Goal: Task Accomplishment & Management: Use online tool/utility

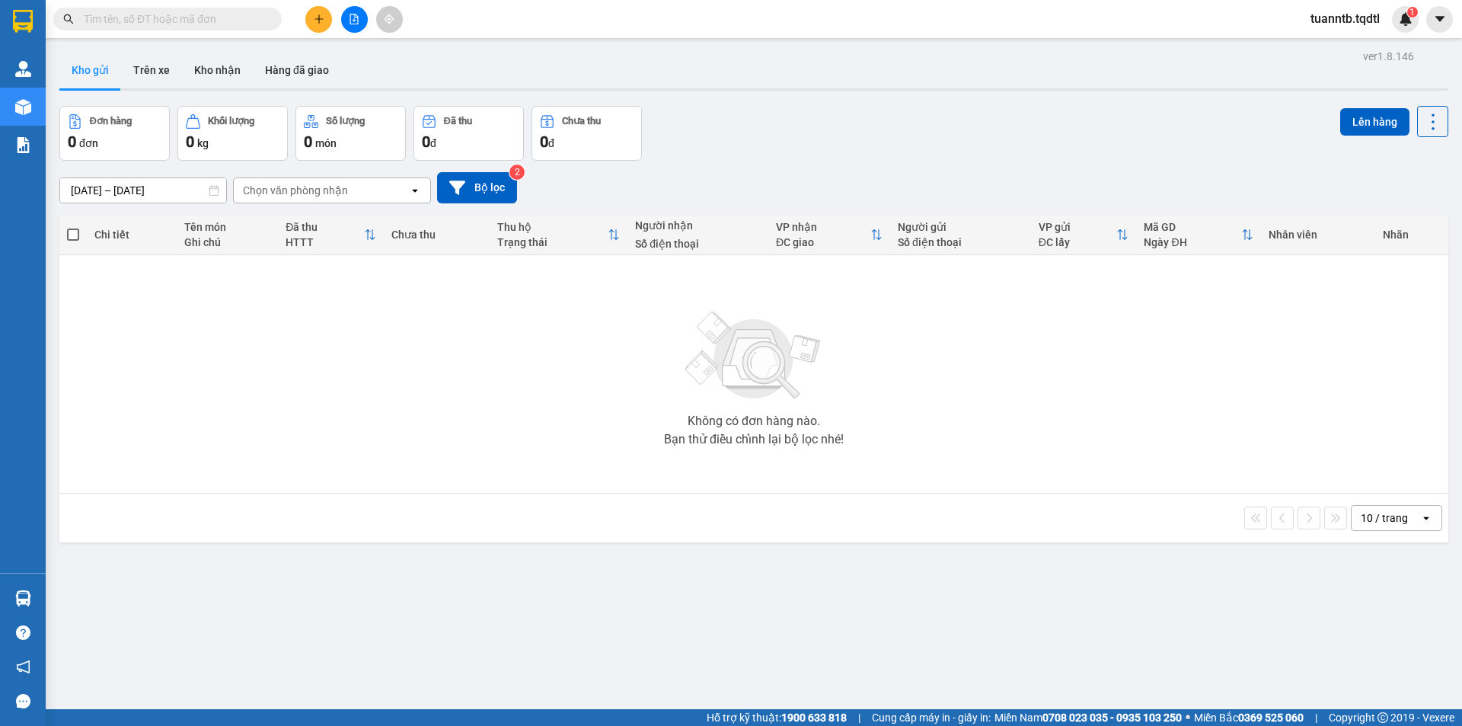
click at [342, 30] on div at bounding box center [354, 19] width 114 height 27
click at [344, 27] on button at bounding box center [354, 19] width 27 height 27
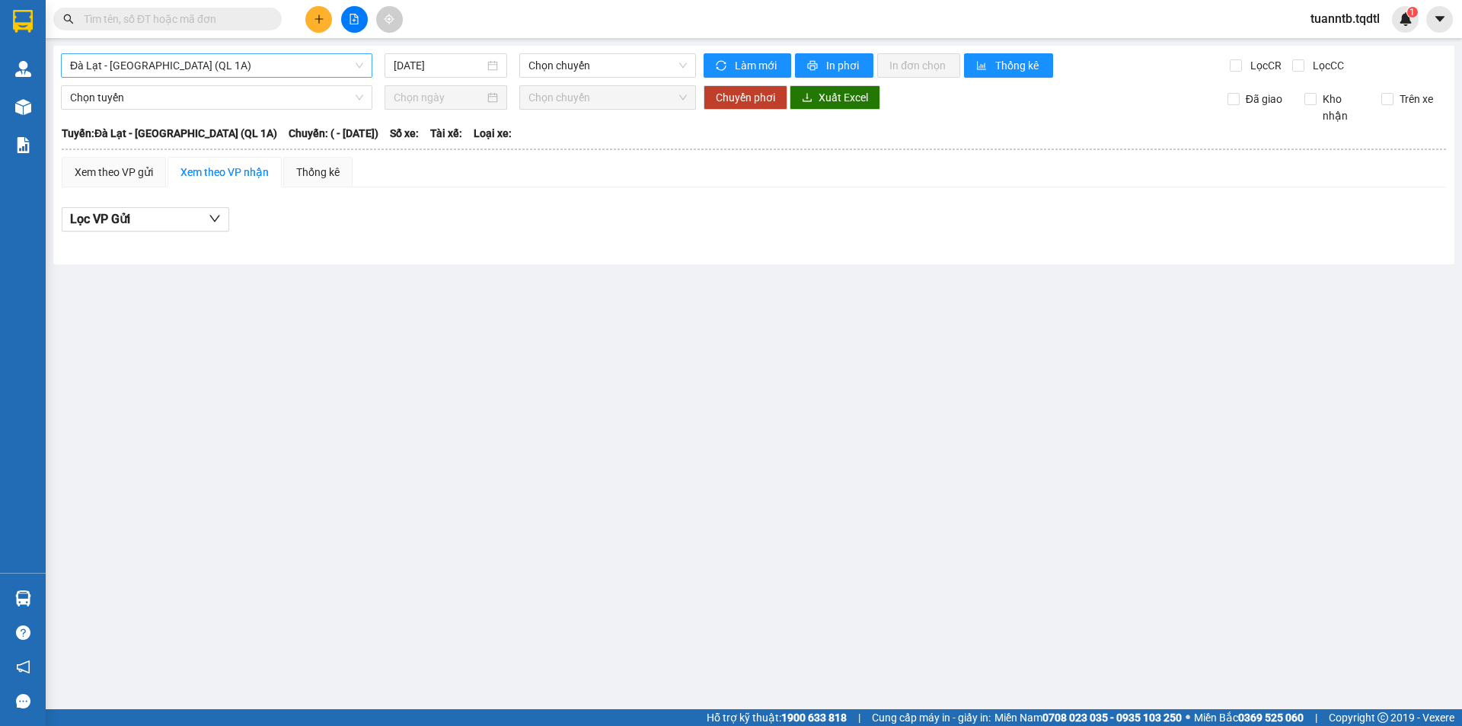
click at [166, 66] on span "Đà Lạt - [GEOGRAPHIC_DATA] (QL 1A)" at bounding box center [216, 65] width 293 height 23
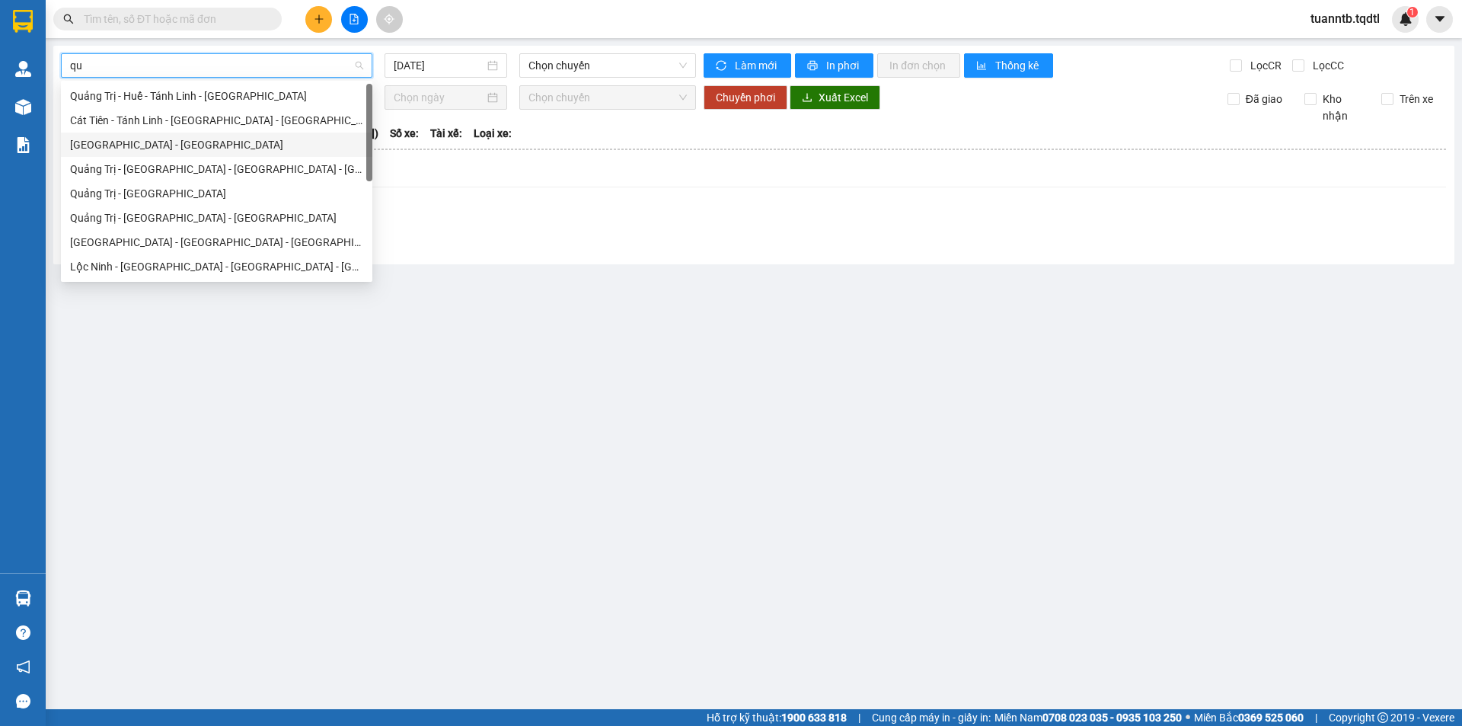
type input "qua"
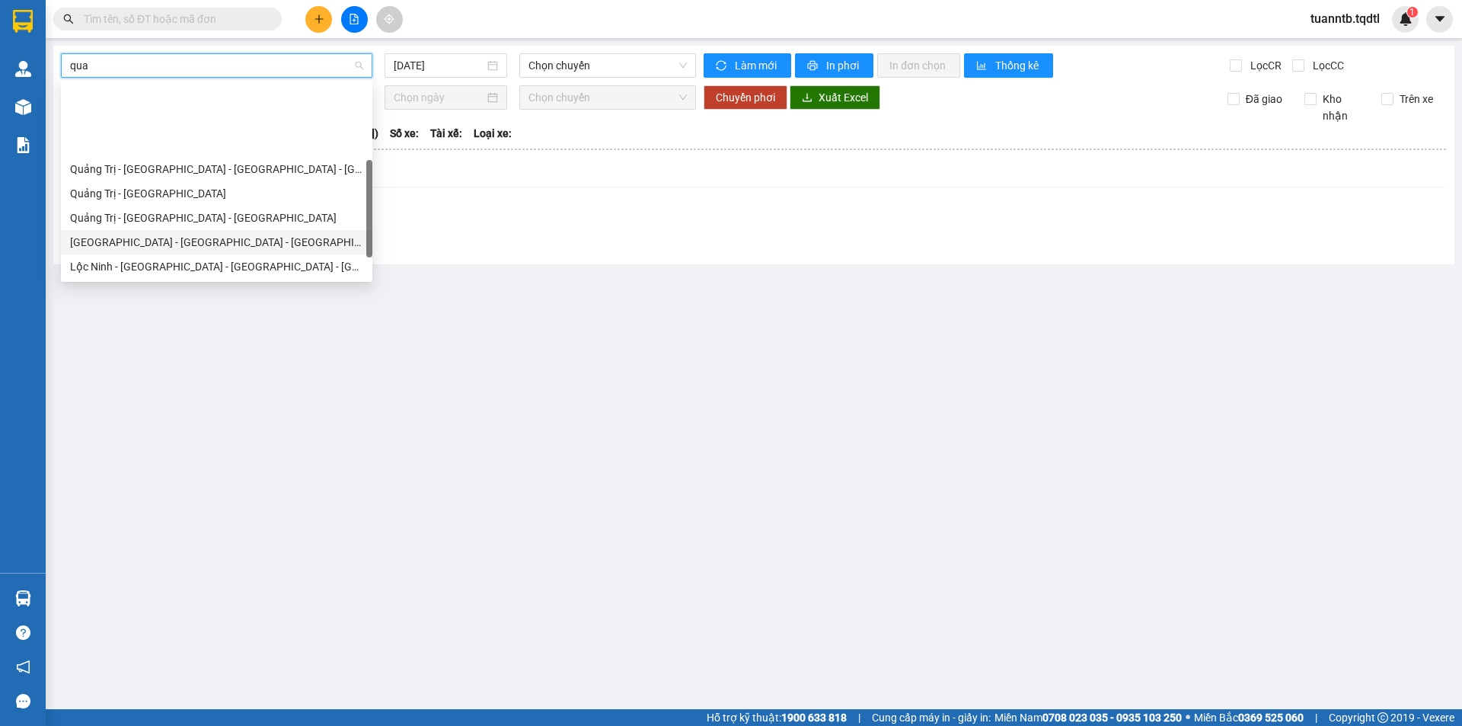
scroll to position [76, 0]
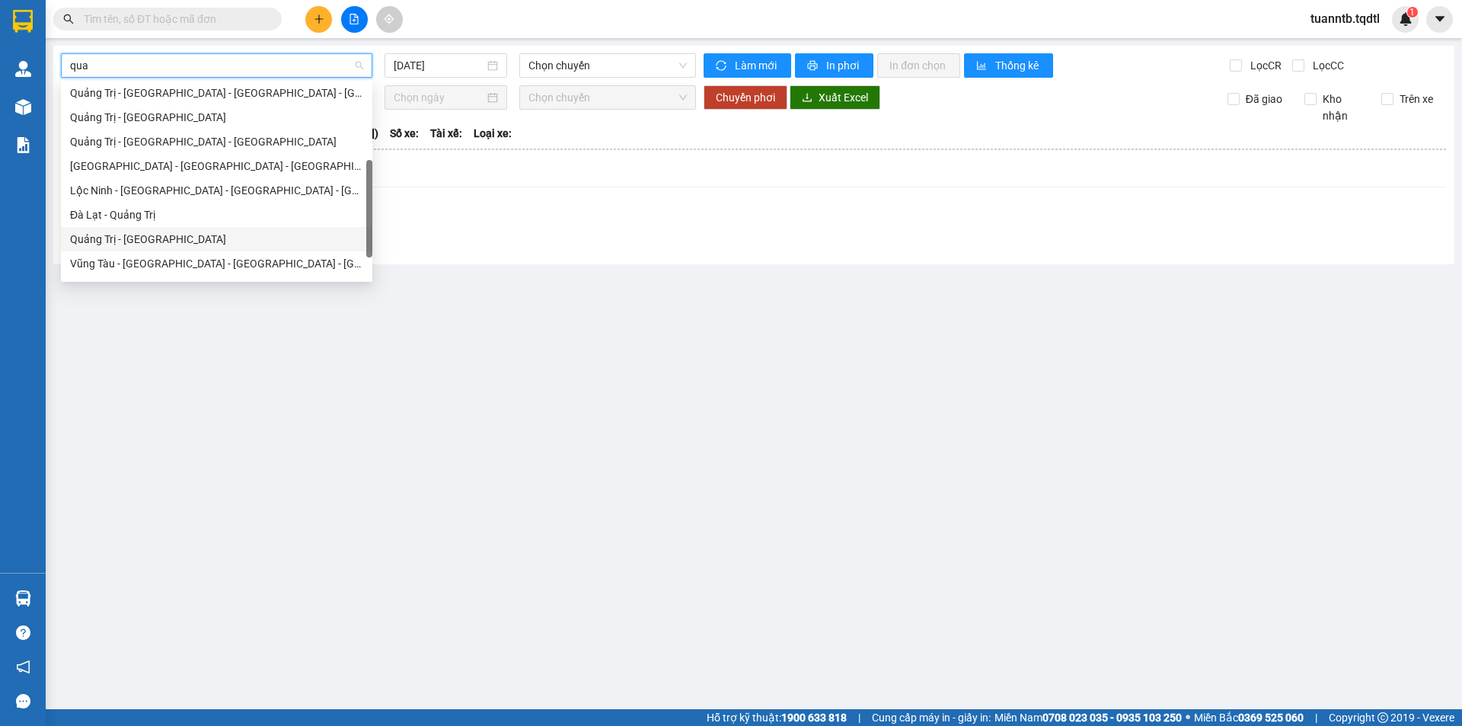
click at [133, 238] on div "Quảng Trị - [GEOGRAPHIC_DATA]" at bounding box center [216, 239] width 293 height 17
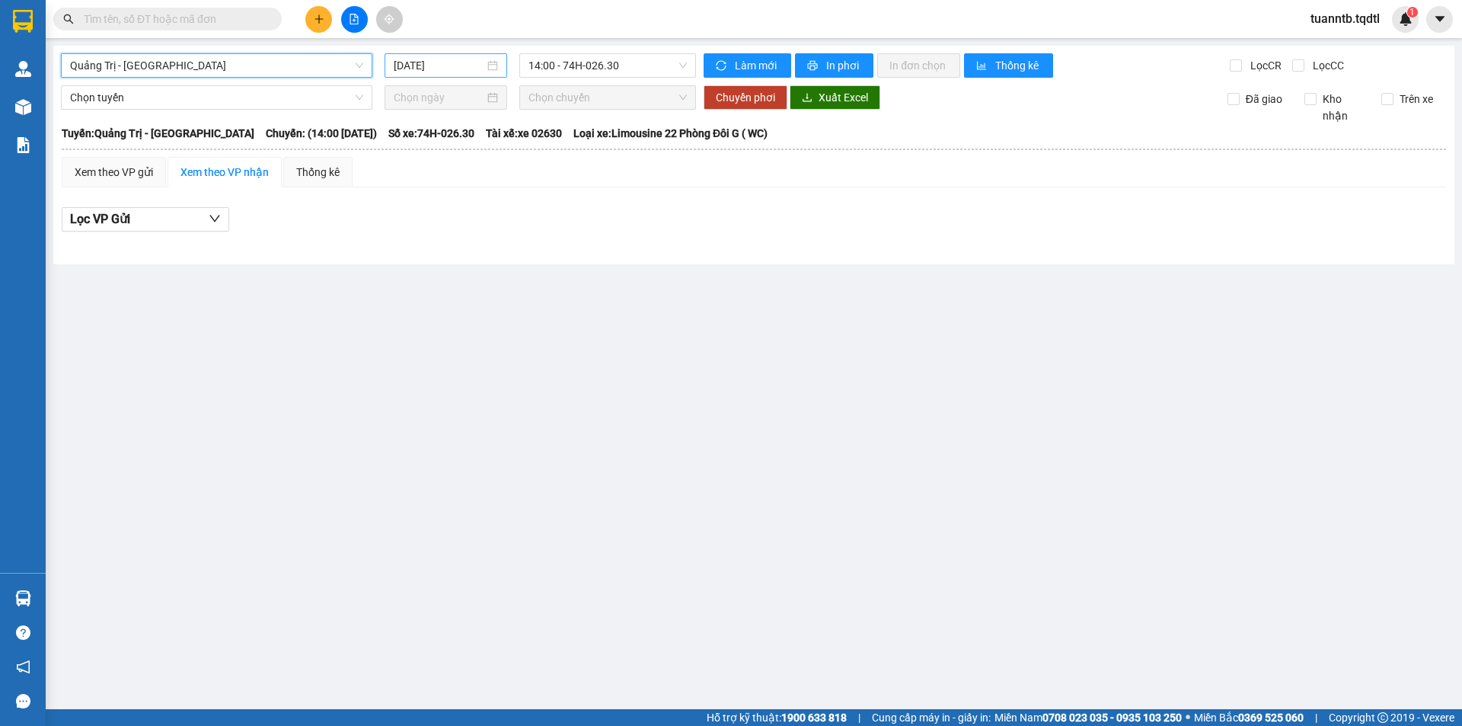
click at [417, 66] on input "[DATE]" at bounding box center [439, 65] width 91 height 17
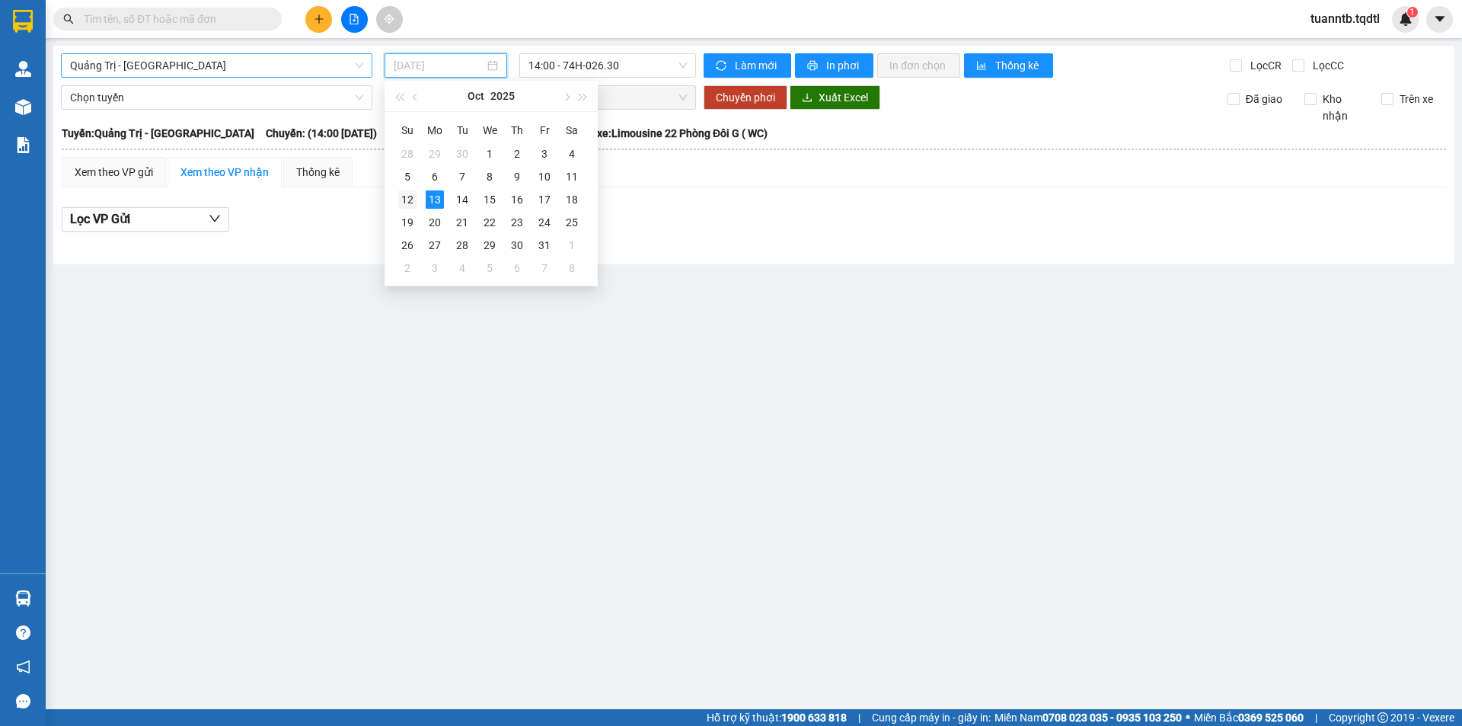
click at [409, 200] on div "12" at bounding box center [407, 199] width 18 height 18
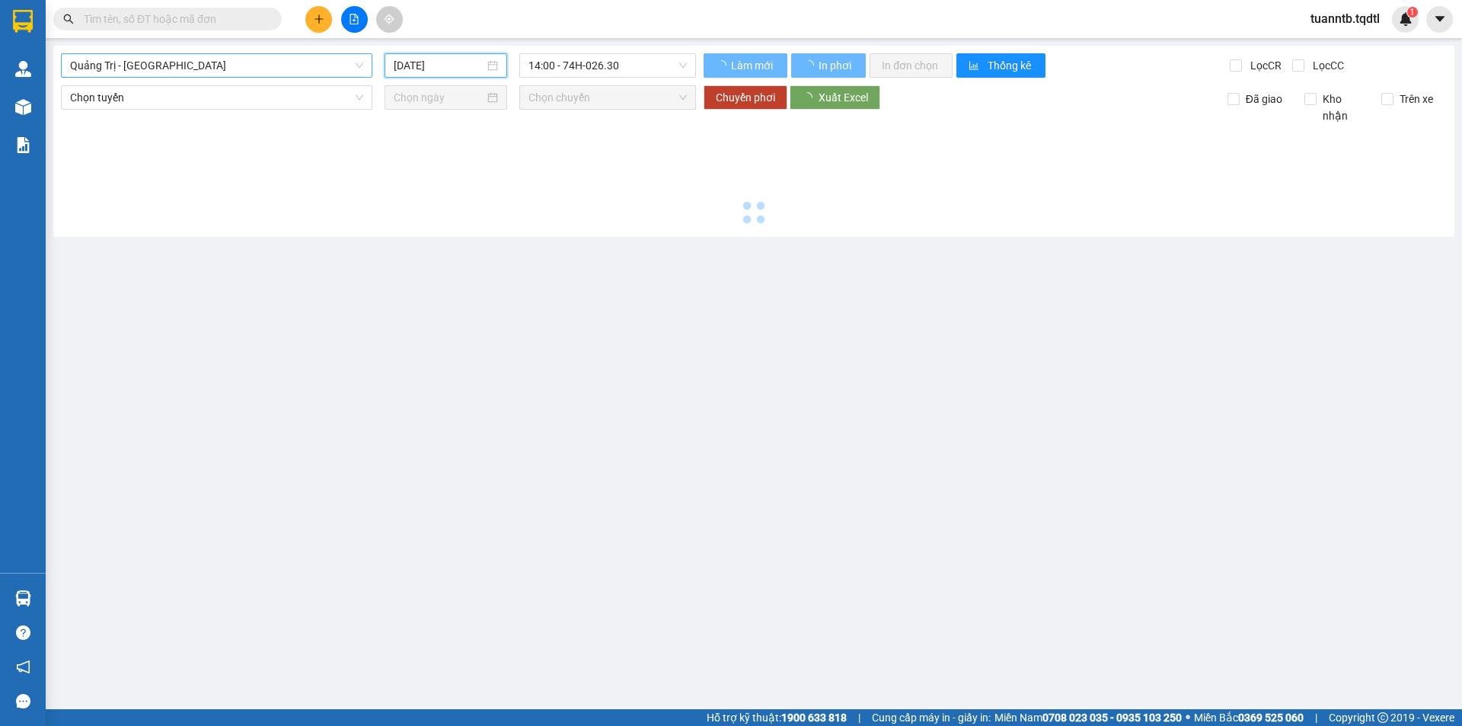
type input "[DATE]"
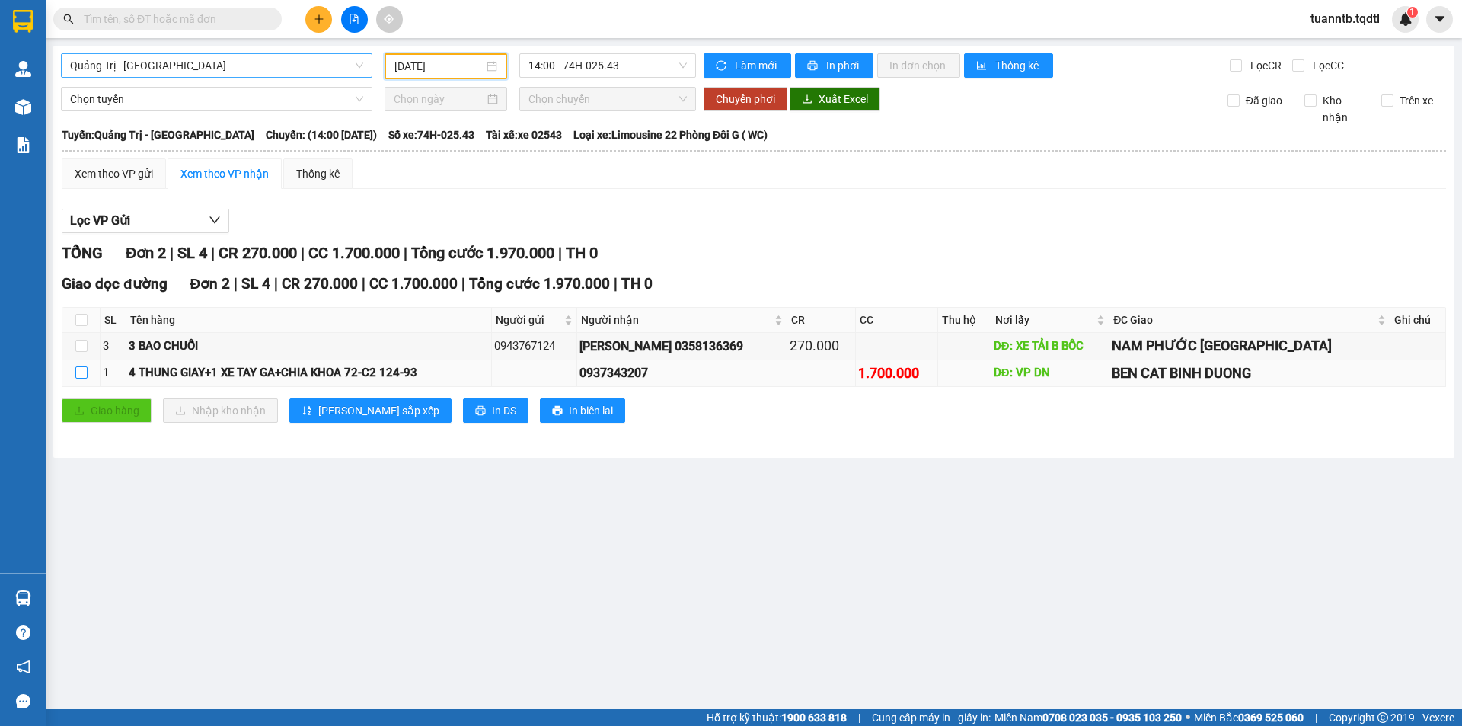
click at [80, 378] on input "checkbox" at bounding box center [81, 372] width 12 height 12
checkbox input "true"
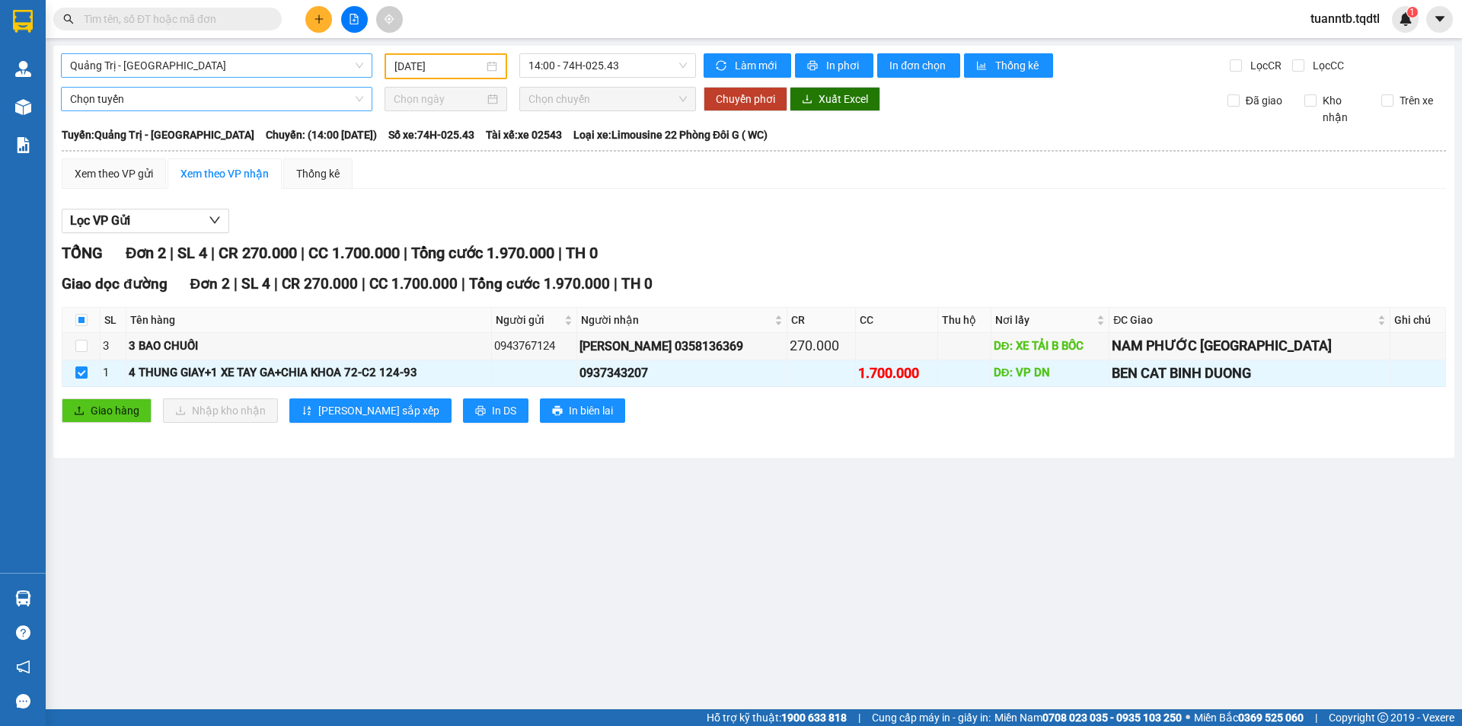
click at [88, 100] on span "Chọn tuyến" at bounding box center [216, 99] width 293 height 23
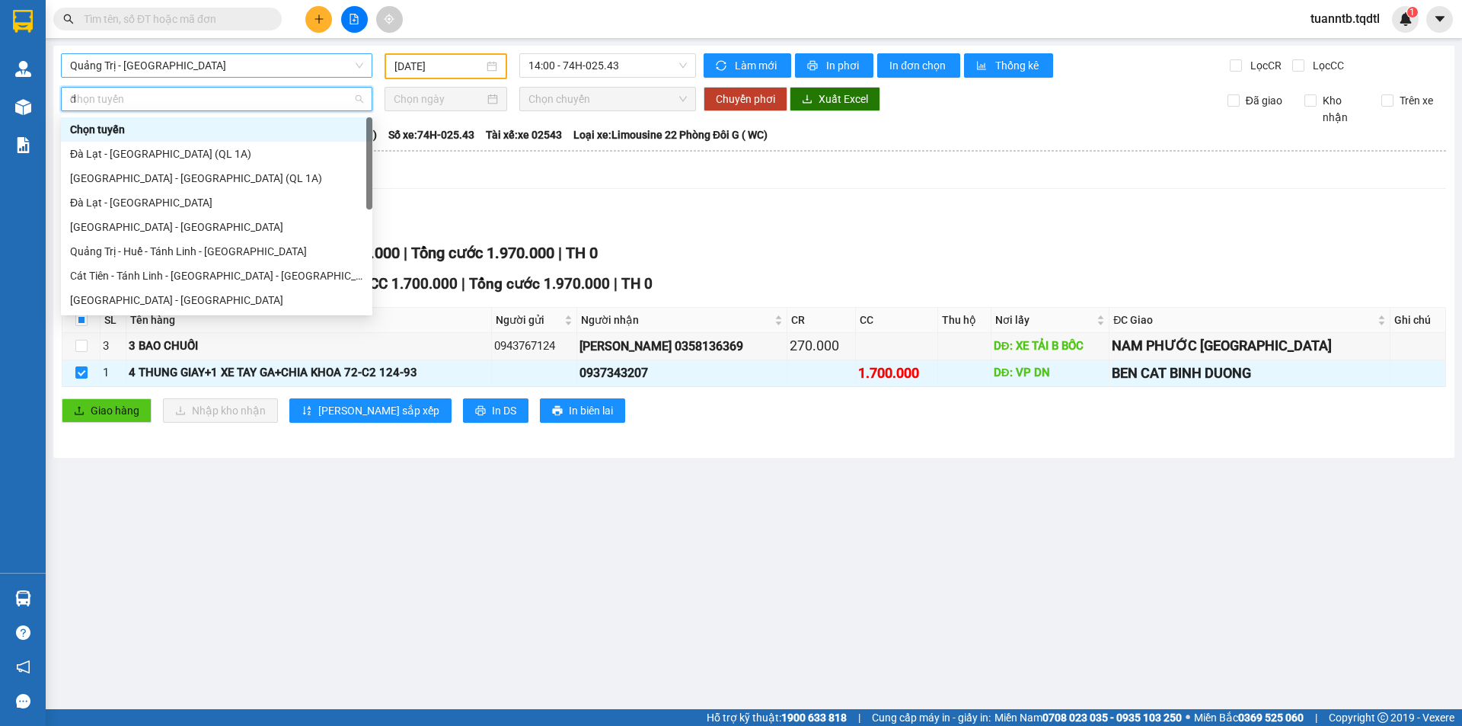
type input "da"
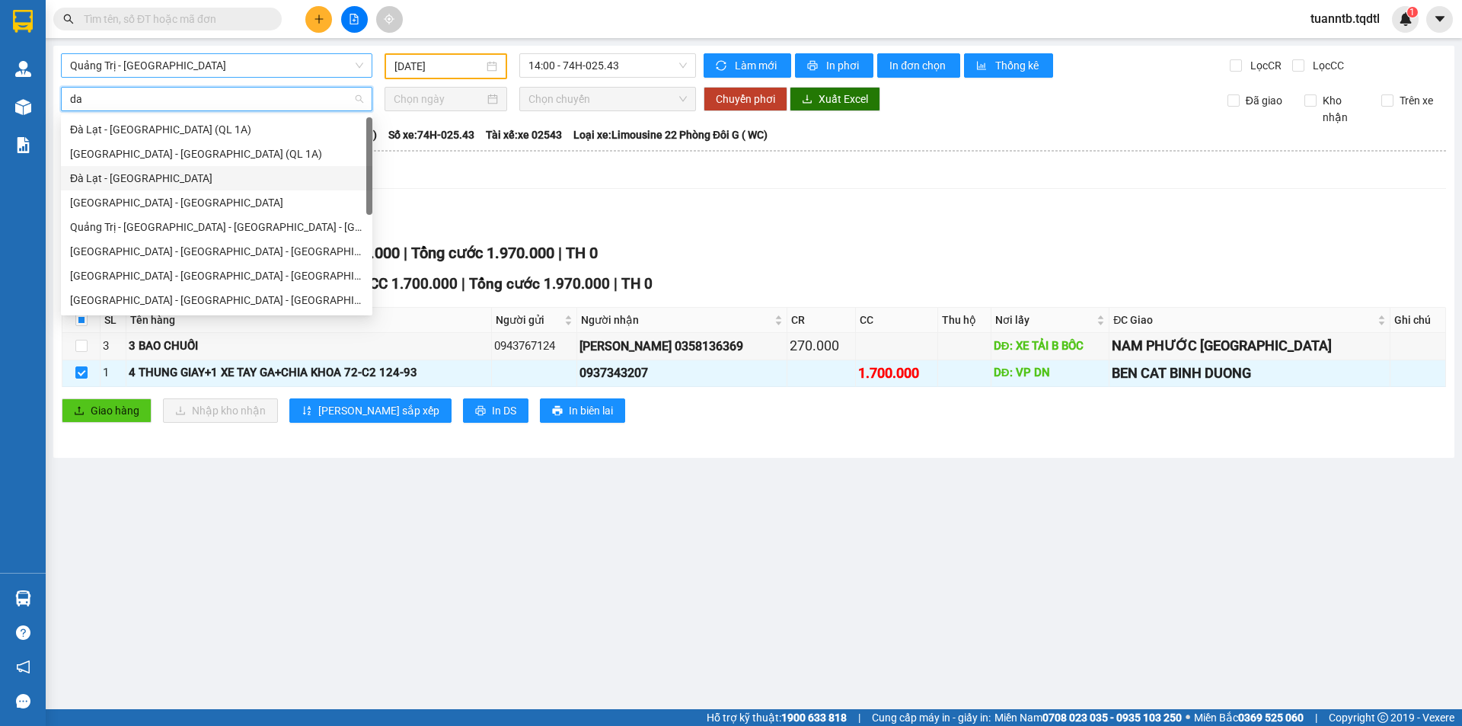
click at [135, 177] on div "Đà Lạt - [GEOGRAPHIC_DATA]" at bounding box center [216, 178] width 293 height 17
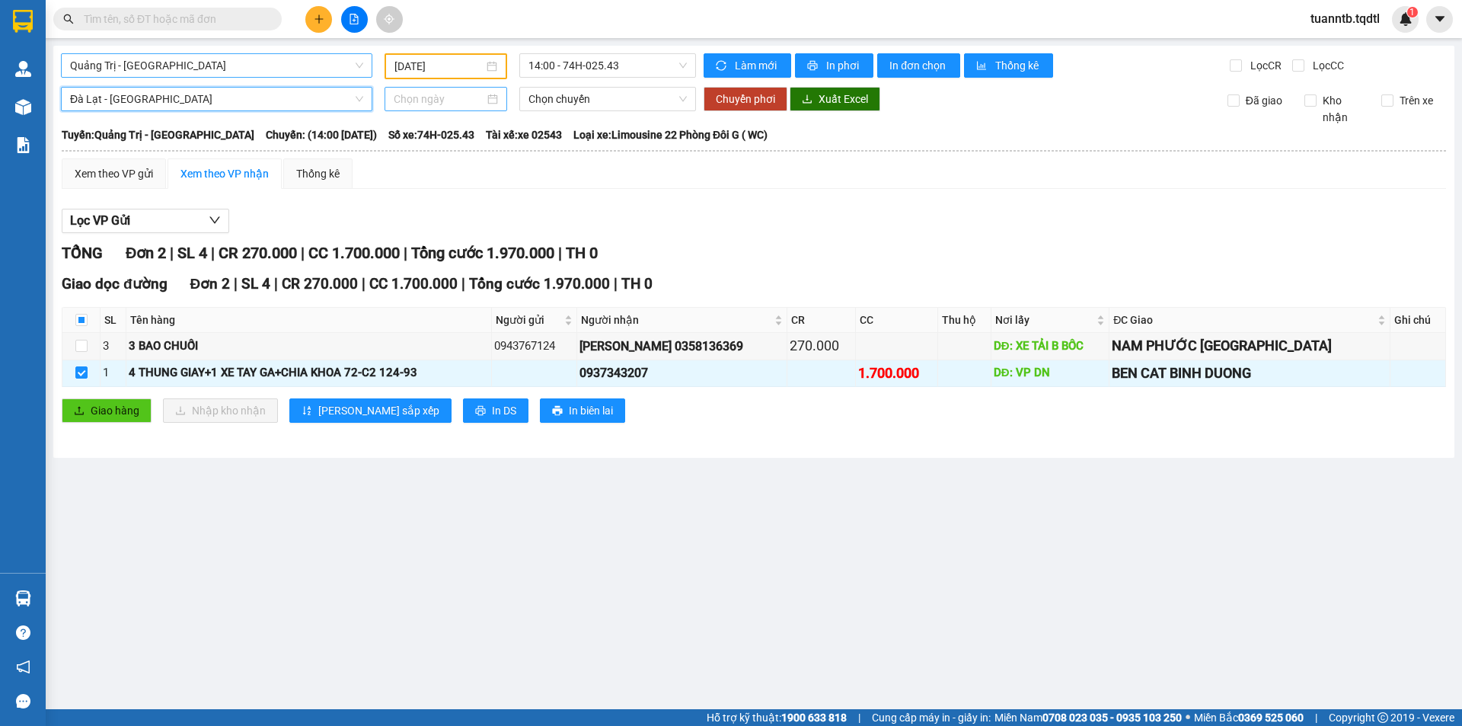
click at [417, 104] on input at bounding box center [439, 99] width 91 height 17
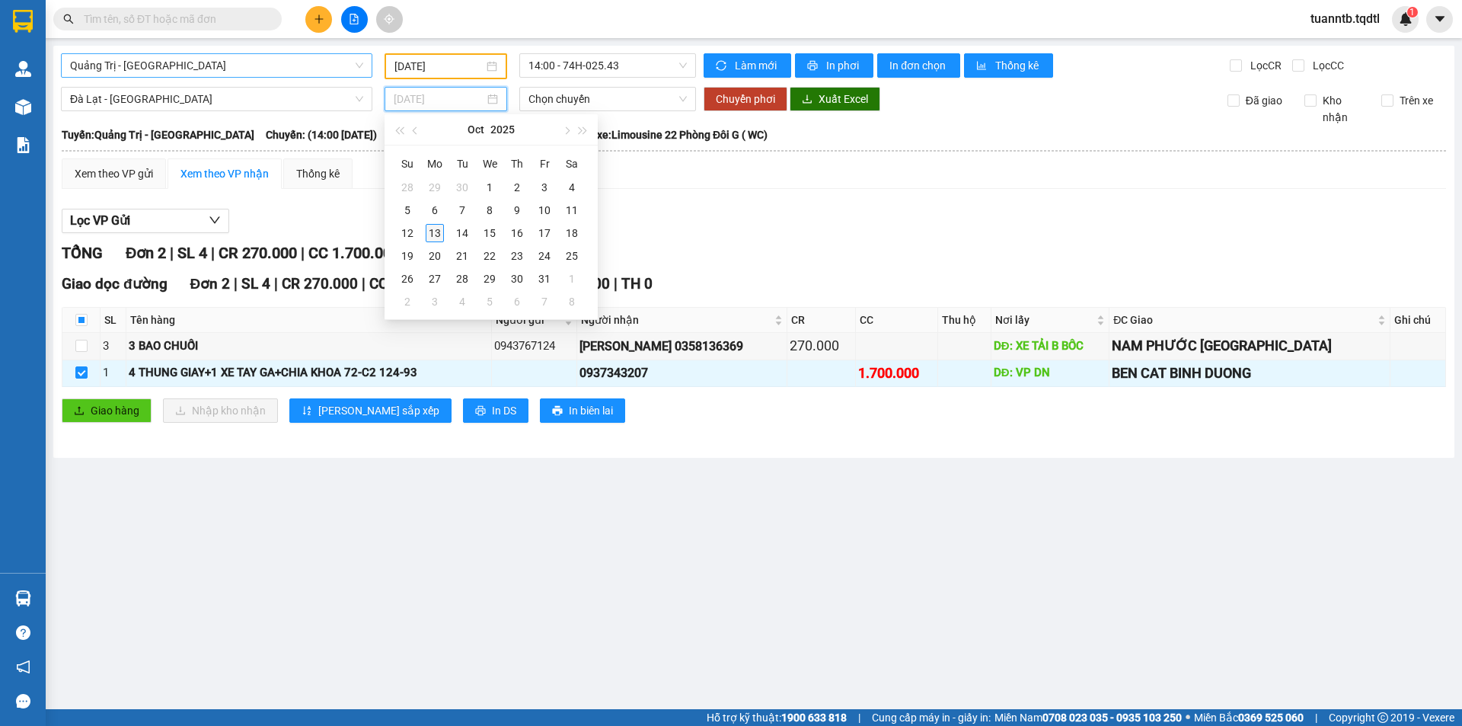
type input "[DATE]"
click at [433, 235] on div "13" at bounding box center [435, 233] width 18 height 18
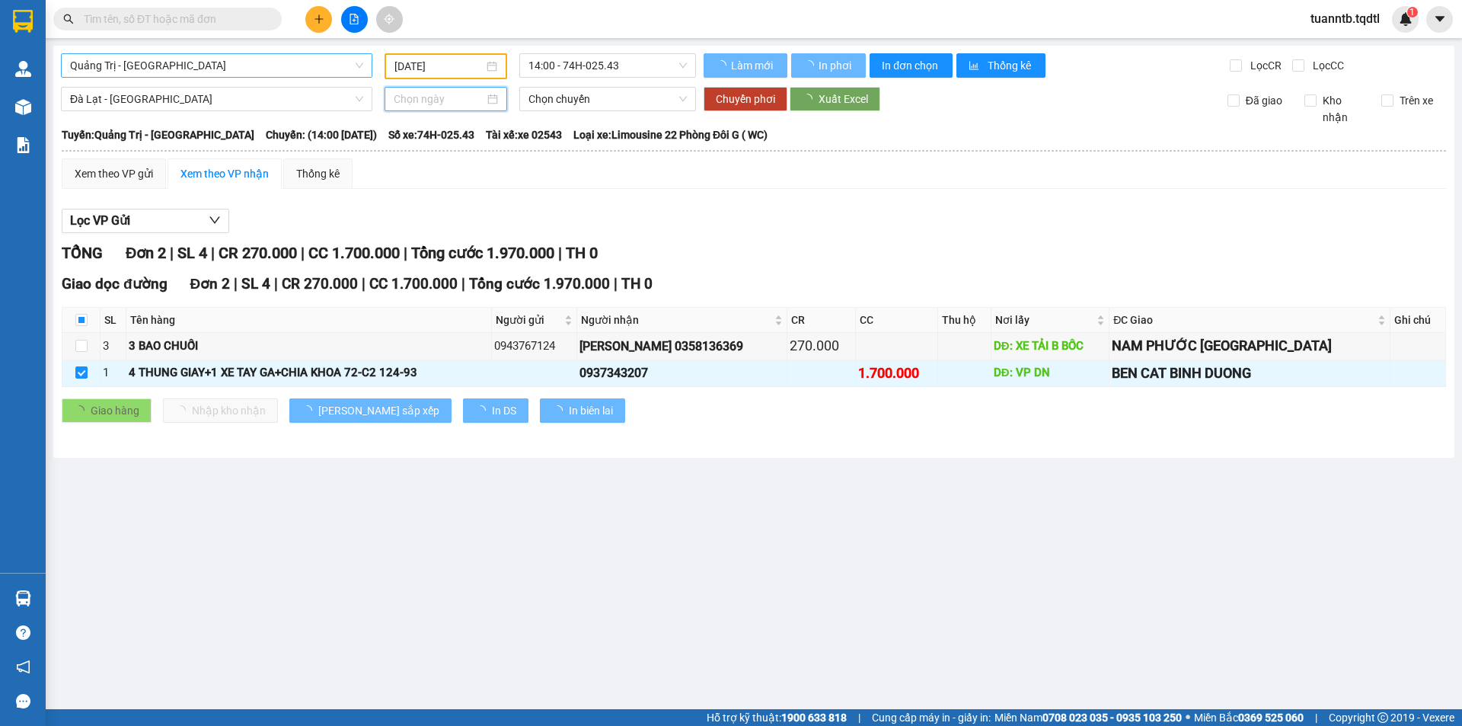
type input "[DATE]"
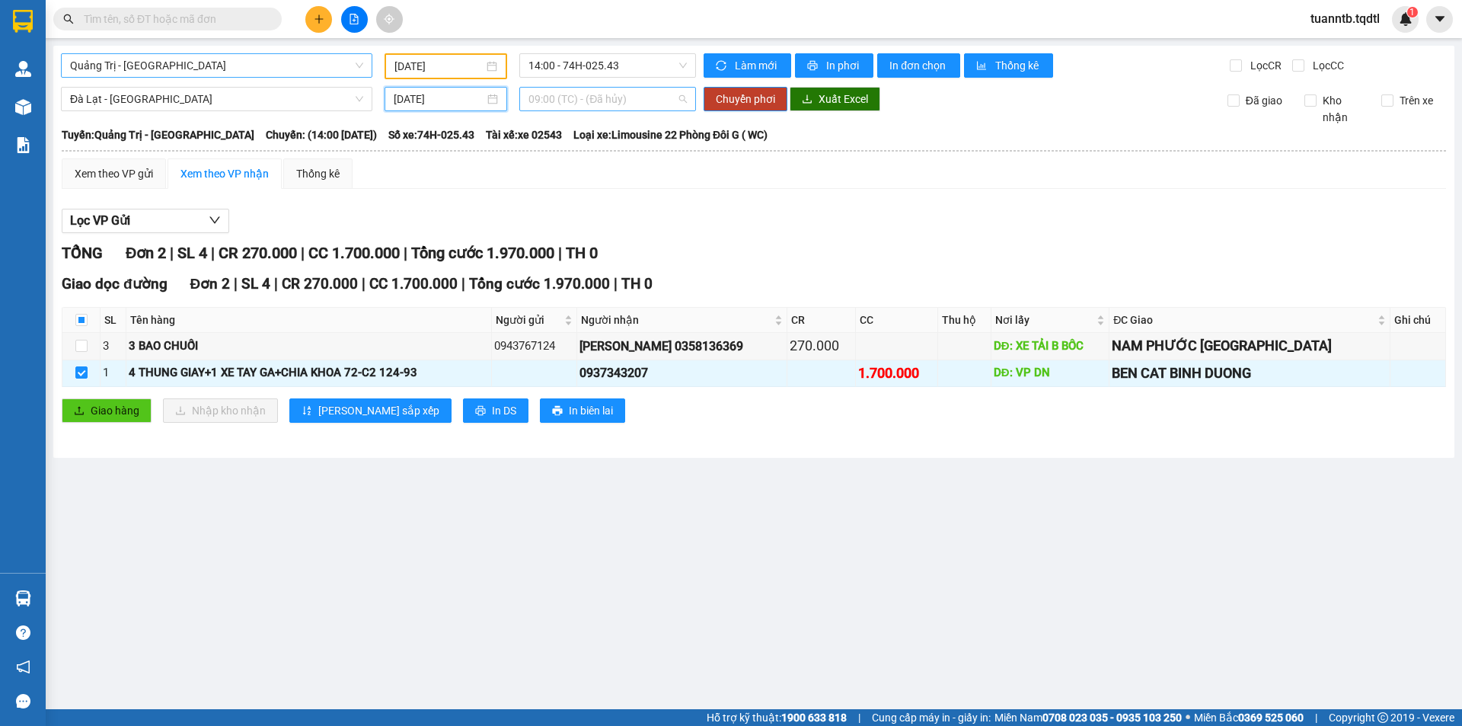
click at [590, 93] on span "09:00 (TC) - (Đã hủy)" at bounding box center [608, 99] width 158 height 23
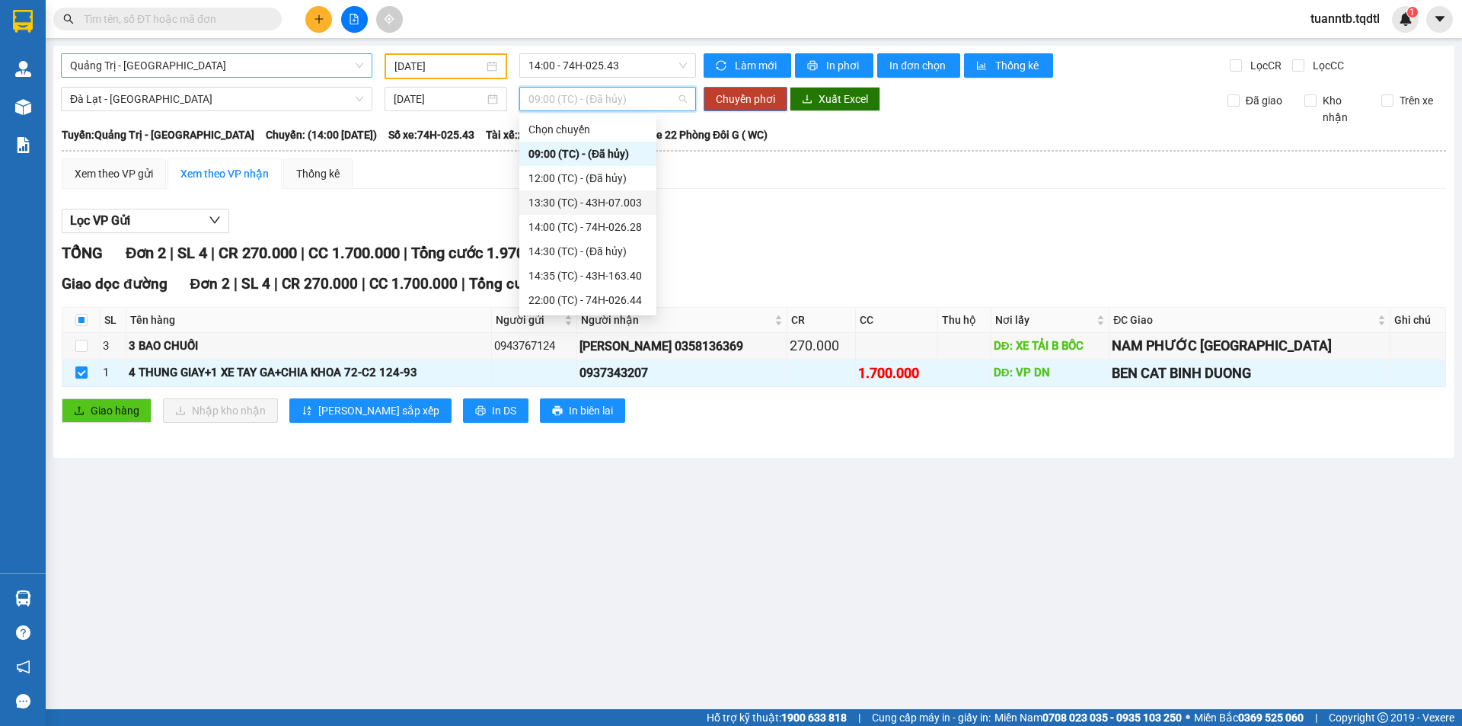
click at [622, 206] on div "13:30 (TC) - 43H-07.003" at bounding box center [588, 202] width 119 height 17
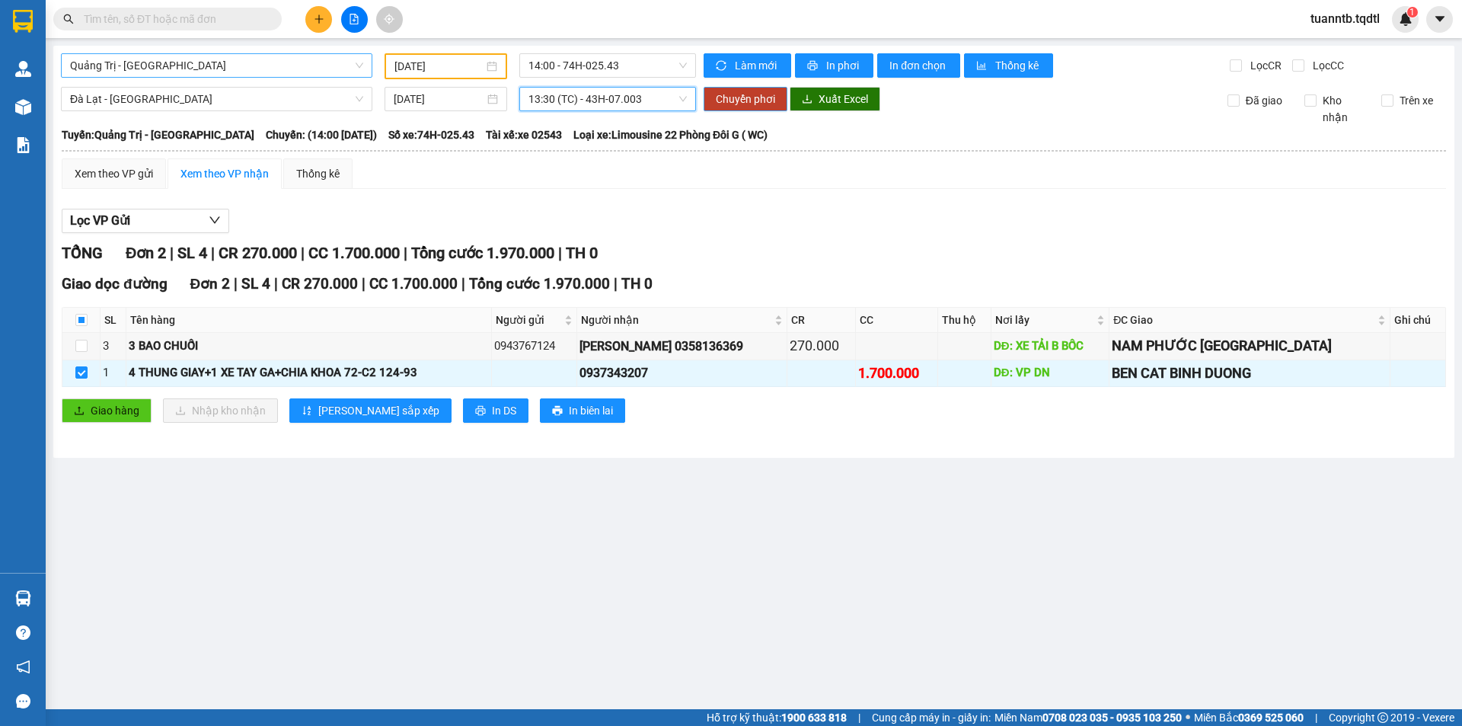
click at [734, 106] on span "Chuyển phơi" at bounding box center [745, 99] width 59 height 17
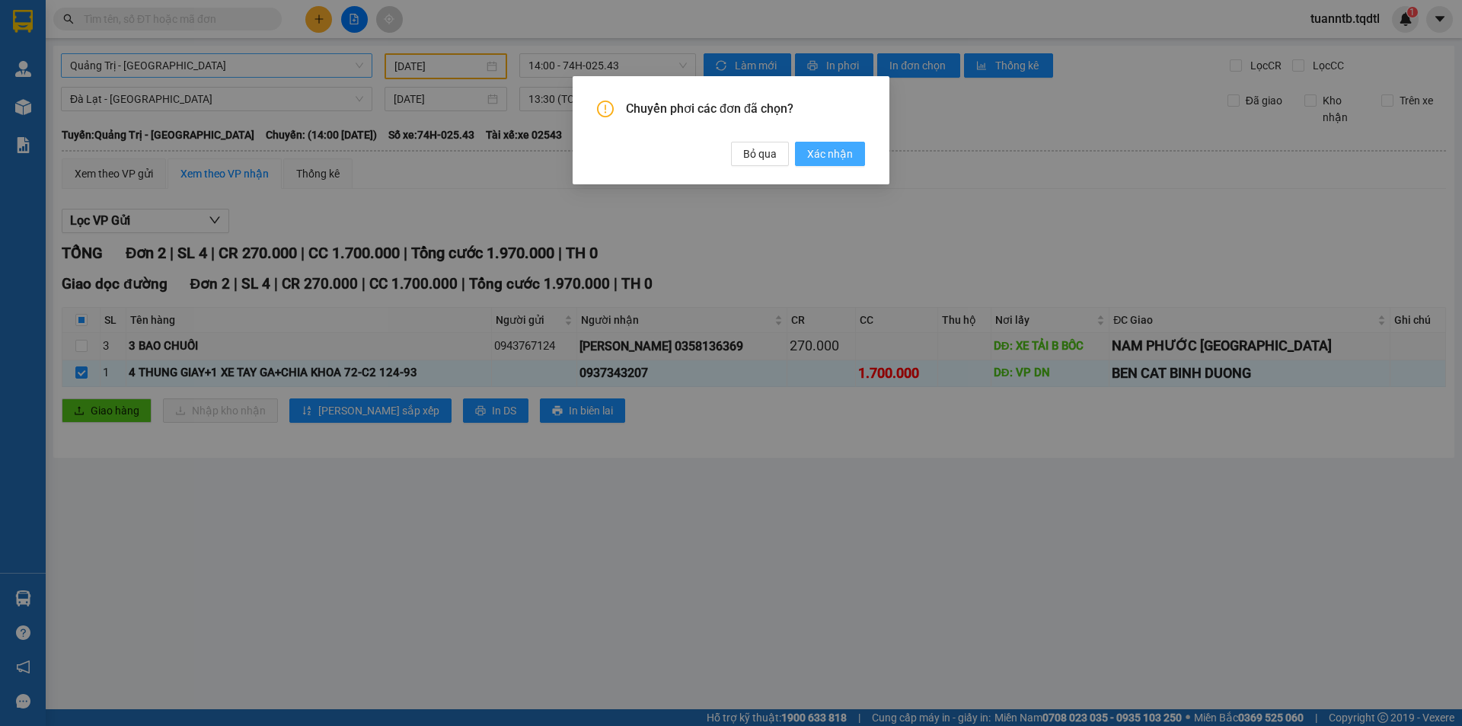
click at [822, 158] on span "Xác nhận" at bounding box center [830, 153] width 46 height 17
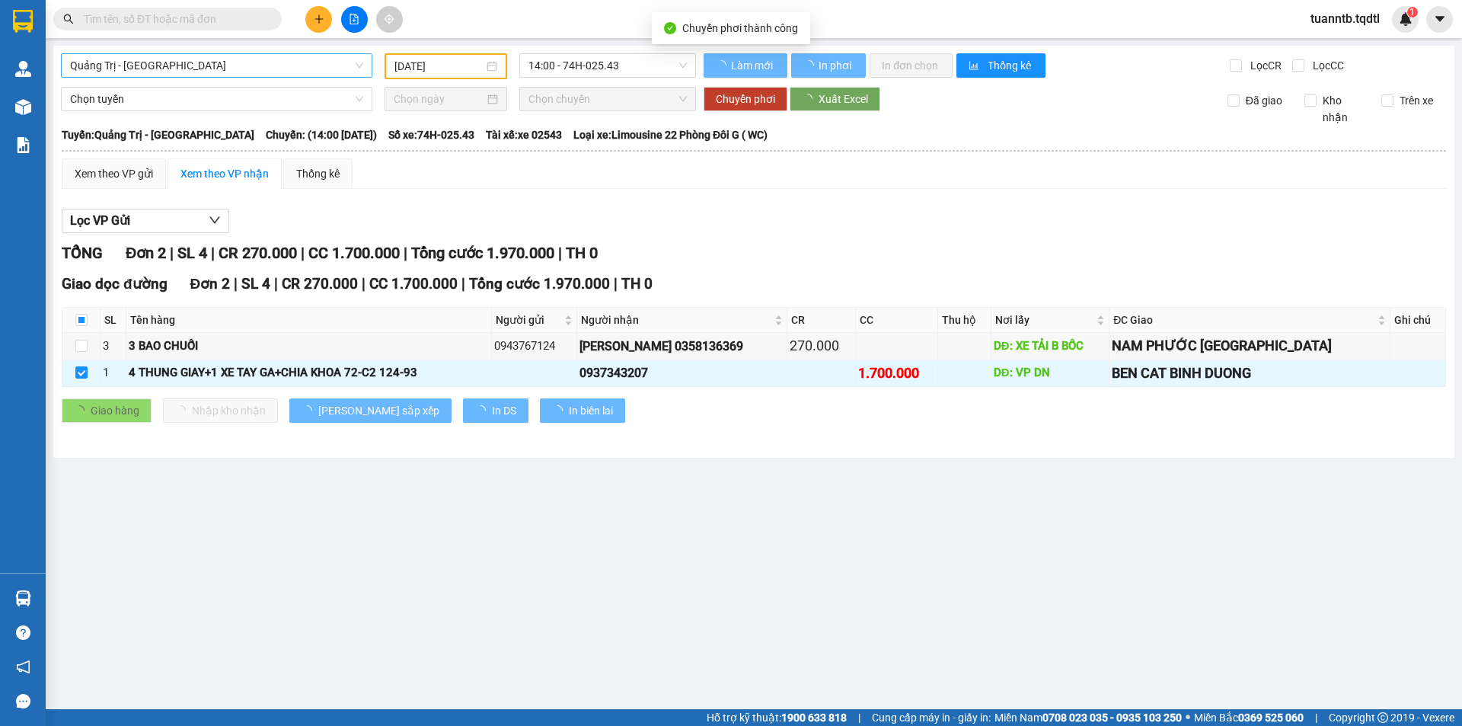
checkbox input "false"
type input "[DATE]"
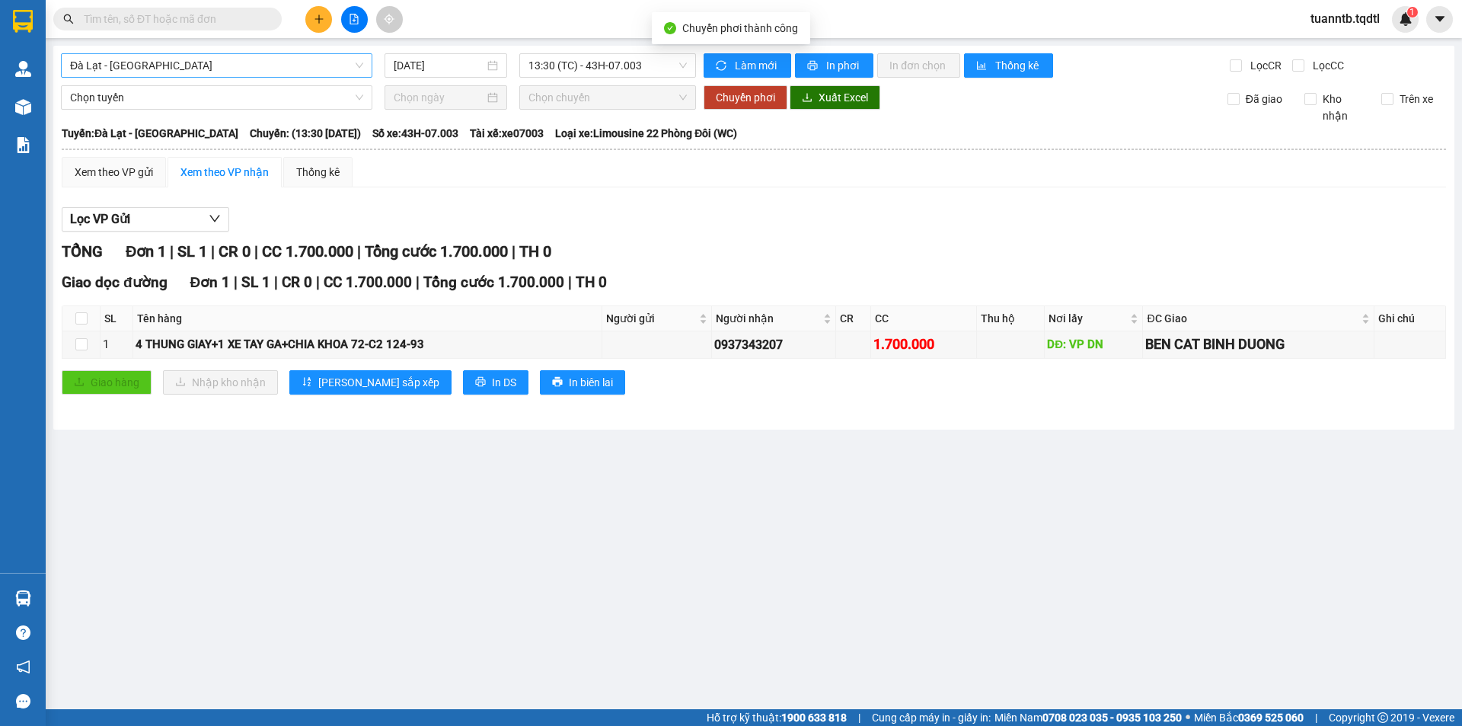
click at [296, 62] on span "Đà Lạt - [GEOGRAPHIC_DATA]" at bounding box center [216, 65] width 293 height 23
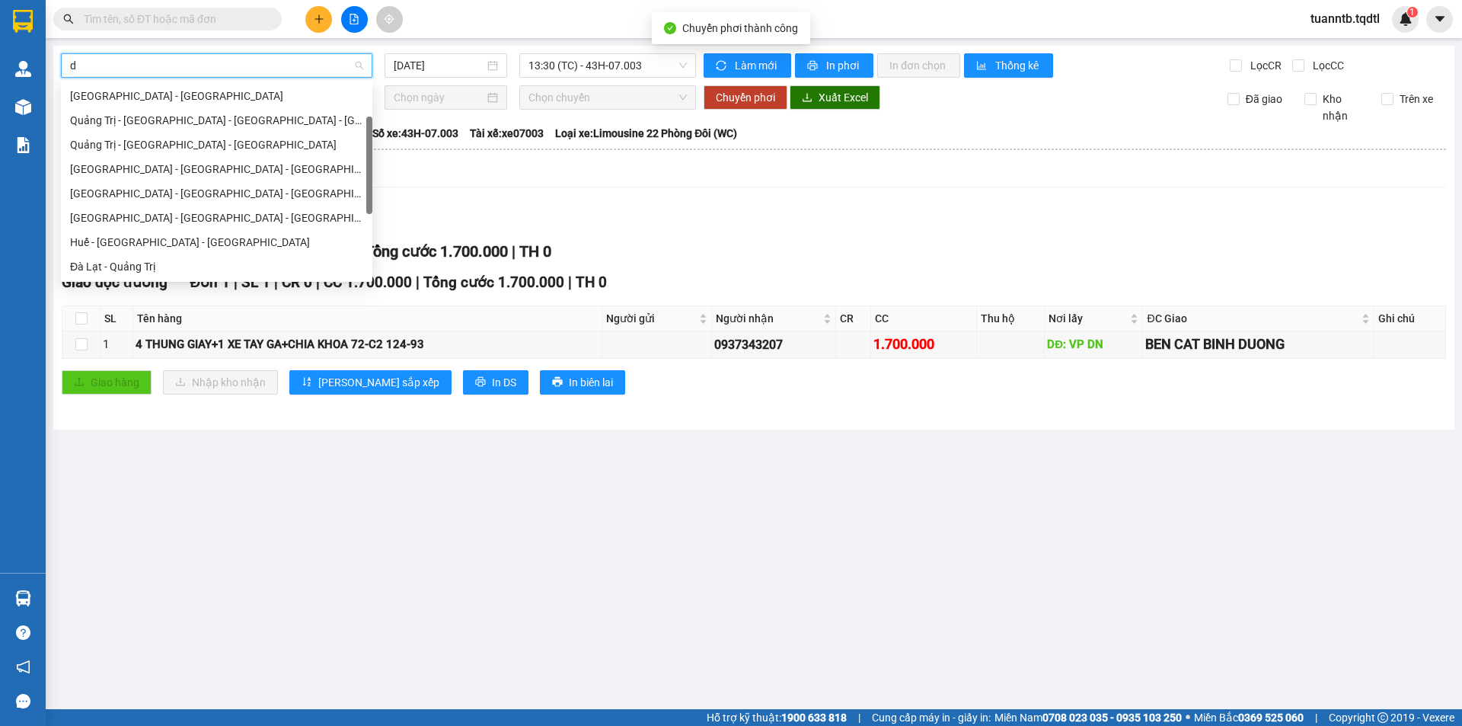
scroll to position [49, 0]
type input "da"
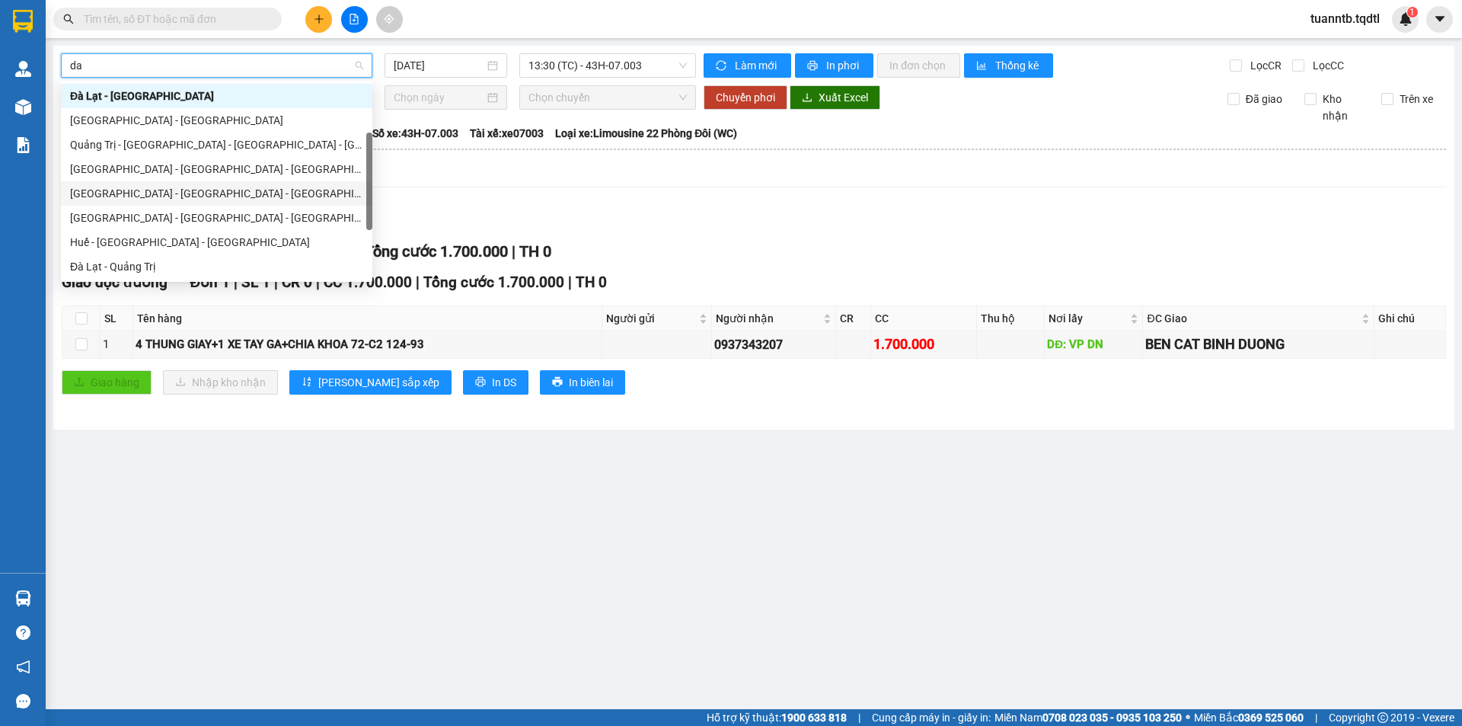
click at [162, 190] on div "[GEOGRAPHIC_DATA] - [GEOGRAPHIC_DATA] - [GEOGRAPHIC_DATA]" at bounding box center [216, 193] width 293 height 17
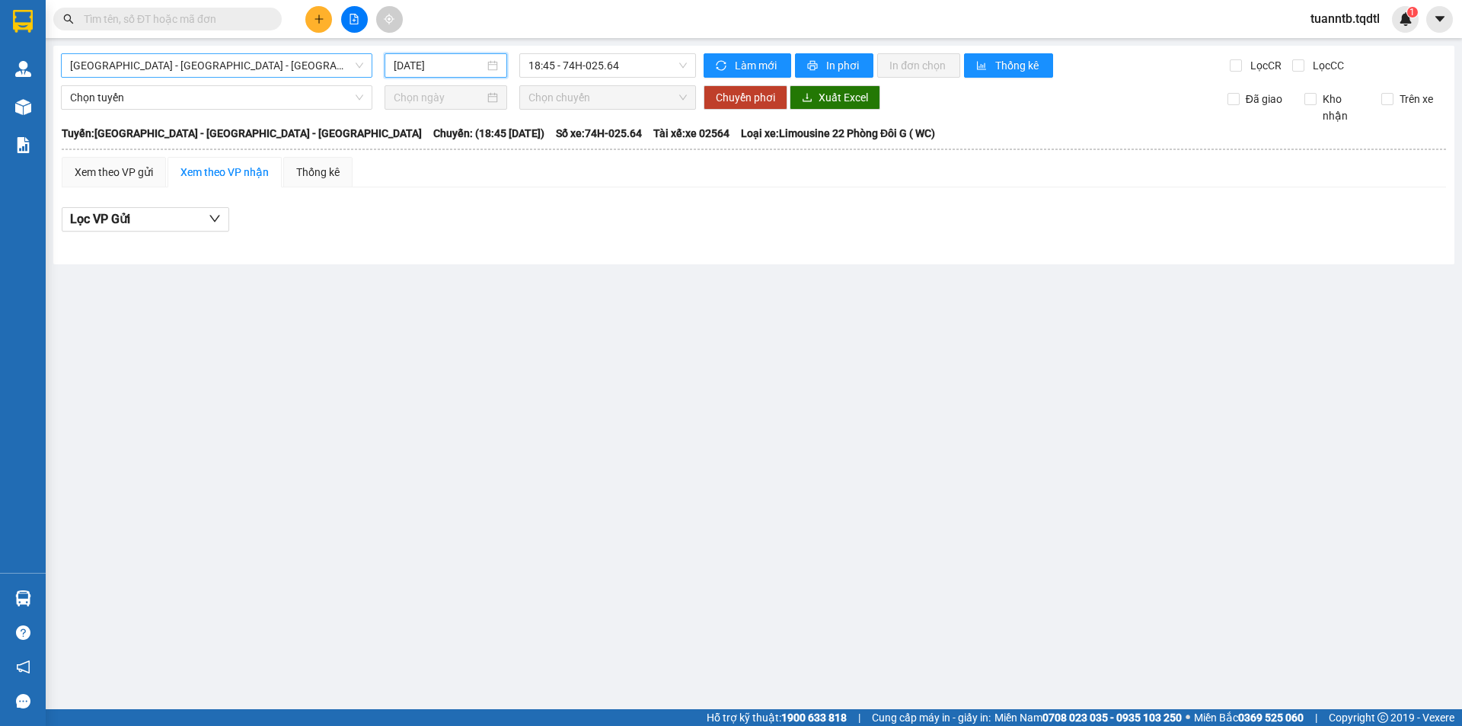
click at [472, 59] on input "[DATE]" at bounding box center [439, 65] width 91 height 17
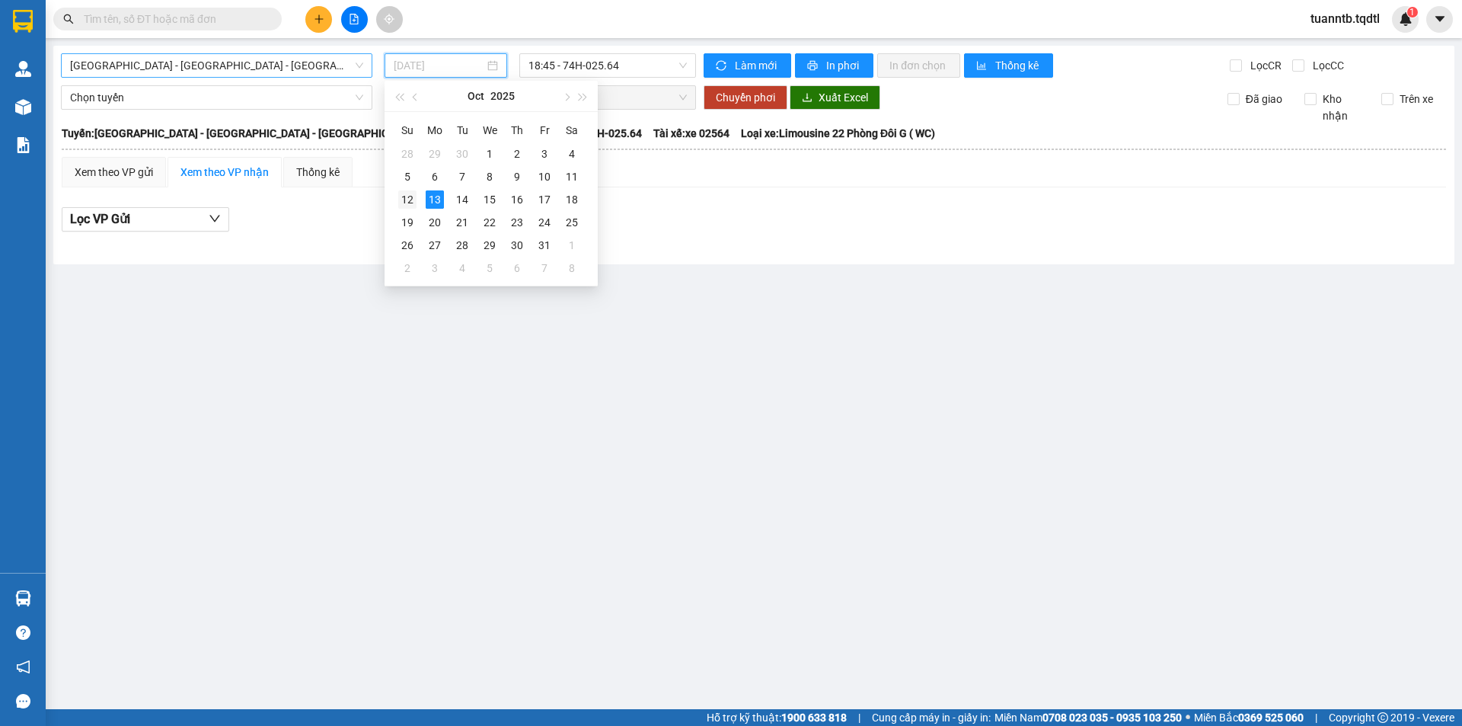
click at [411, 192] on div "12" at bounding box center [407, 199] width 18 height 18
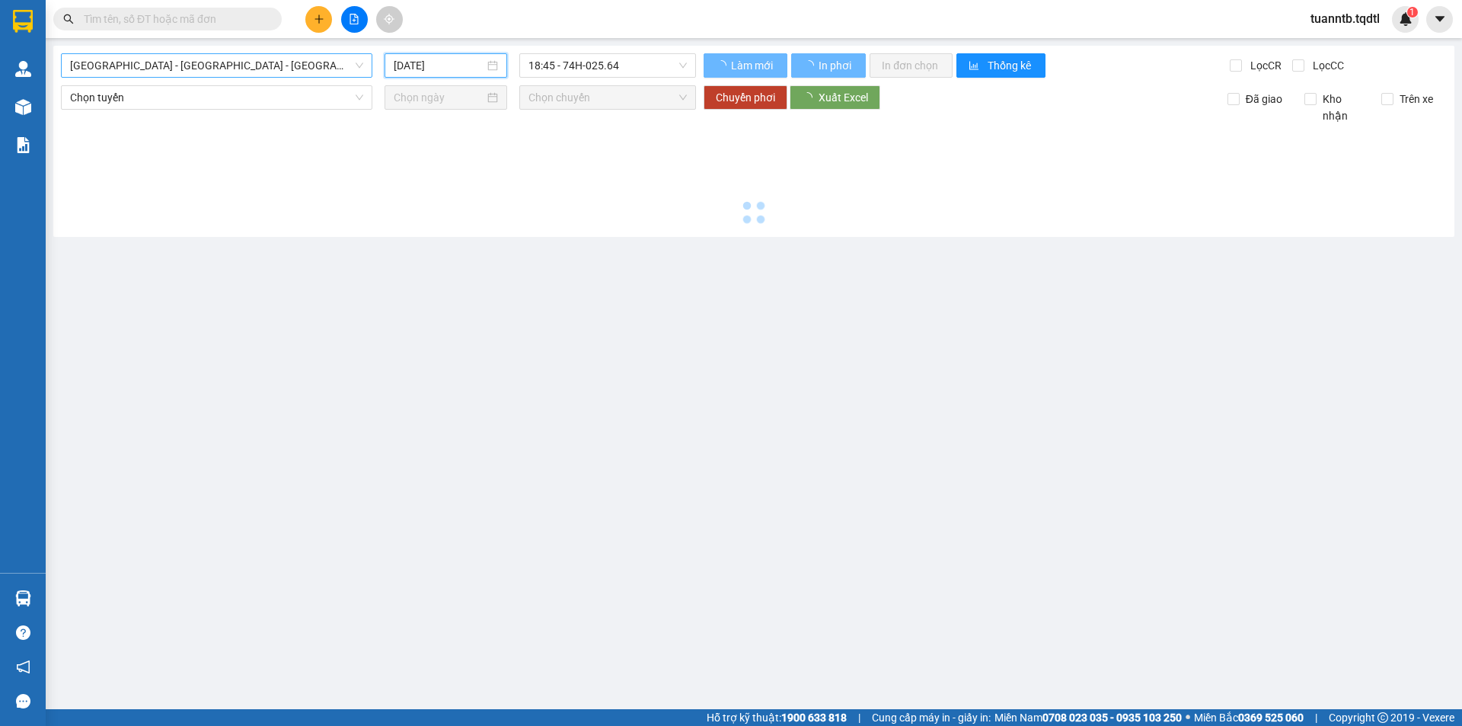
type input "[DATE]"
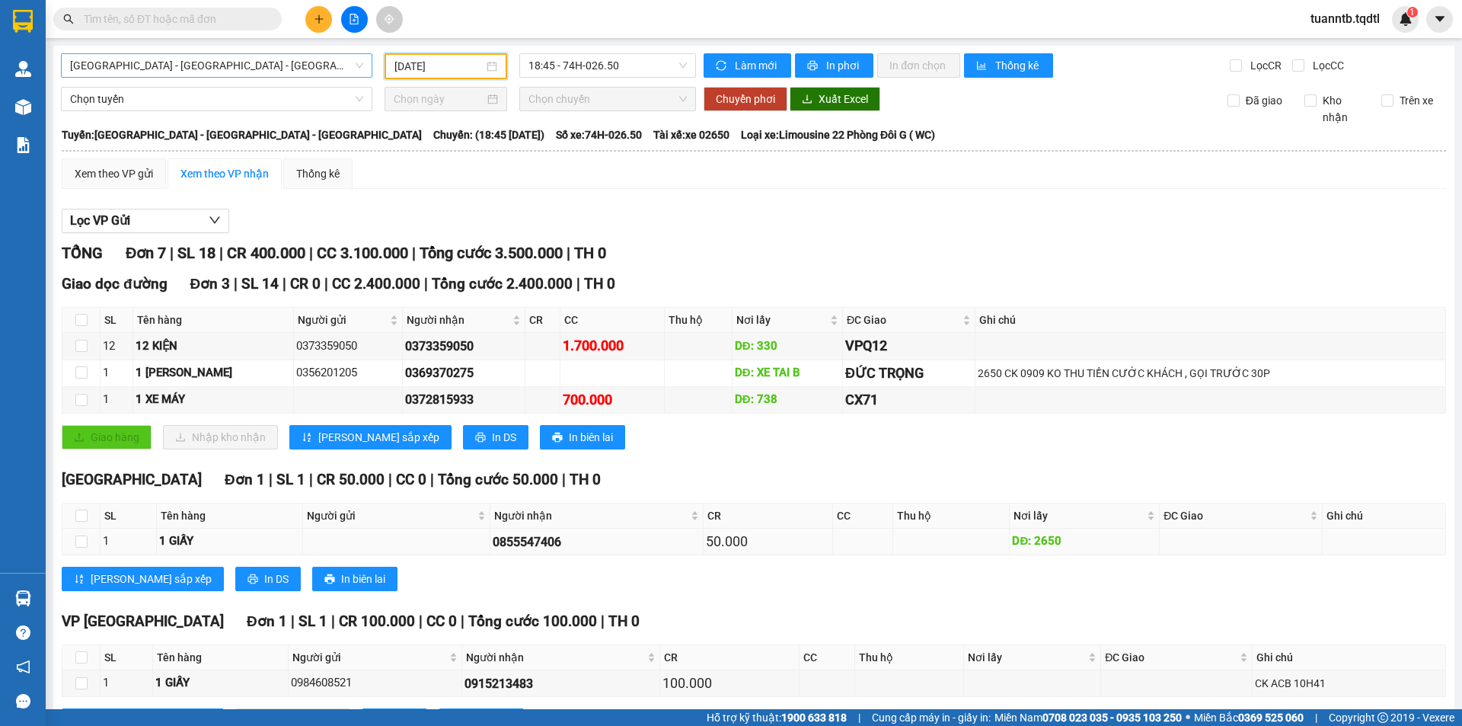
scroll to position [76, 0]
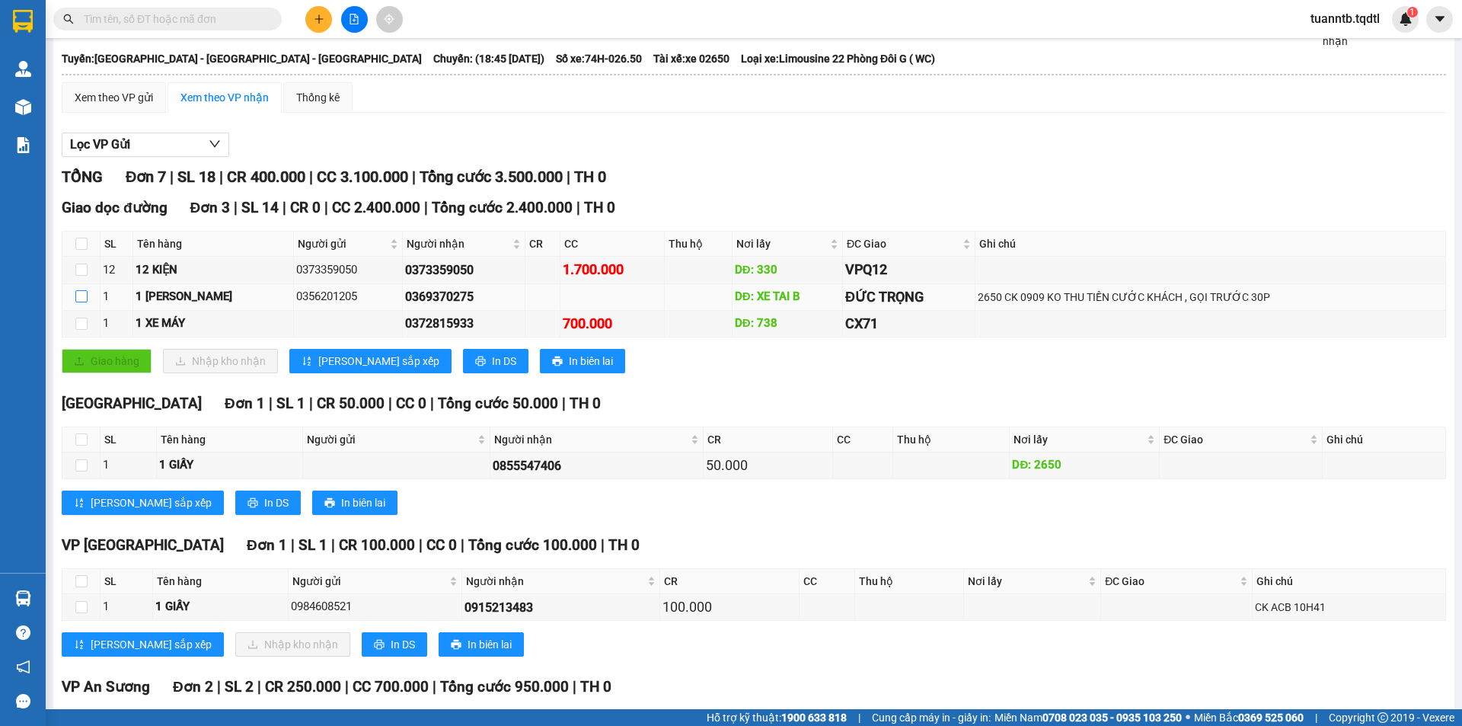
click at [81, 297] on input "checkbox" at bounding box center [81, 296] width 12 height 12
checkbox input "true"
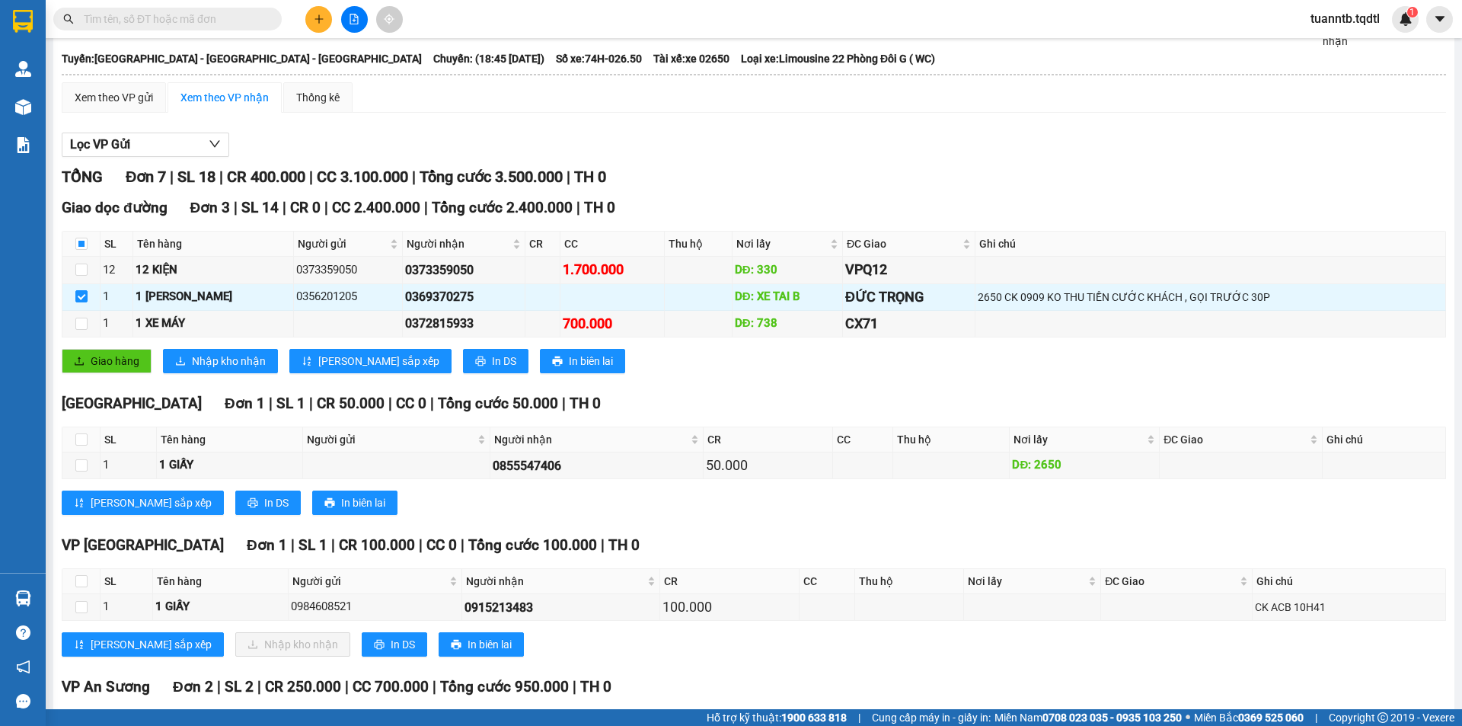
scroll to position [229, 0]
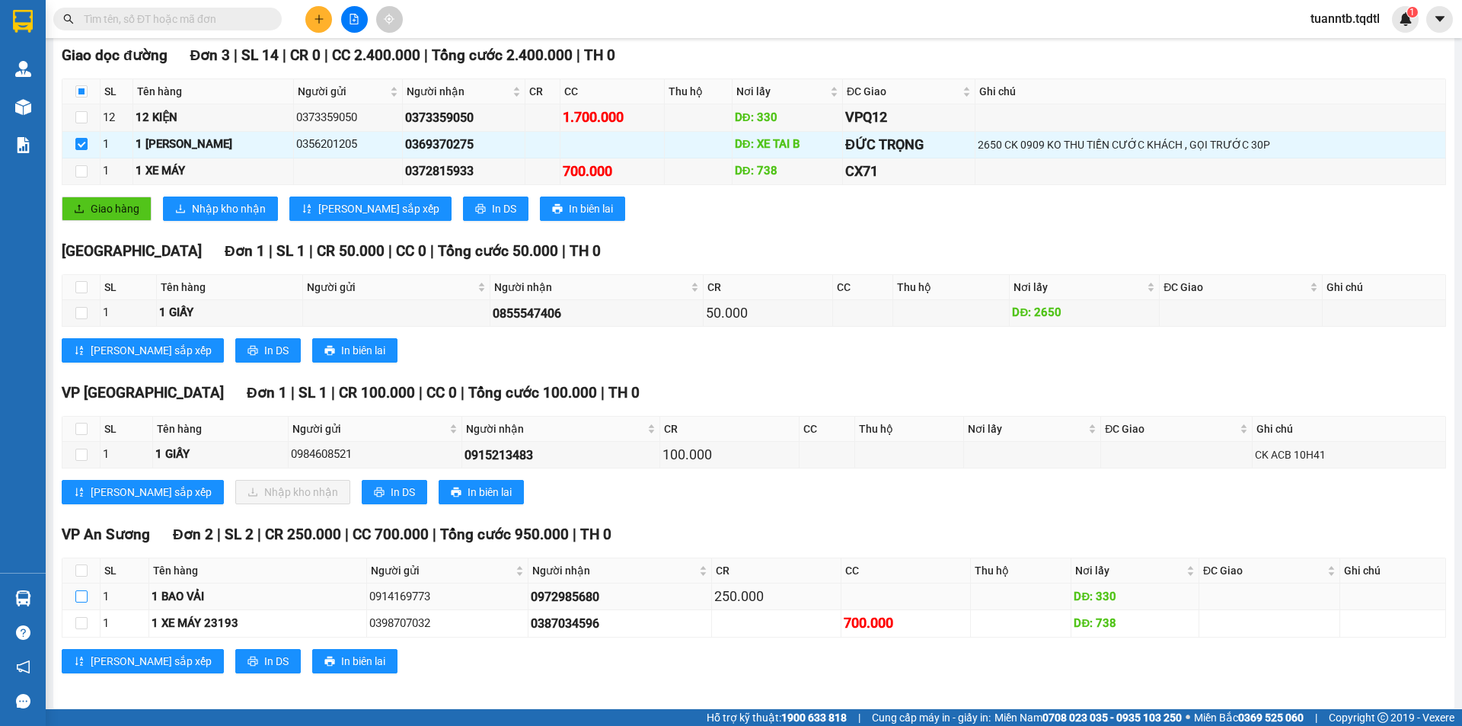
click at [80, 593] on input "checkbox" at bounding box center [81, 596] width 12 height 12
checkbox input "true"
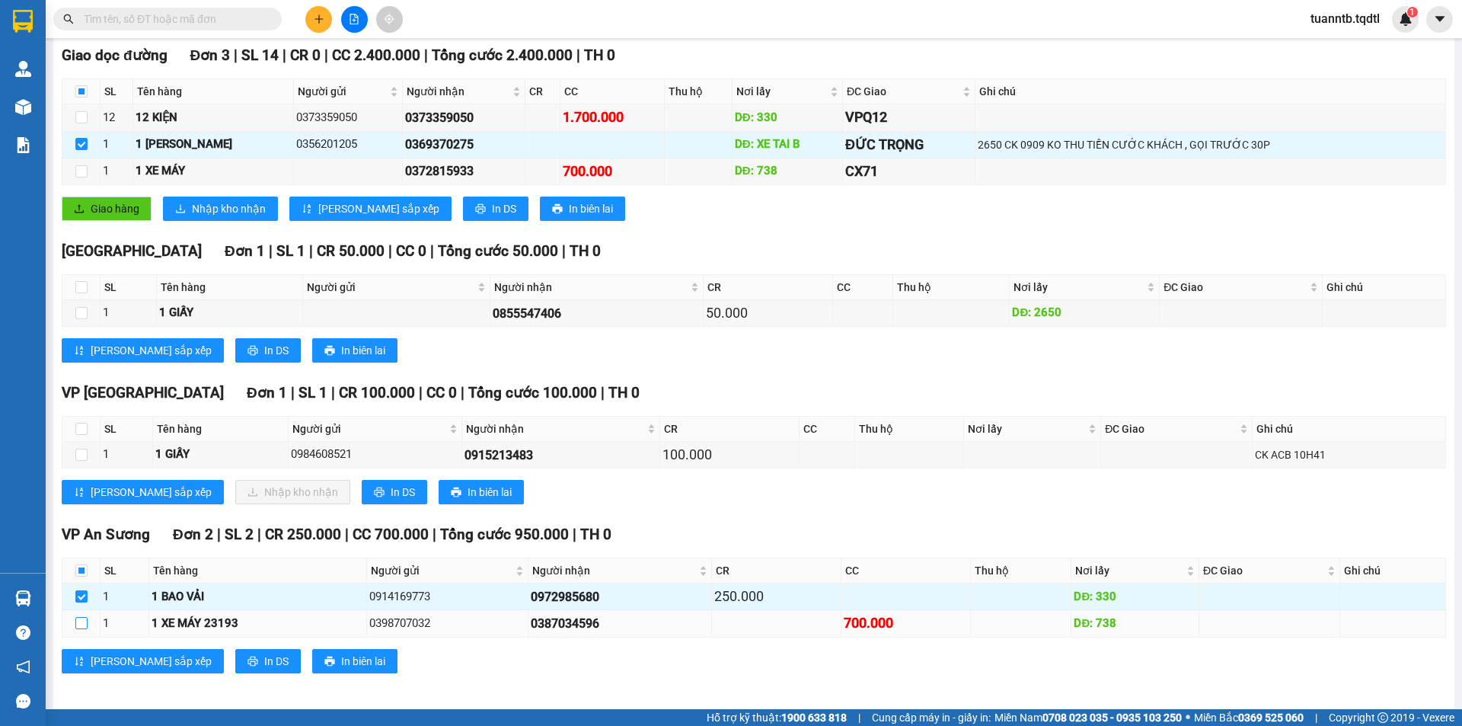
click at [84, 617] on input "checkbox" at bounding box center [81, 623] width 12 height 12
checkbox input "true"
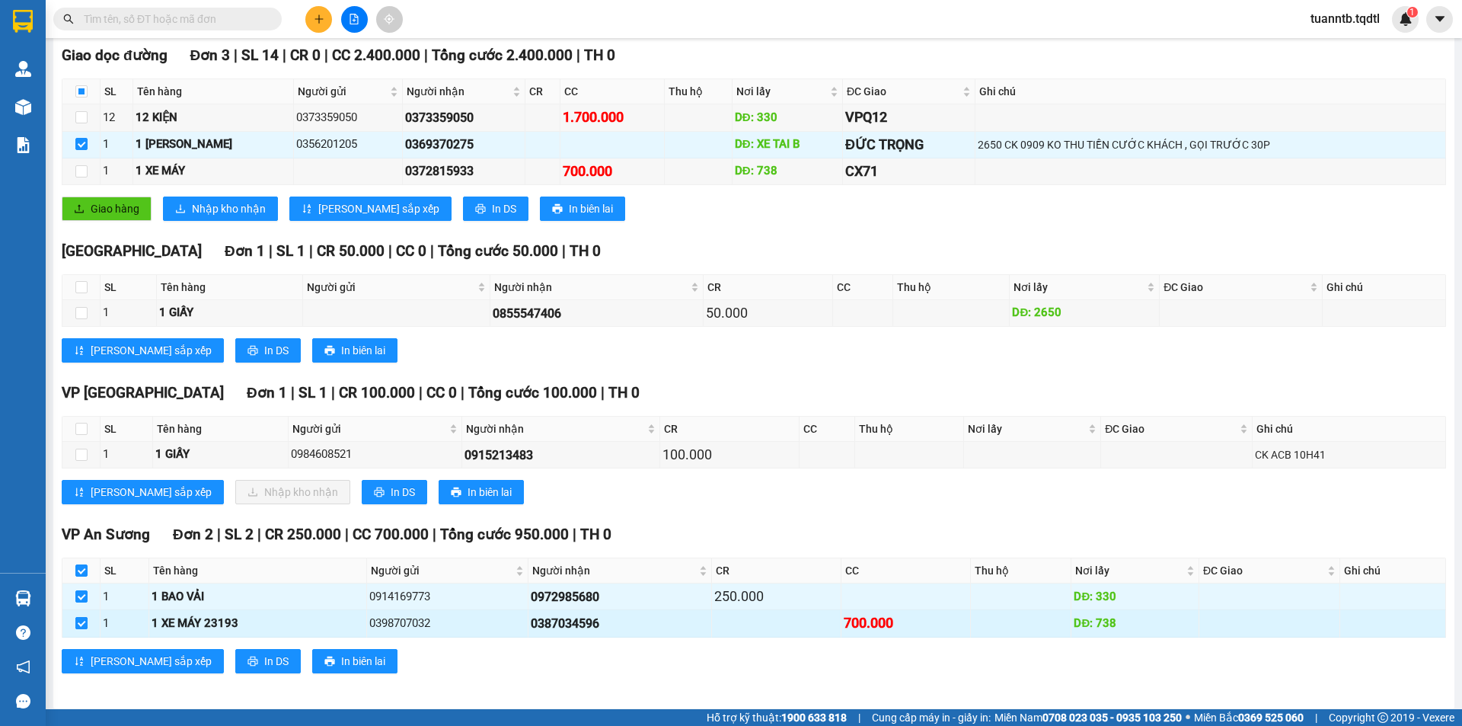
click at [81, 622] on input "checkbox" at bounding box center [81, 623] width 12 height 12
checkbox input "false"
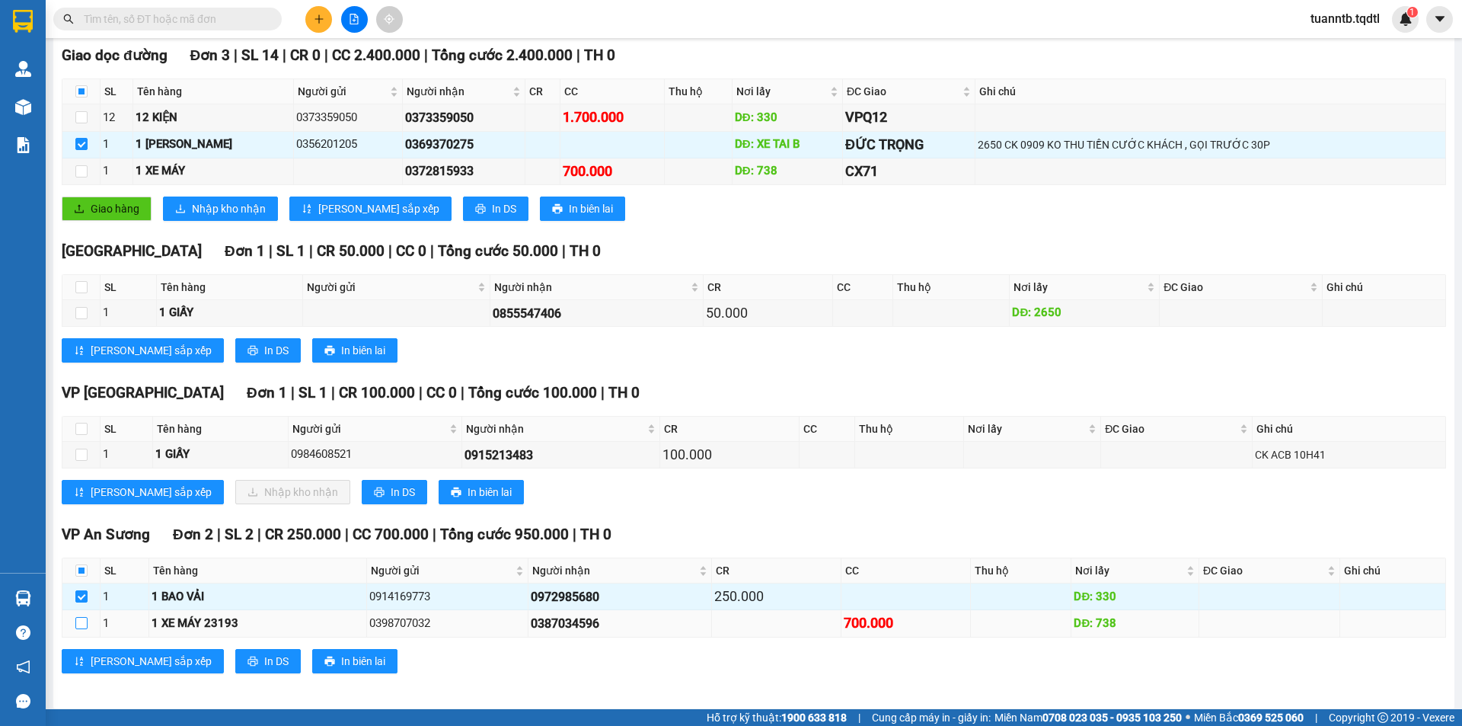
click at [81, 631] on label at bounding box center [81, 623] width 12 height 17
click at [81, 629] on input "checkbox" at bounding box center [81, 623] width 12 height 12
checkbox input "true"
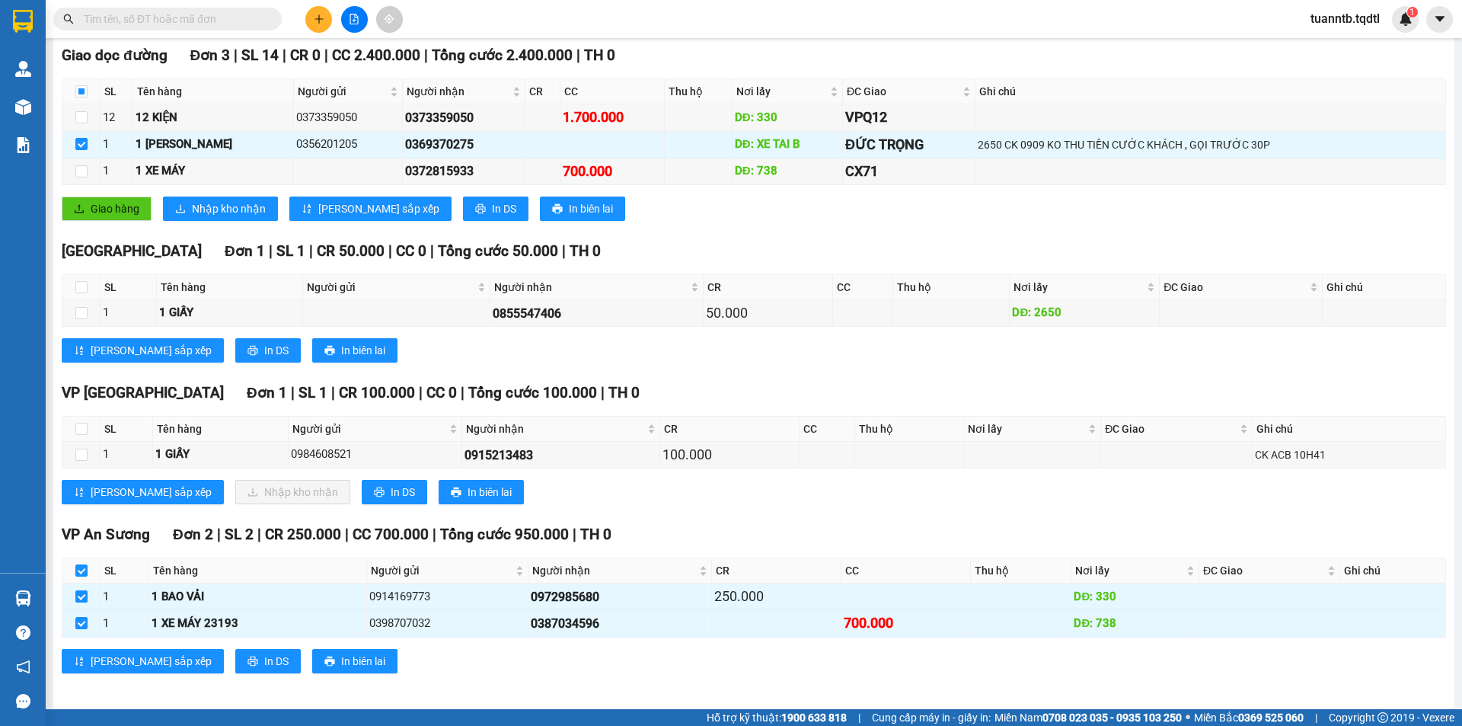
scroll to position [0, 0]
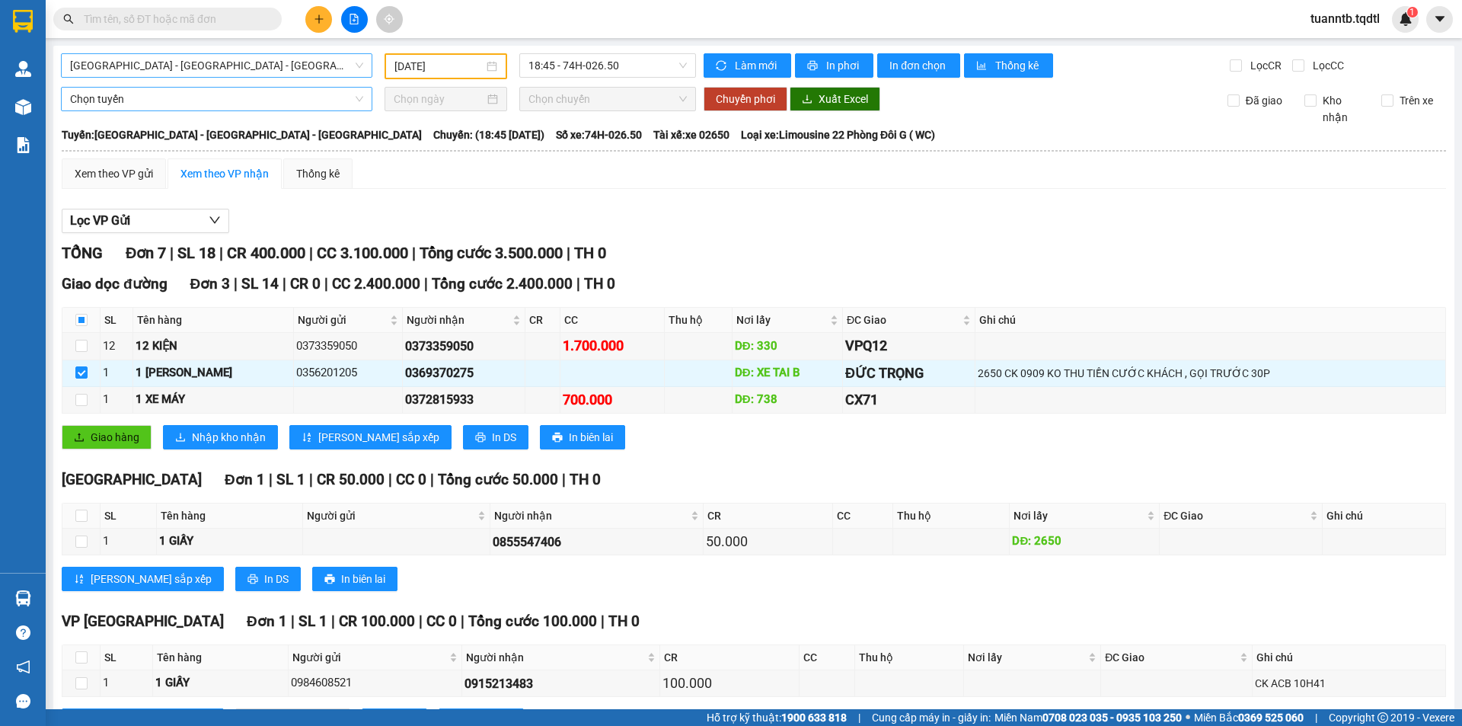
click at [116, 102] on span "Chọn tuyến" at bounding box center [216, 99] width 293 height 23
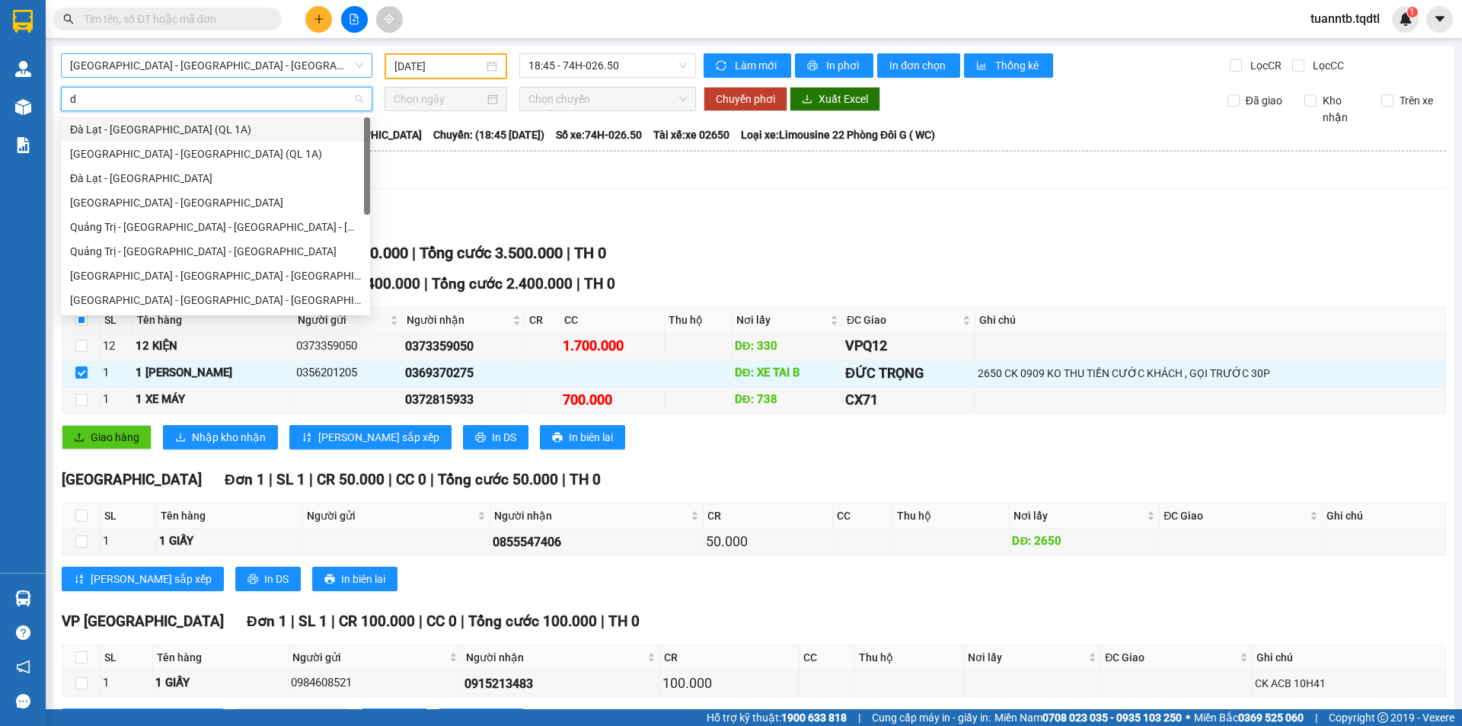
type input "da"
click at [140, 181] on div "Đà Lạt - [GEOGRAPHIC_DATA]" at bounding box center [215, 178] width 291 height 17
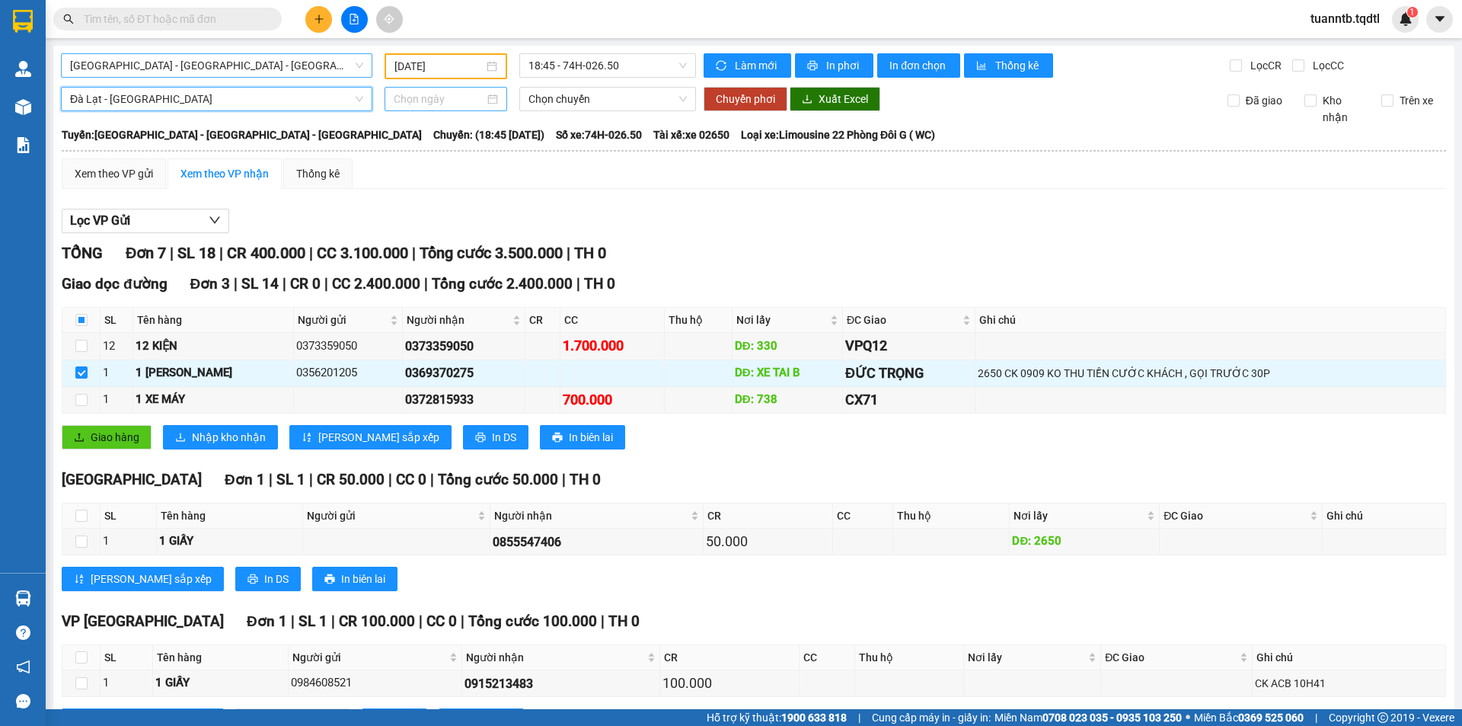
click at [428, 95] on input at bounding box center [439, 99] width 91 height 17
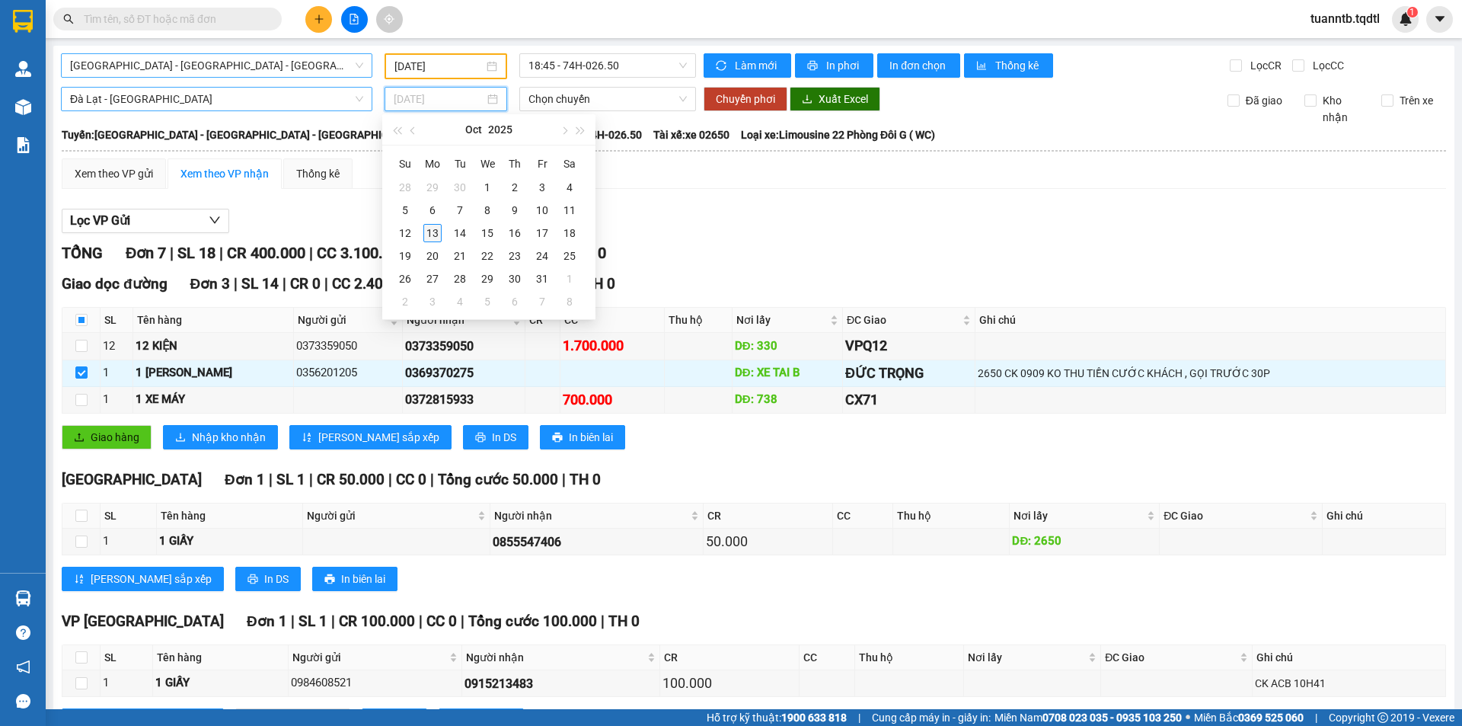
type input "[DATE]"
click at [432, 229] on div "13" at bounding box center [432, 233] width 18 height 18
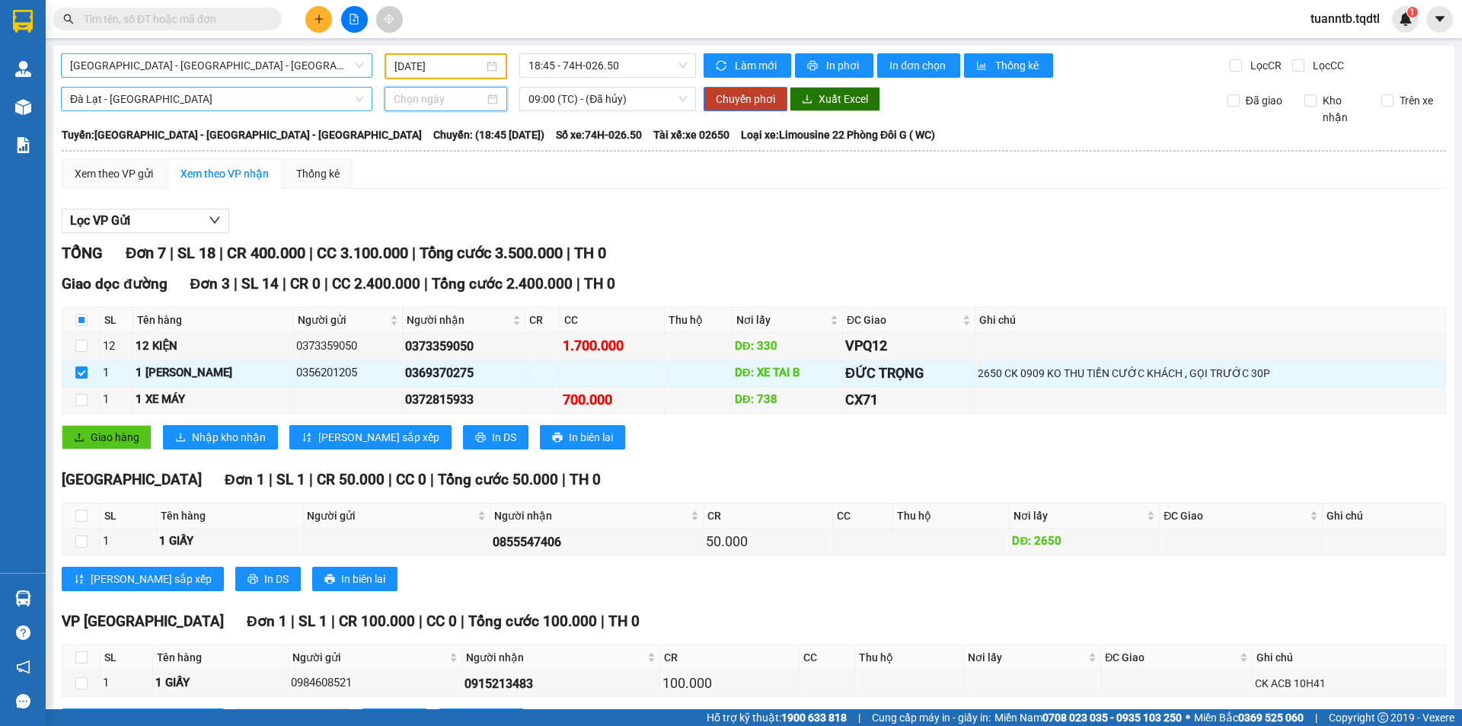
type input "[DATE]"
click at [595, 101] on span "09:00 (TC) - (Đã hủy)" at bounding box center [608, 99] width 158 height 23
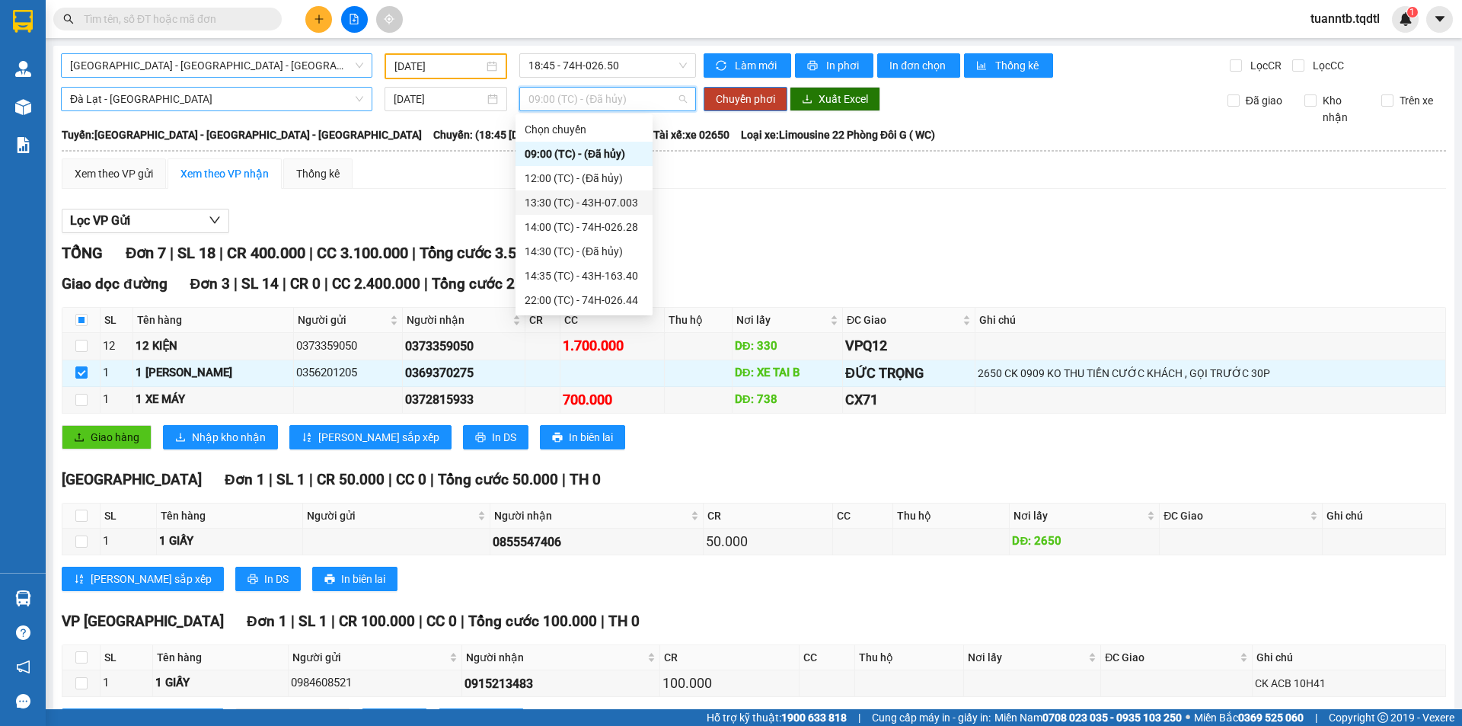
drag, startPoint x: 615, startPoint y: 199, endPoint x: 695, endPoint y: 145, distance: 95.9
click at [615, 200] on div "13:30 (TC) - 43H-07.003" at bounding box center [584, 202] width 119 height 17
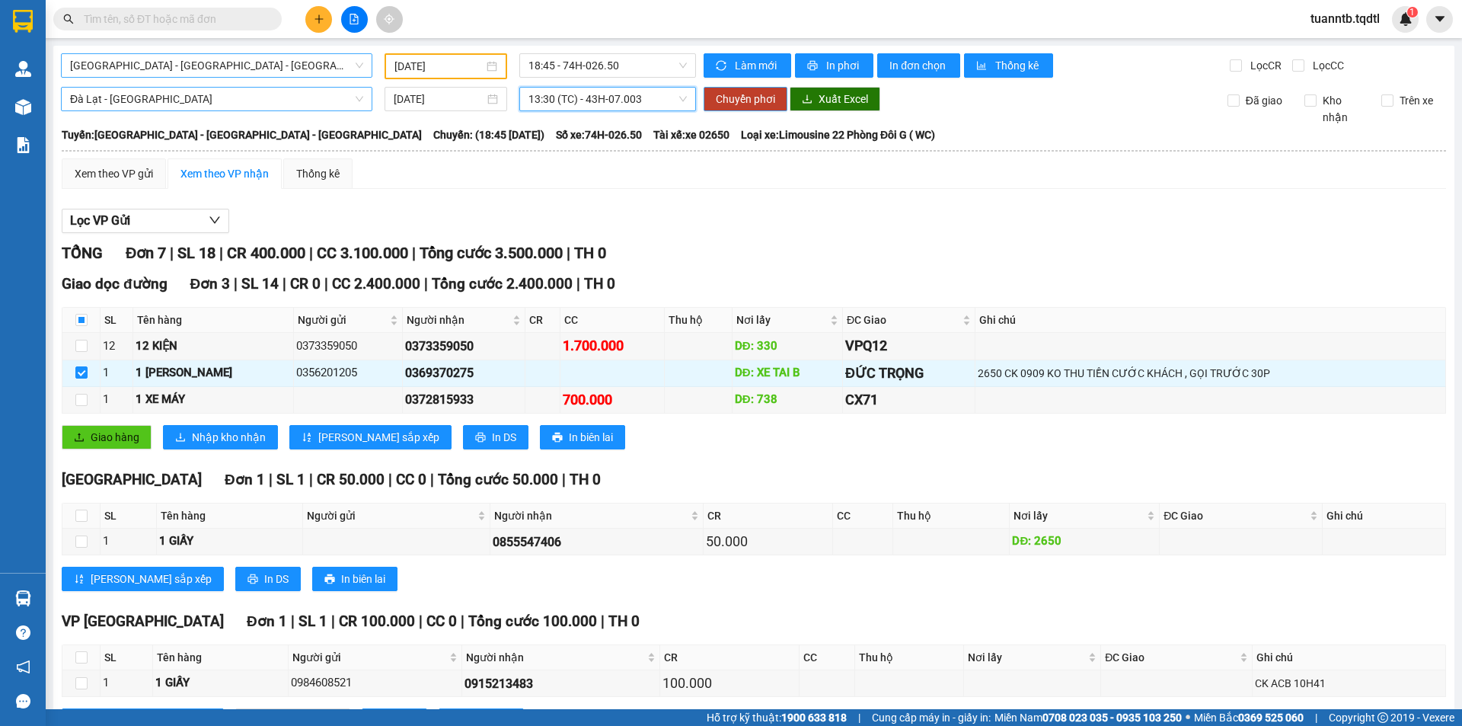
click at [721, 101] on span "Chuyển phơi" at bounding box center [745, 99] width 59 height 17
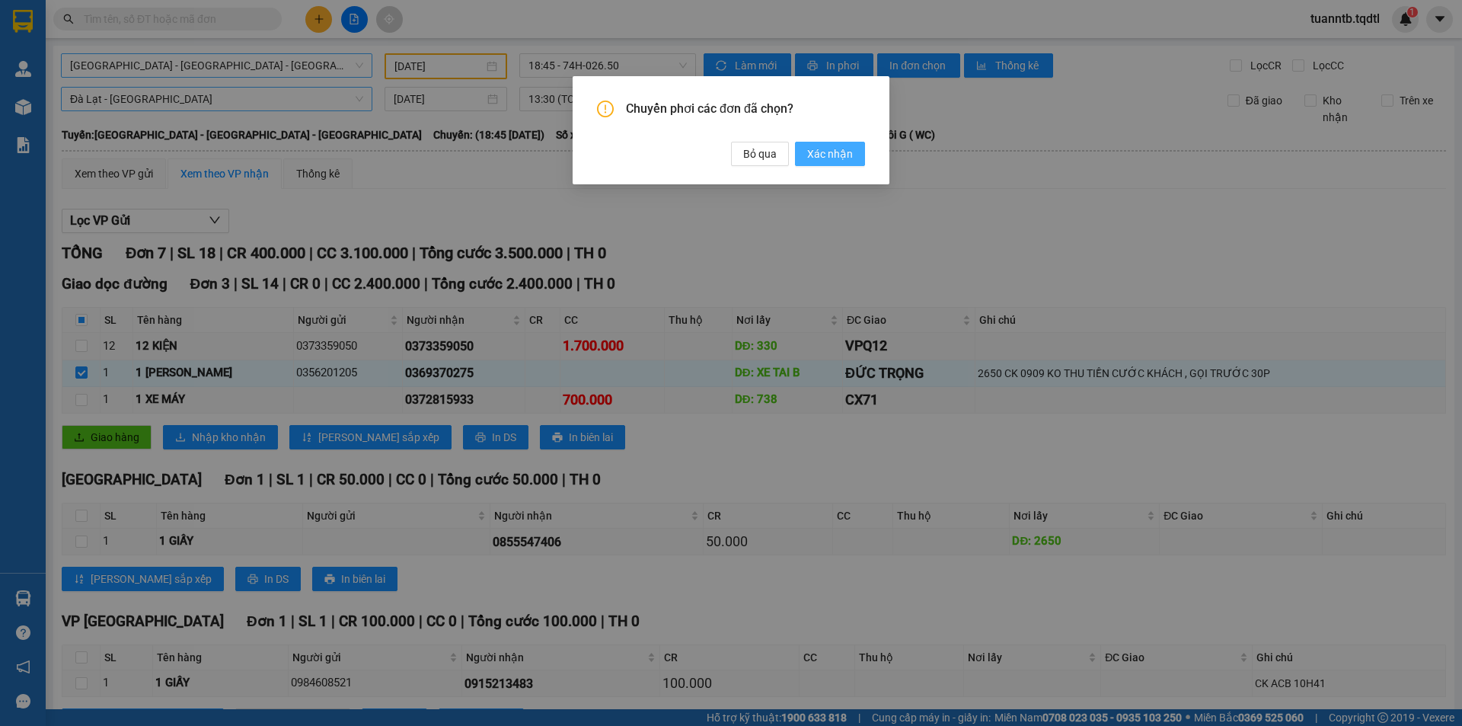
click at [820, 156] on span "Xác nhận" at bounding box center [830, 153] width 46 height 17
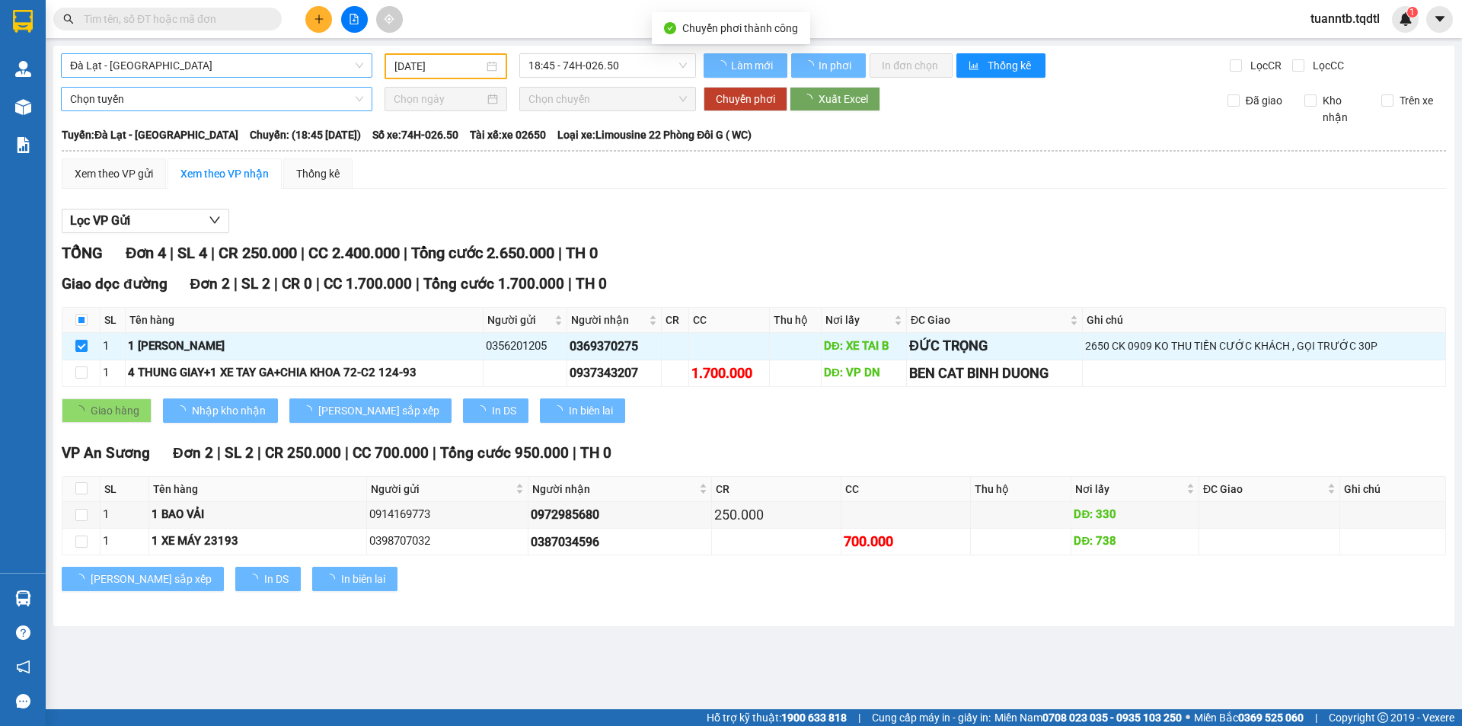
checkbox input "false"
type input "[DATE]"
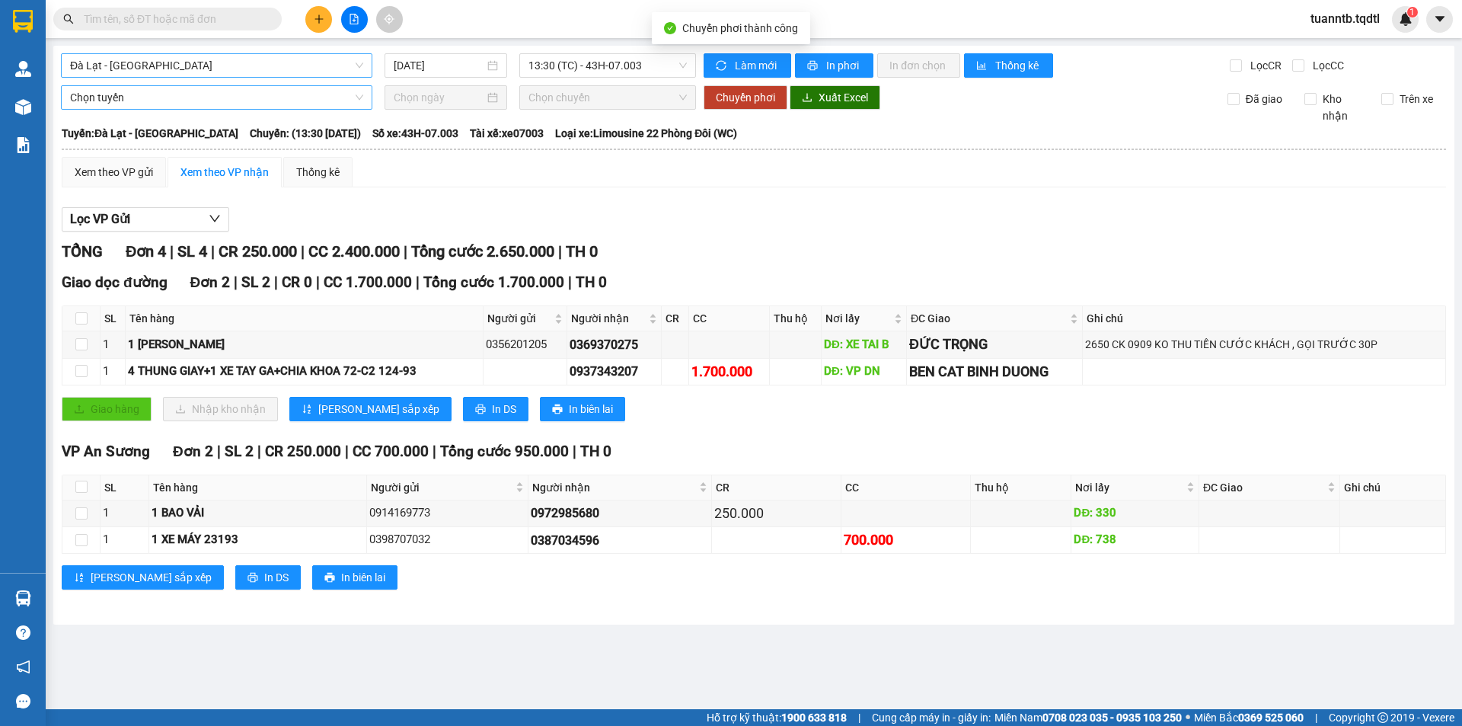
drag, startPoint x: 802, startPoint y: 300, endPoint x: 784, endPoint y: 414, distance: 115.7
drag, startPoint x: 784, startPoint y: 414, endPoint x: 884, endPoint y: 557, distance: 174.3
click at [820, 578] on div "[PERSON_NAME] sắp xếp In DS In biên lai" at bounding box center [754, 577] width 1385 height 24
click at [104, 66] on span "Đà Lạt - [GEOGRAPHIC_DATA]" at bounding box center [216, 65] width 293 height 23
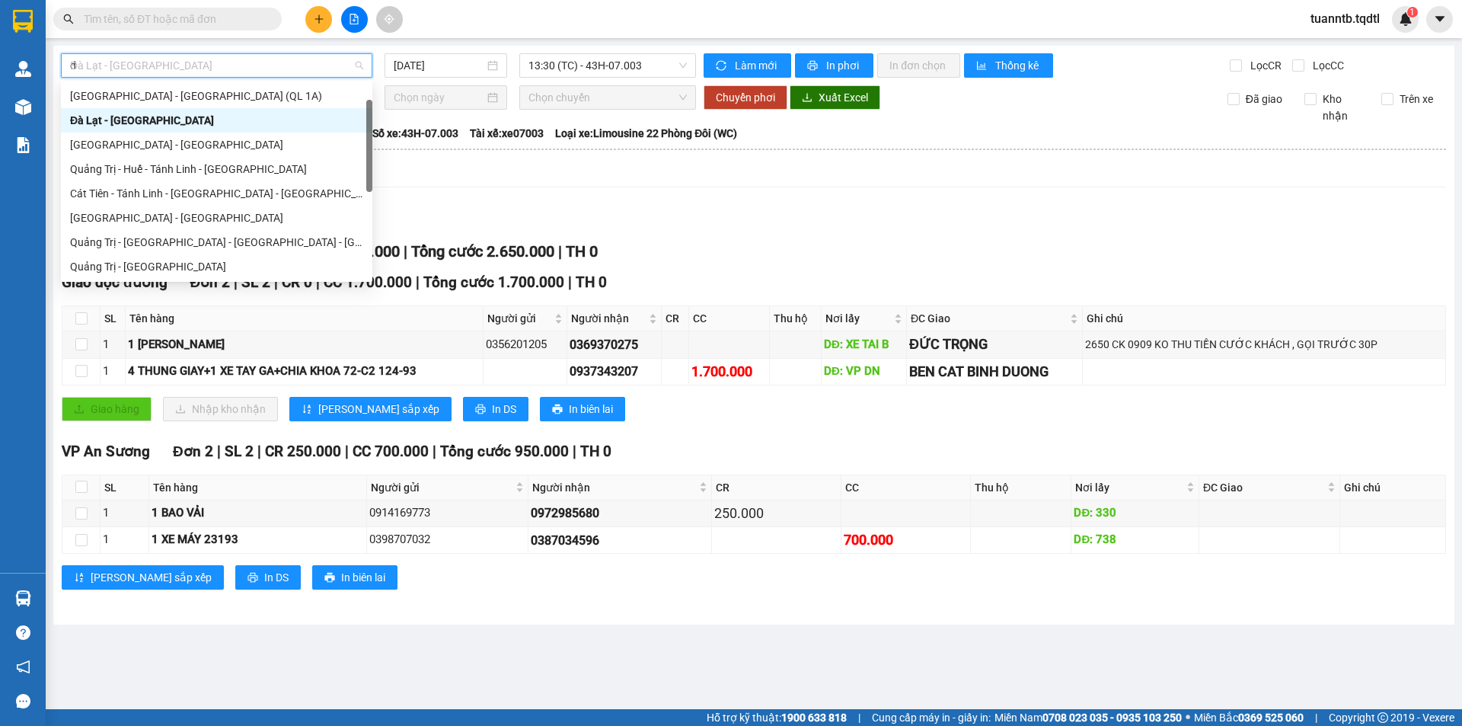
type input "da"
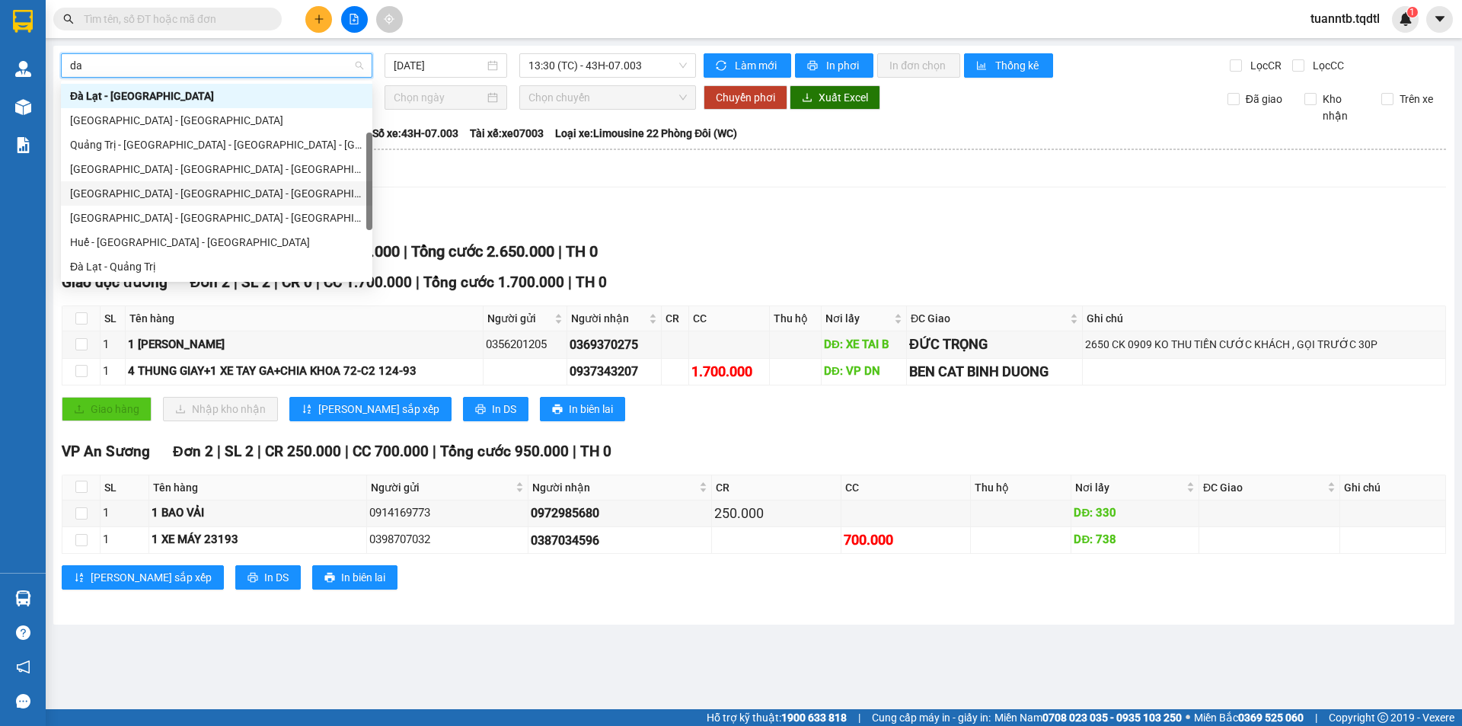
click at [94, 197] on div "[GEOGRAPHIC_DATA] - [GEOGRAPHIC_DATA] - [GEOGRAPHIC_DATA]" at bounding box center [216, 193] width 293 height 17
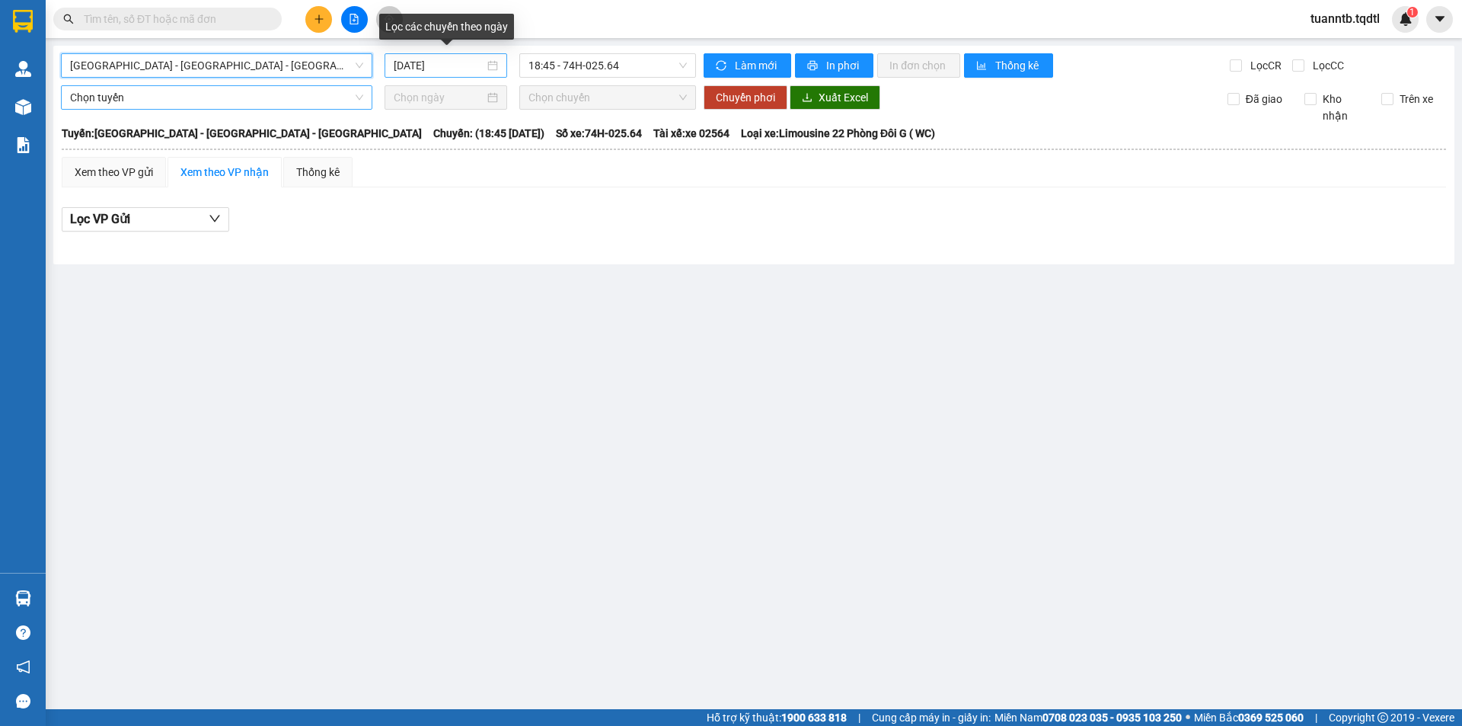
click at [463, 66] on input "[DATE]" at bounding box center [439, 65] width 91 height 17
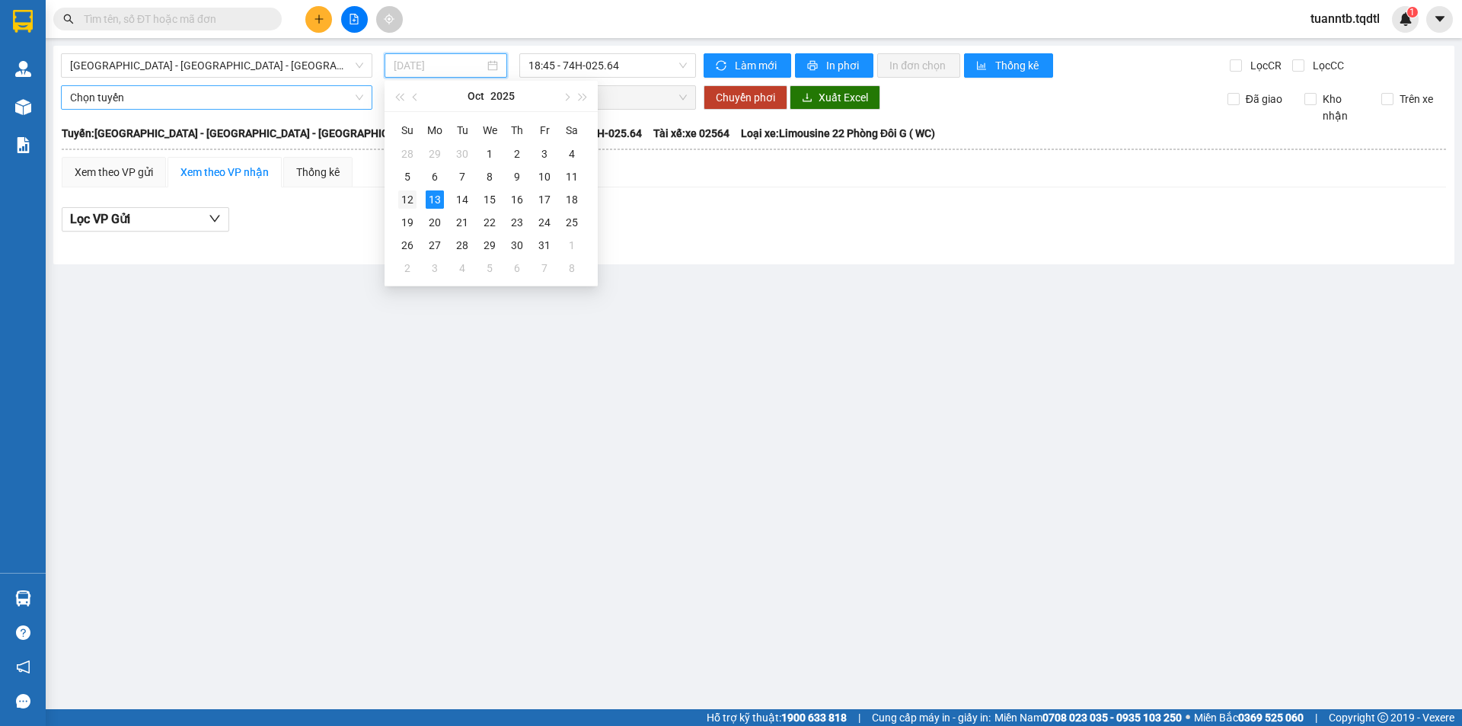
click at [411, 193] on div "12" at bounding box center [407, 199] width 18 height 18
type input "[DATE]"
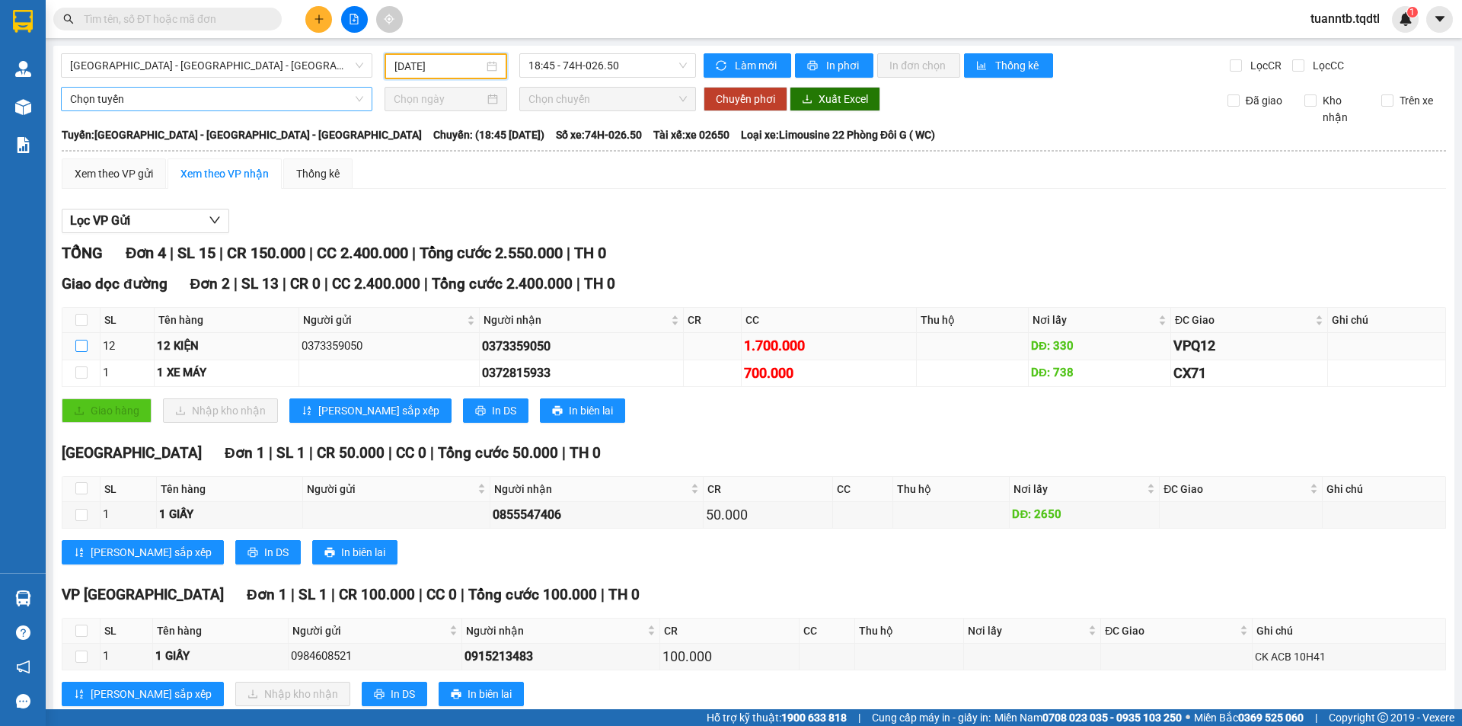
click at [75, 342] on input "checkbox" at bounding box center [81, 346] width 12 height 12
checkbox input "true"
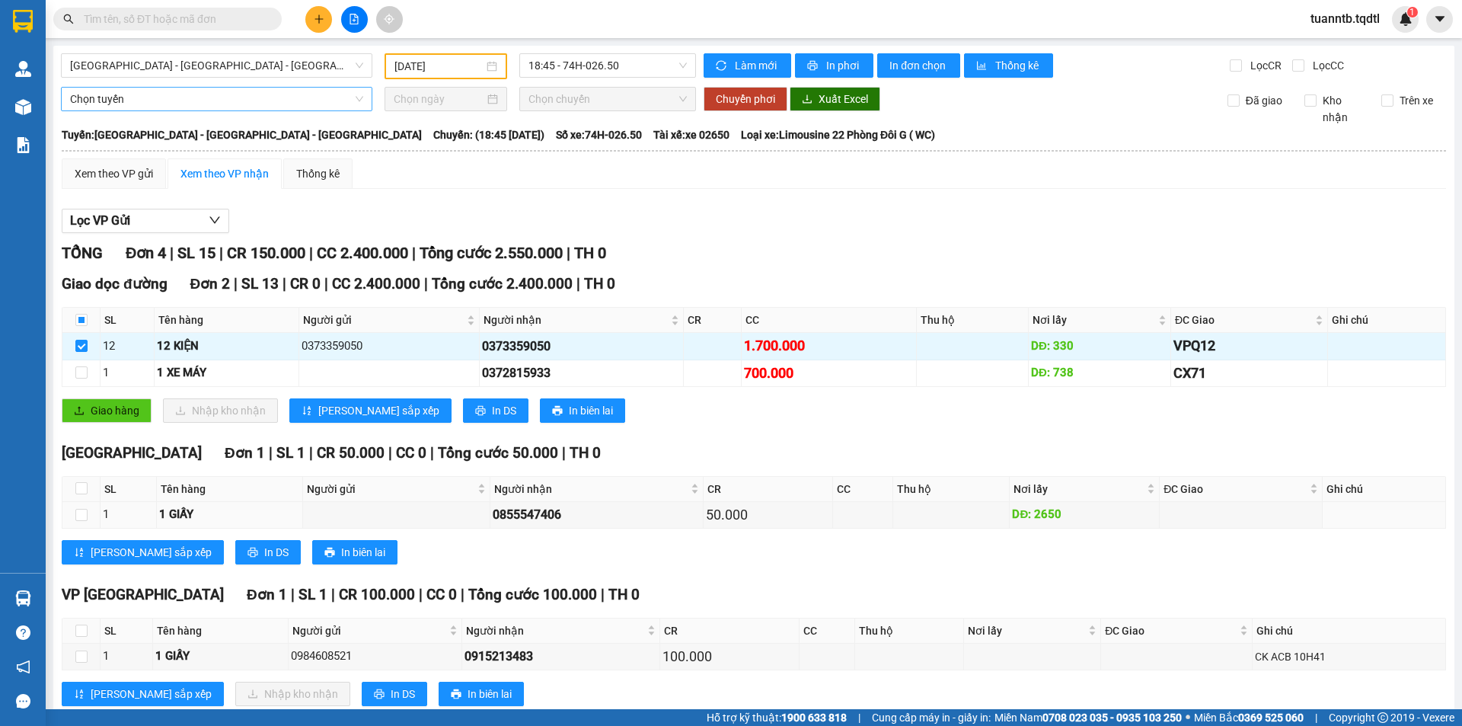
scroll to position [40, 0]
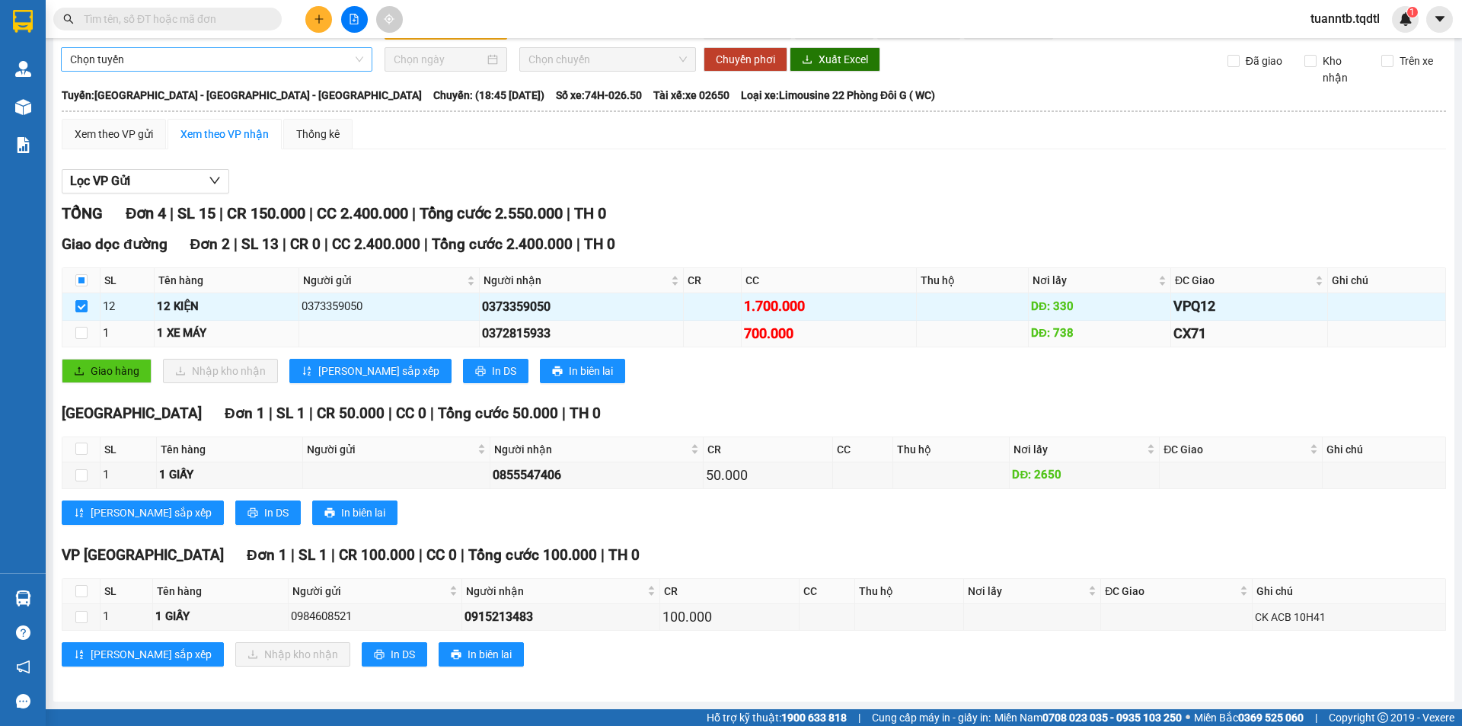
click at [85, 344] on td at bounding box center [81, 334] width 38 height 27
click at [80, 332] on input "checkbox" at bounding box center [81, 333] width 12 height 12
checkbox input "true"
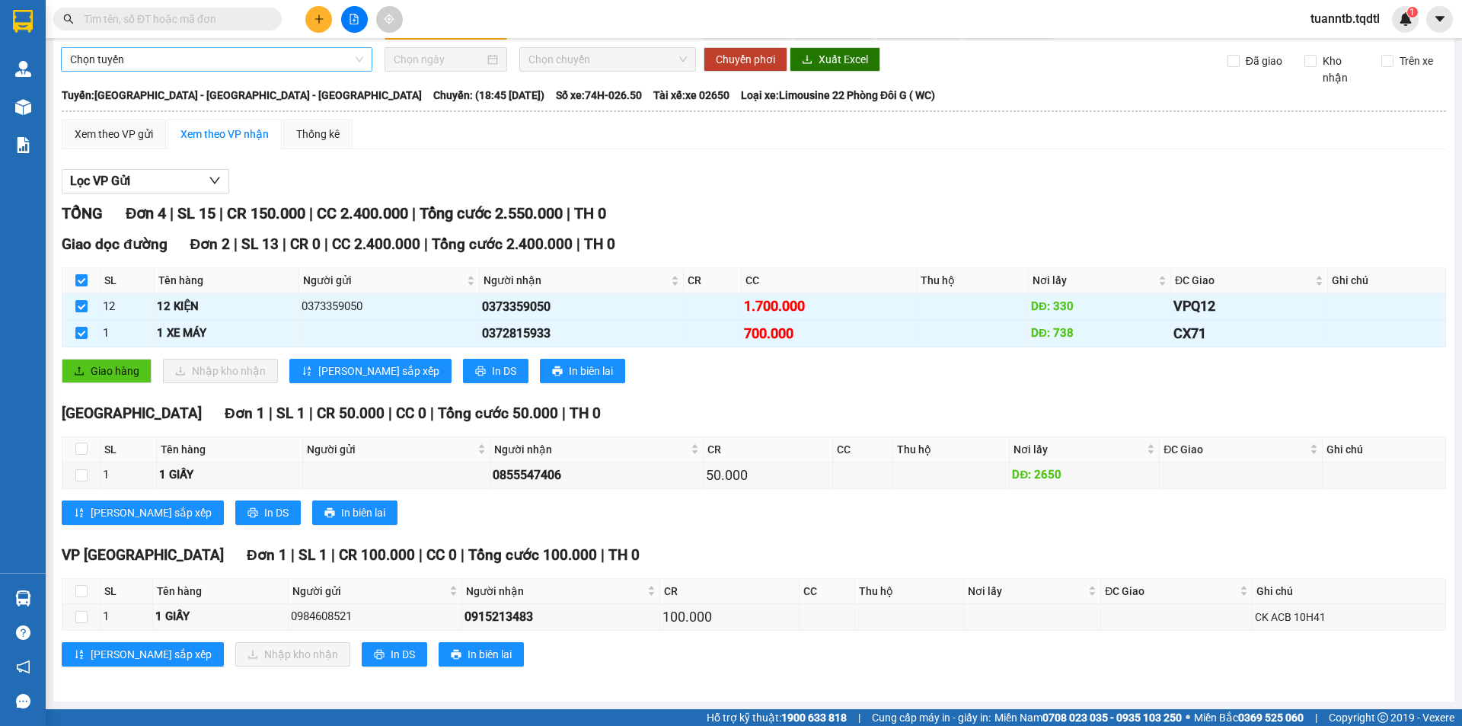
click at [150, 63] on span "Chọn tuyến" at bounding box center [216, 59] width 293 height 23
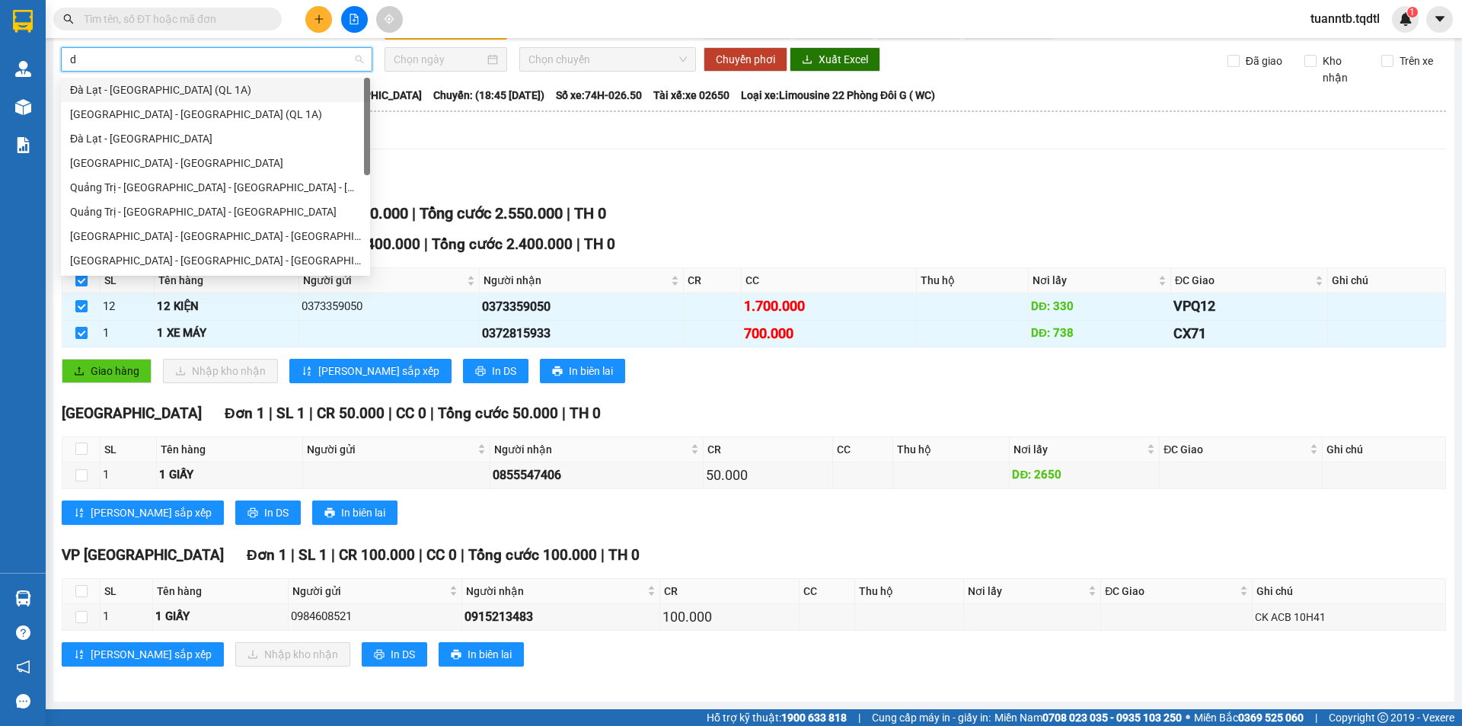
type input "da"
click at [159, 144] on div "Đà Lạt - [GEOGRAPHIC_DATA]" at bounding box center [215, 138] width 291 height 17
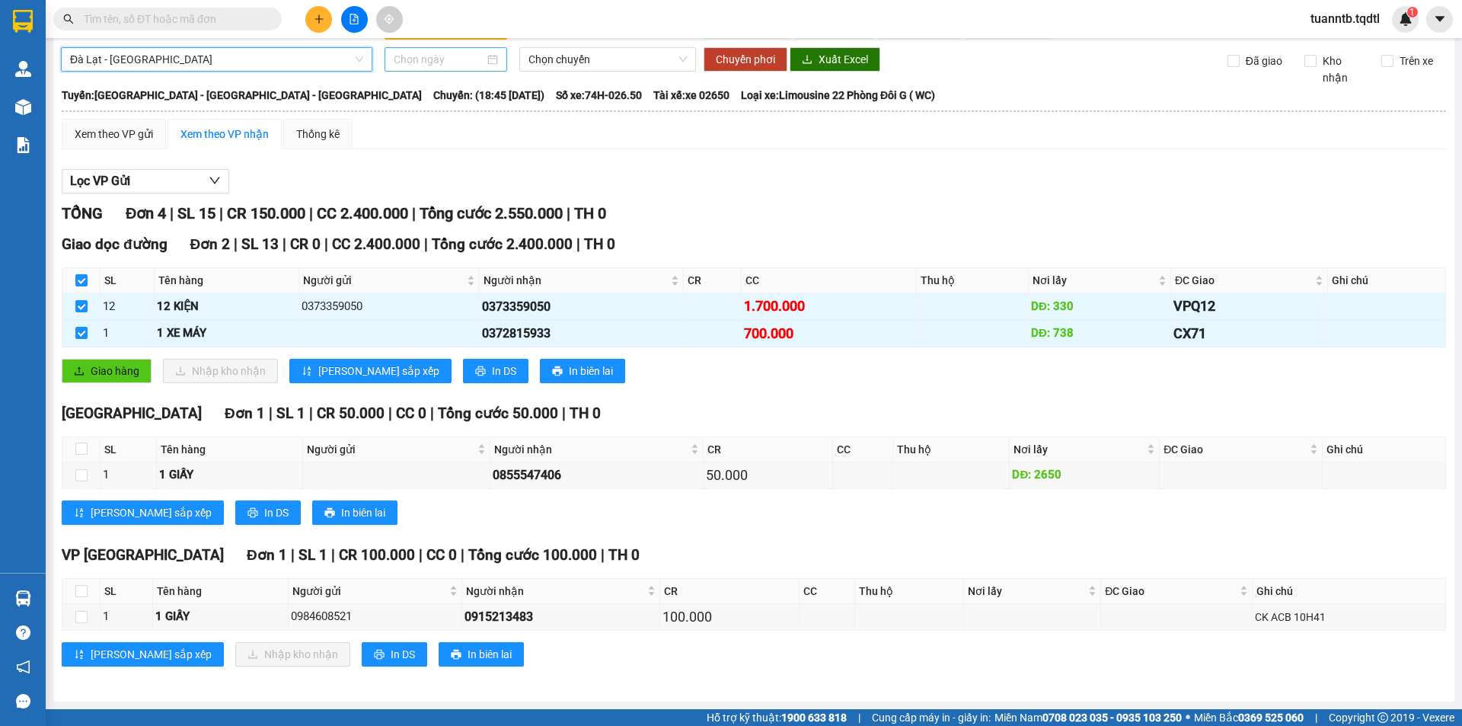
click at [398, 60] on input at bounding box center [439, 59] width 91 height 17
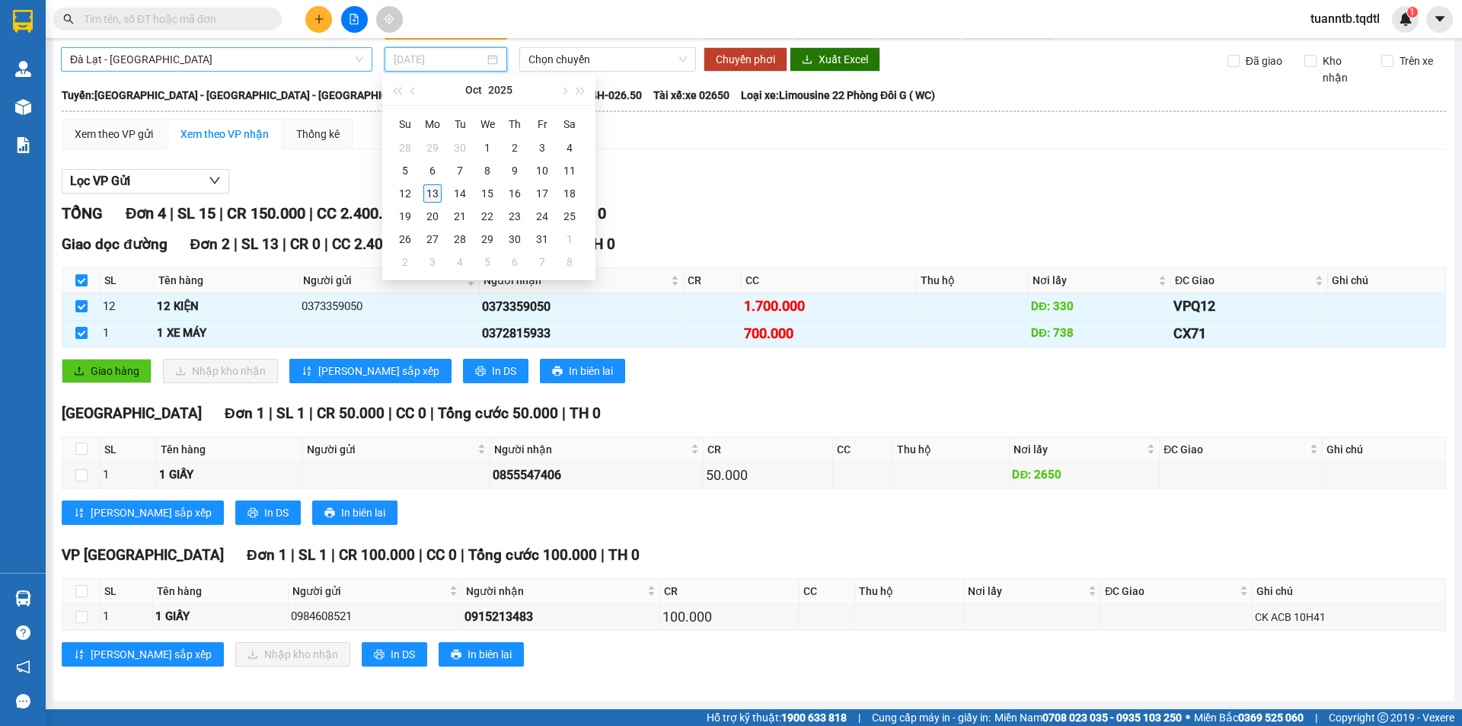
type input "[DATE]"
click at [432, 196] on div "13" at bounding box center [432, 193] width 18 height 18
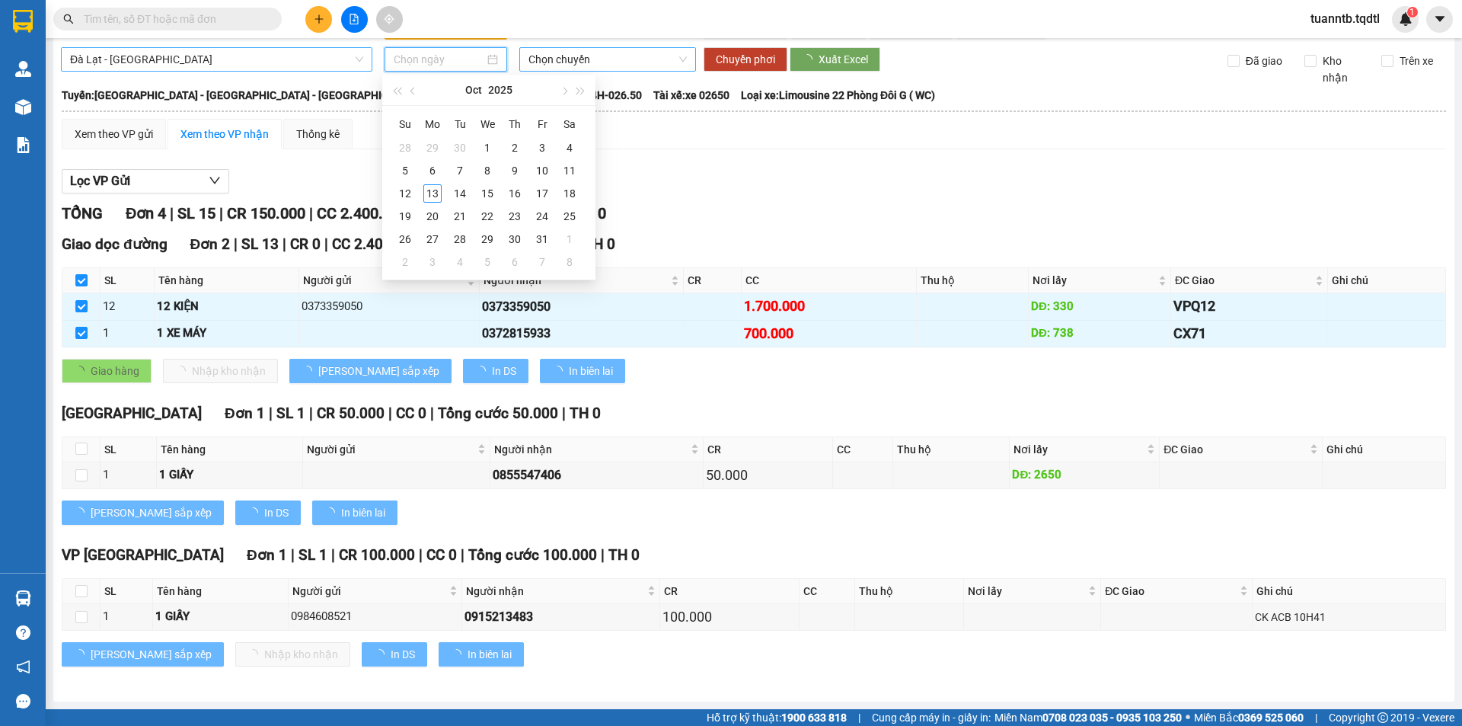
type input "[DATE]"
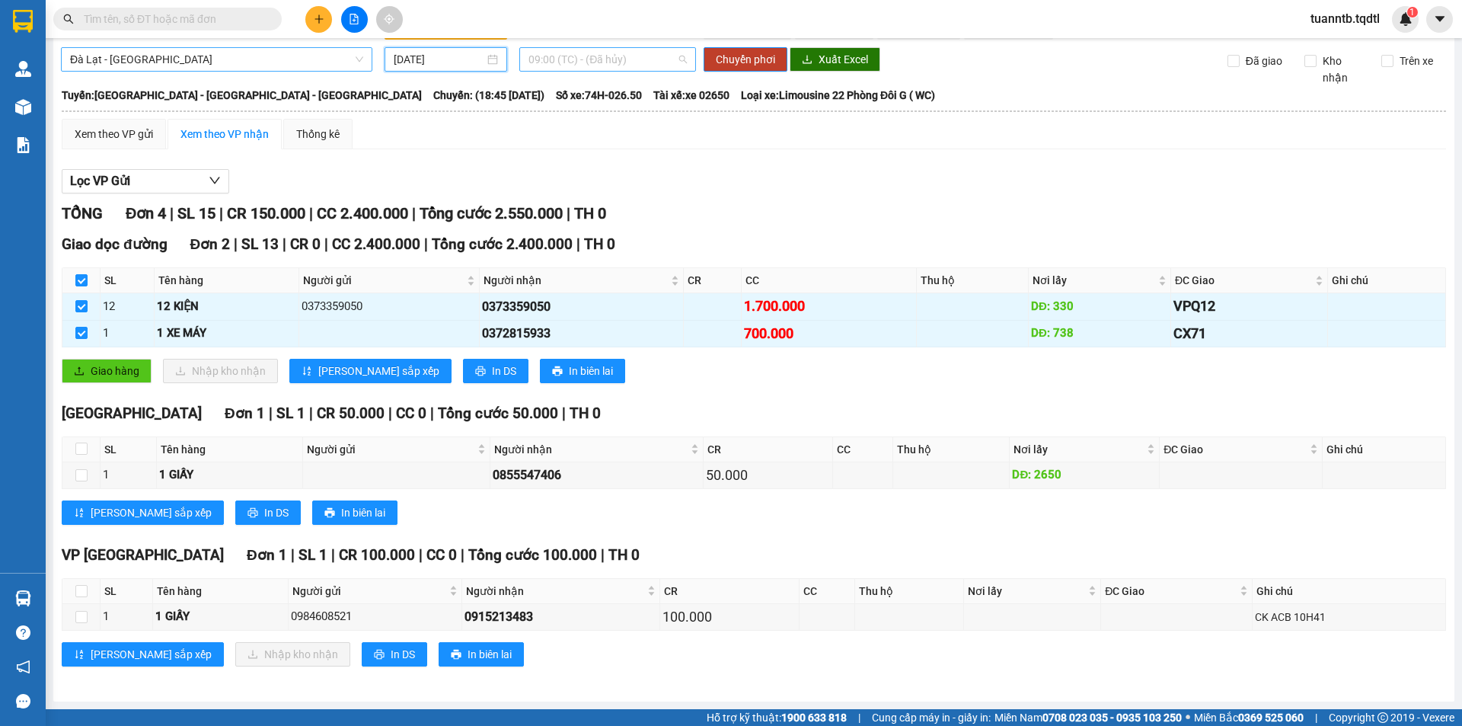
click at [594, 57] on span "09:00 (TC) - (Đã hủy)" at bounding box center [608, 59] width 158 height 23
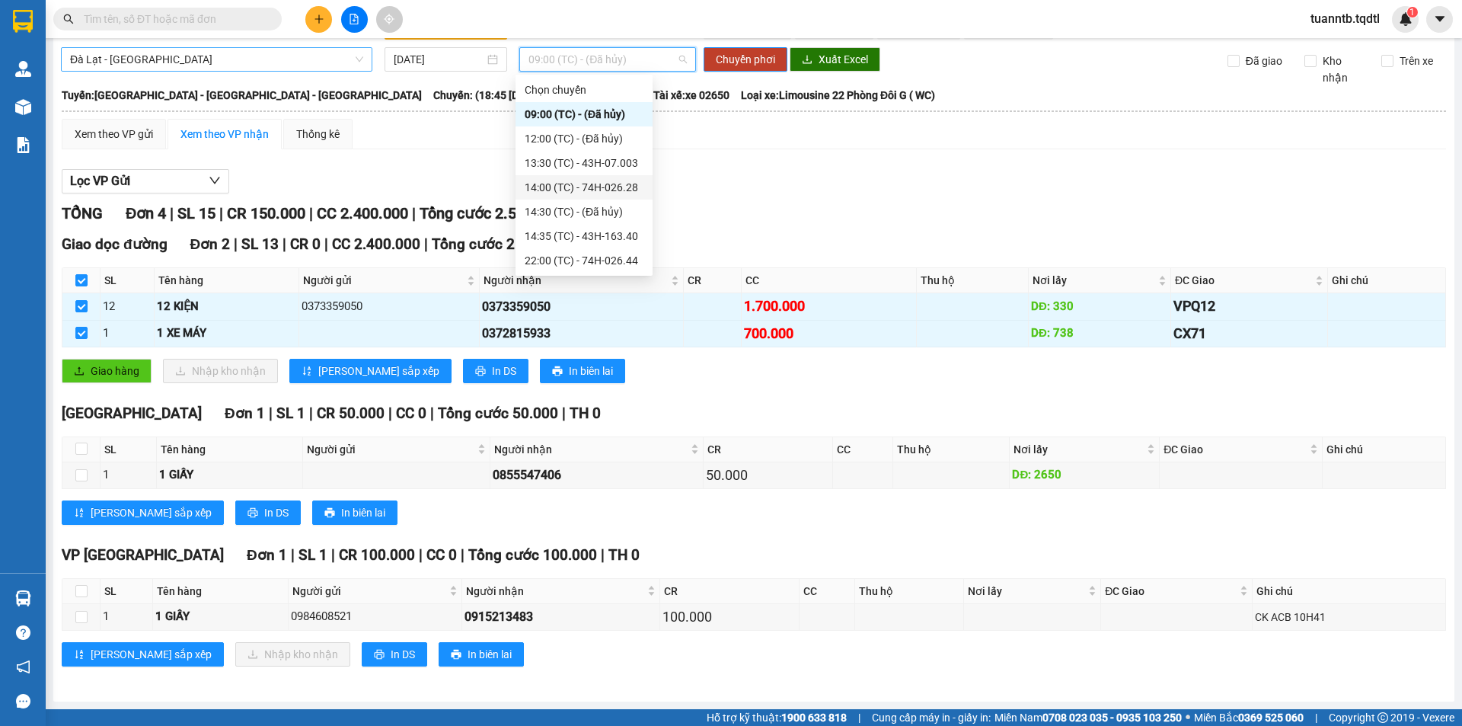
drag, startPoint x: 615, startPoint y: 189, endPoint x: 657, endPoint y: 142, distance: 62.6
click at [615, 190] on div "14:00 (TC) - 74H-026.28" at bounding box center [584, 187] width 119 height 17
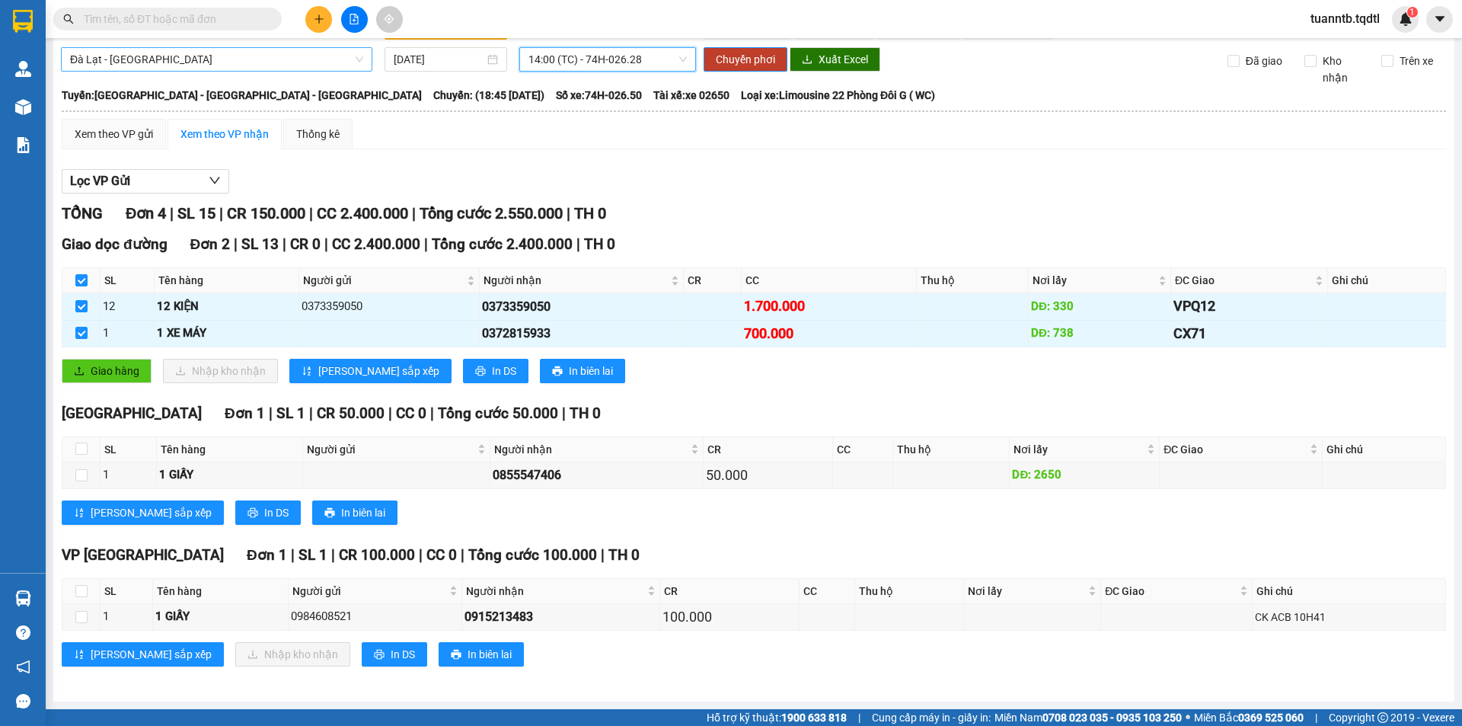
scroll to position [0, 0]
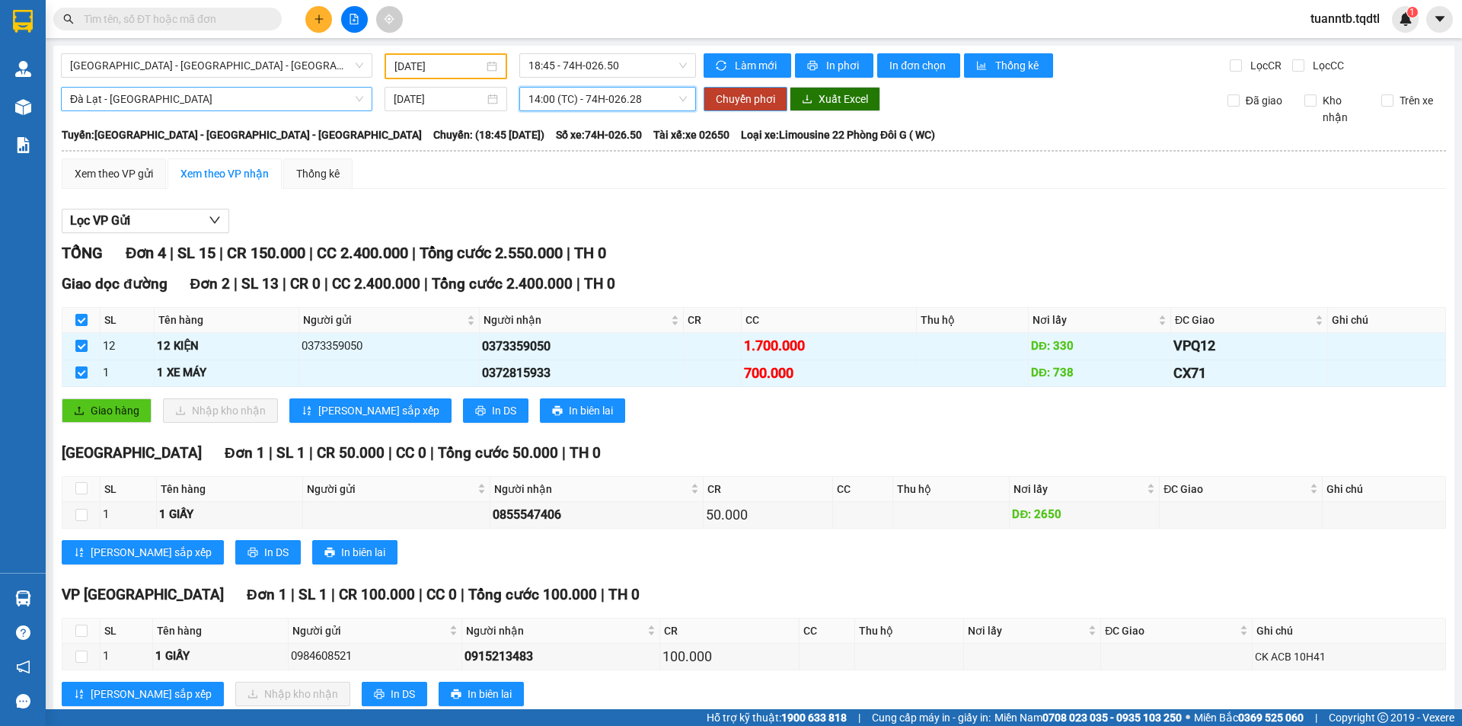
click at [754, 97] on span "Chuyển phơi" at bounding box center [745, 99] width 59 height 17
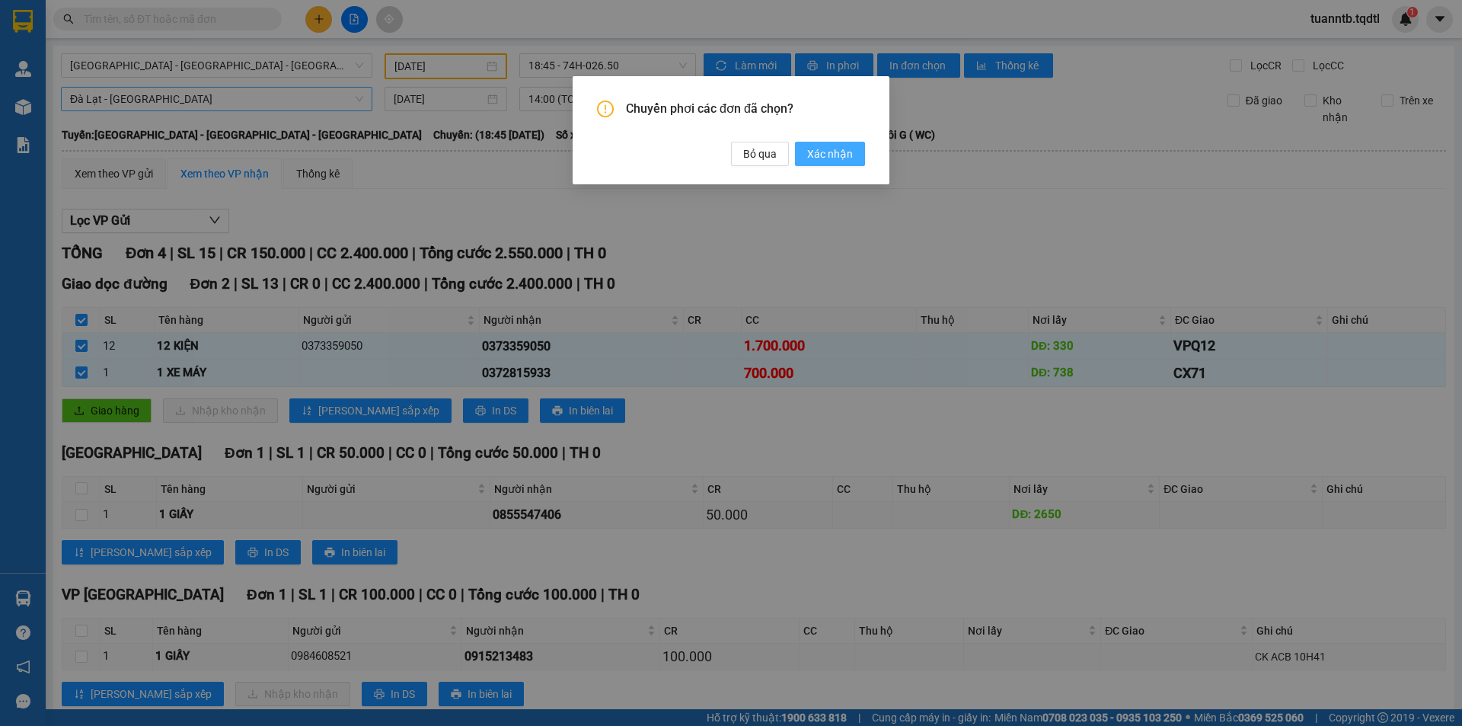
click at [816, 158] on span "Xác nhận" at bounding box center [830, 153] width 46 height 17
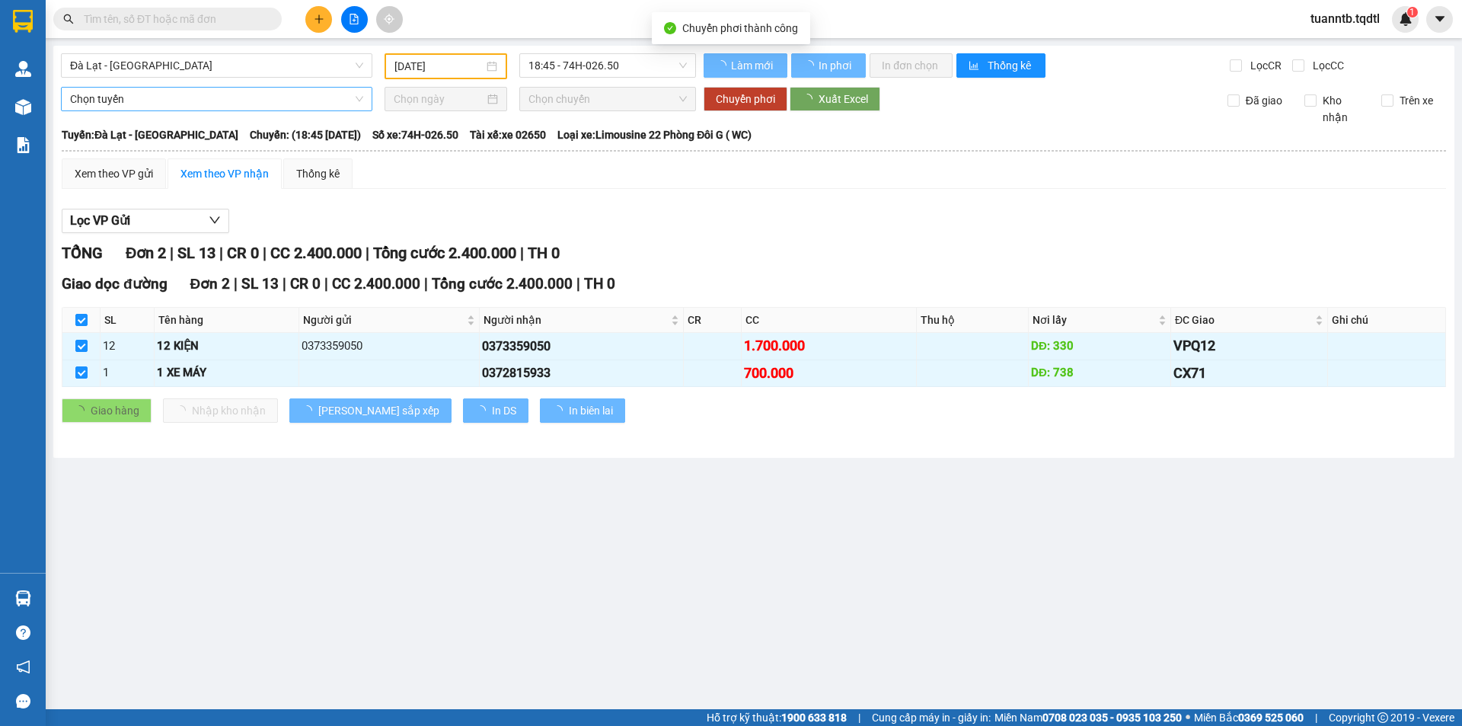
checkbox input "false"
type input "[DATE]"
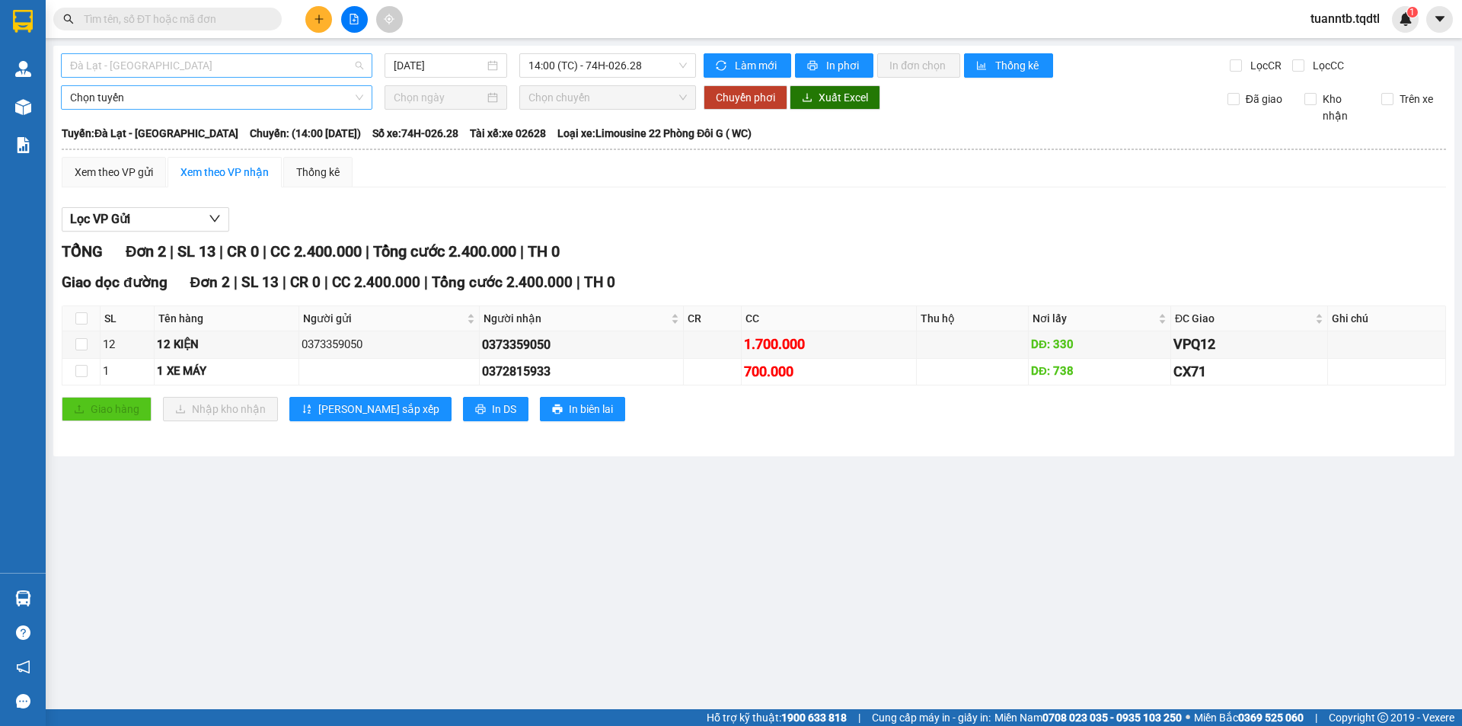
click at [159, 71] on span "Đà Lạt - [GEOGRAPHIC_DATA]" at bounding box center [216, 65] width 293 height 23
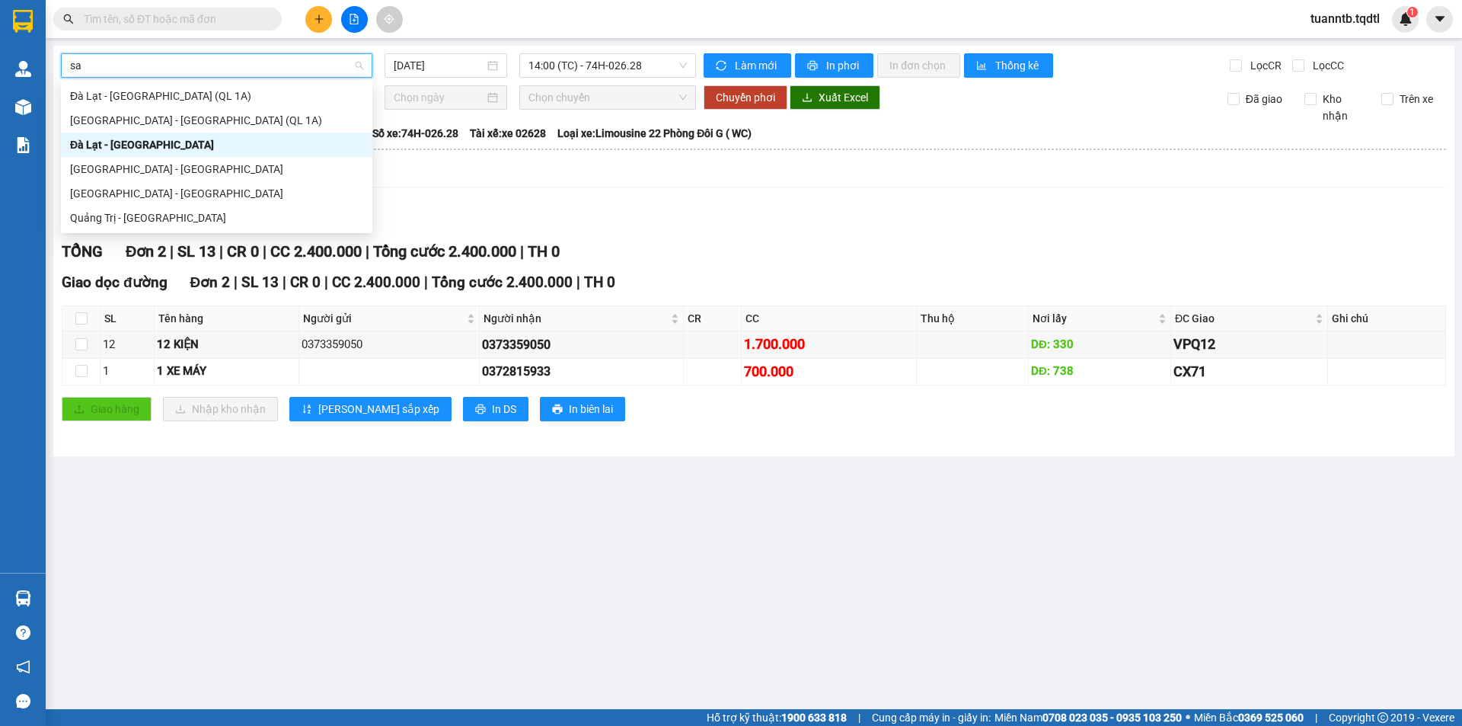
type input "sai"
click at [171, 174] on div "[GEOGRAPHIC_DATA] - [GEOGRAPHIC_DATA]" at bounding box center [216, 169] width 293 height 17
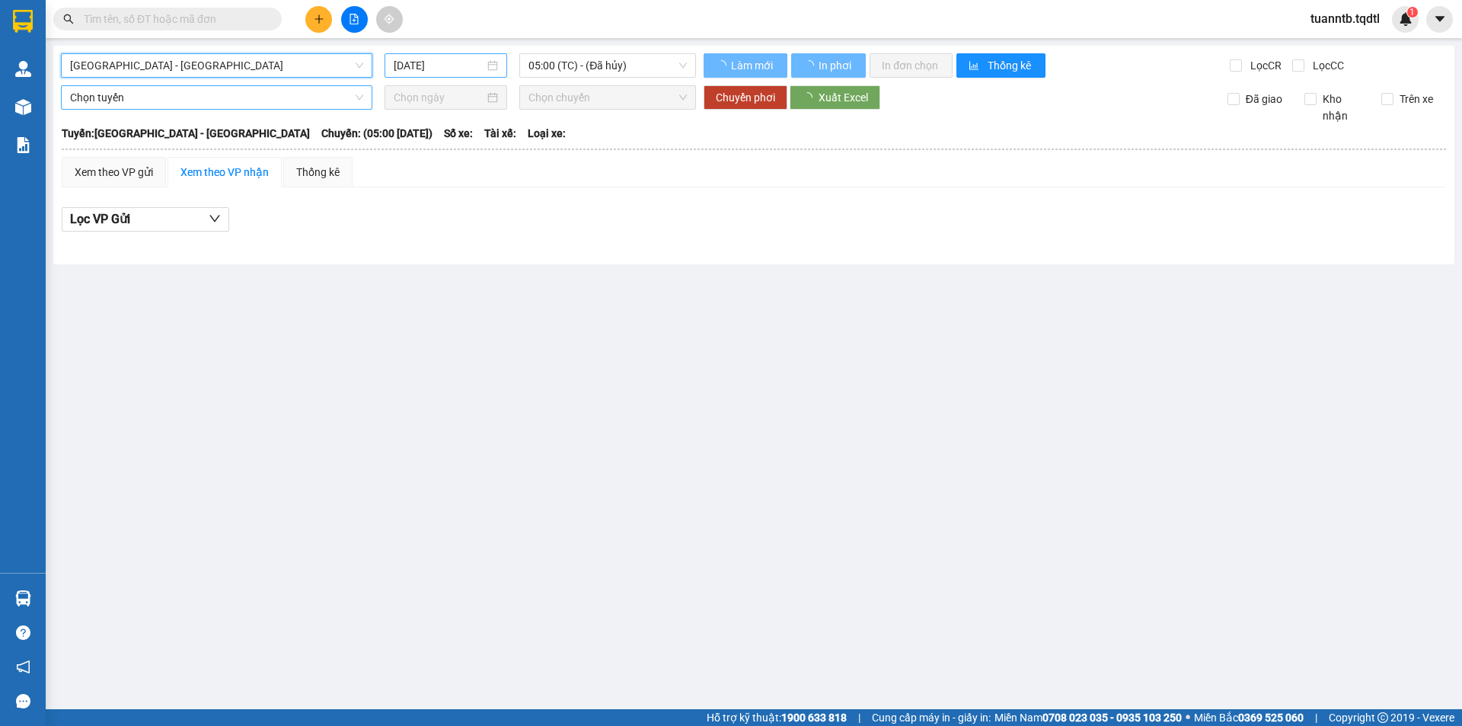
click at [434, 62] on input "[DATE]" at bounding box center [439, 65] width 91 height 17
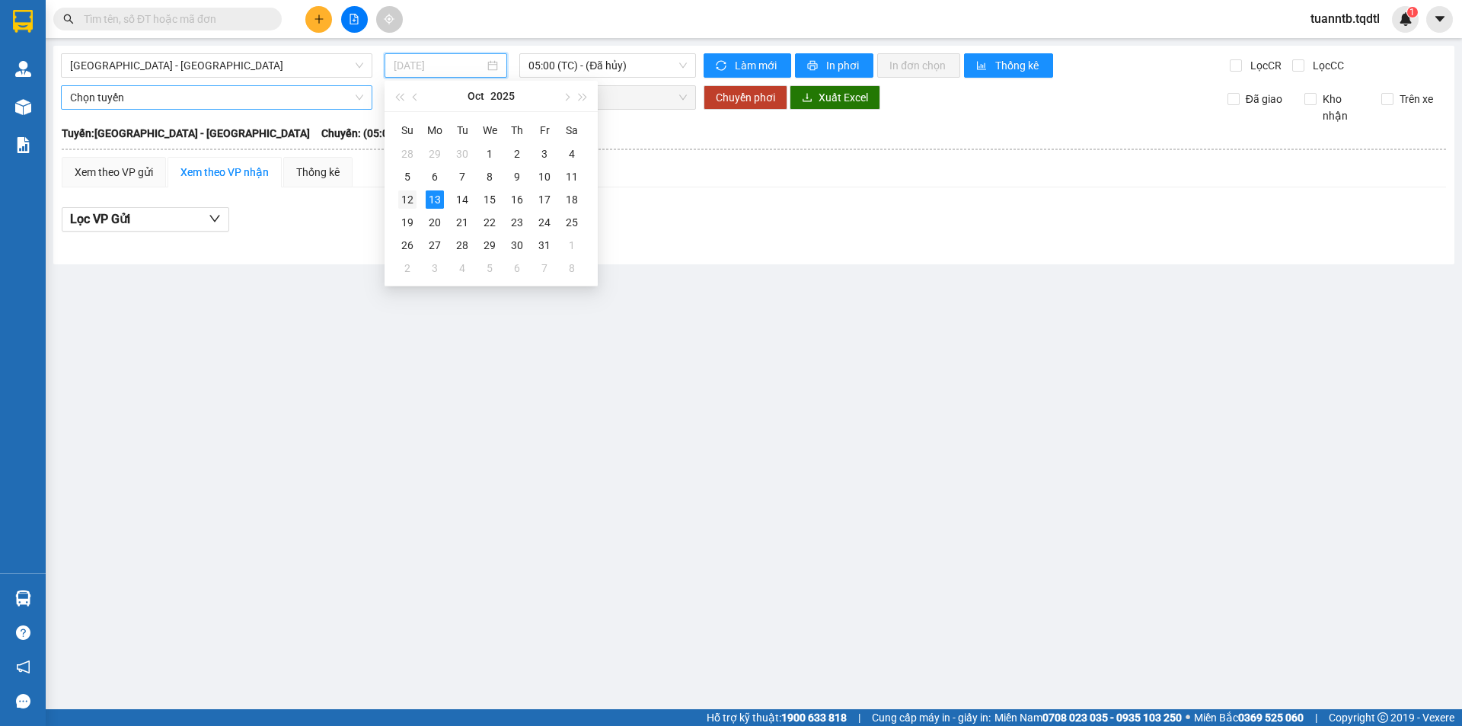
click at [411, 196] on div "12" at bounding box center [407, 199] width 18 height 18
type input "[DATE]"
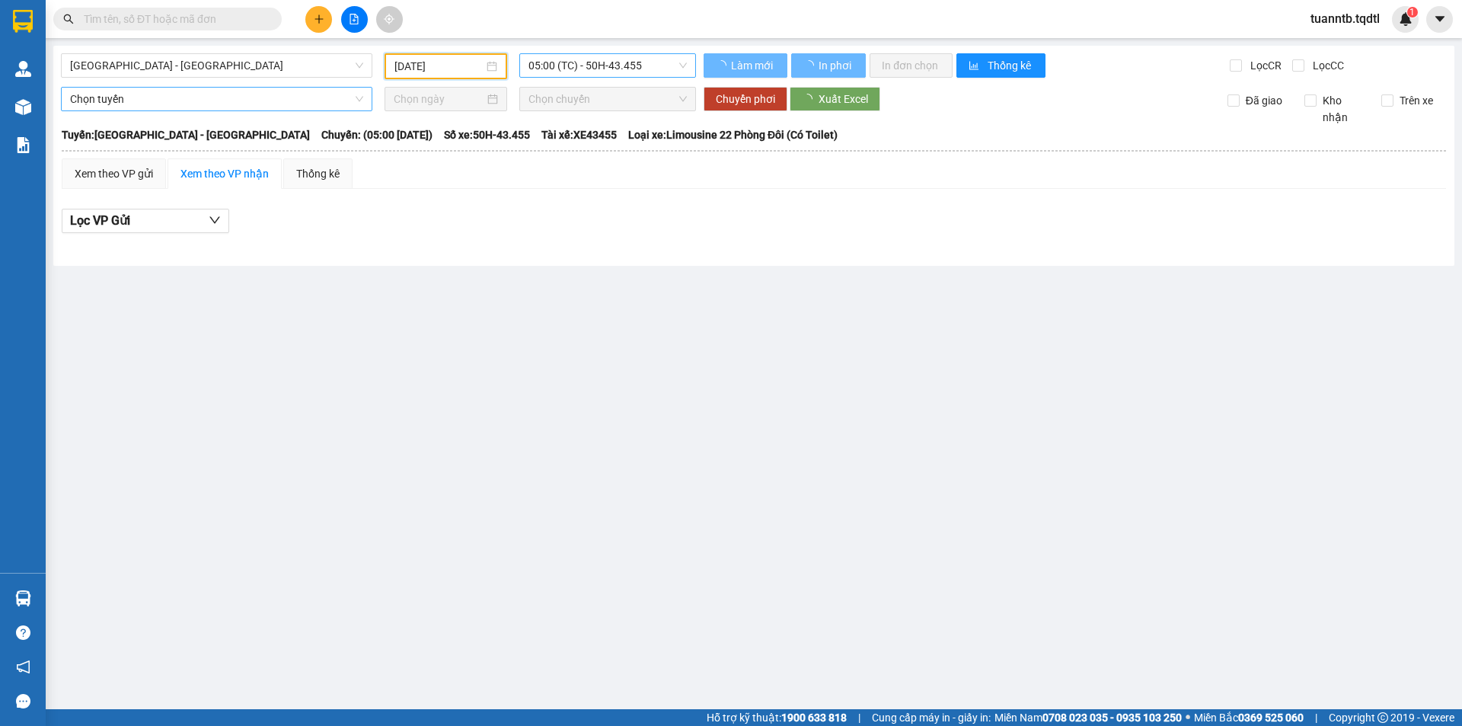
click at [575, 67] on span "05:00 (TC) - 50H-43.455" at bounding box center [608, 65] width 158 height 23
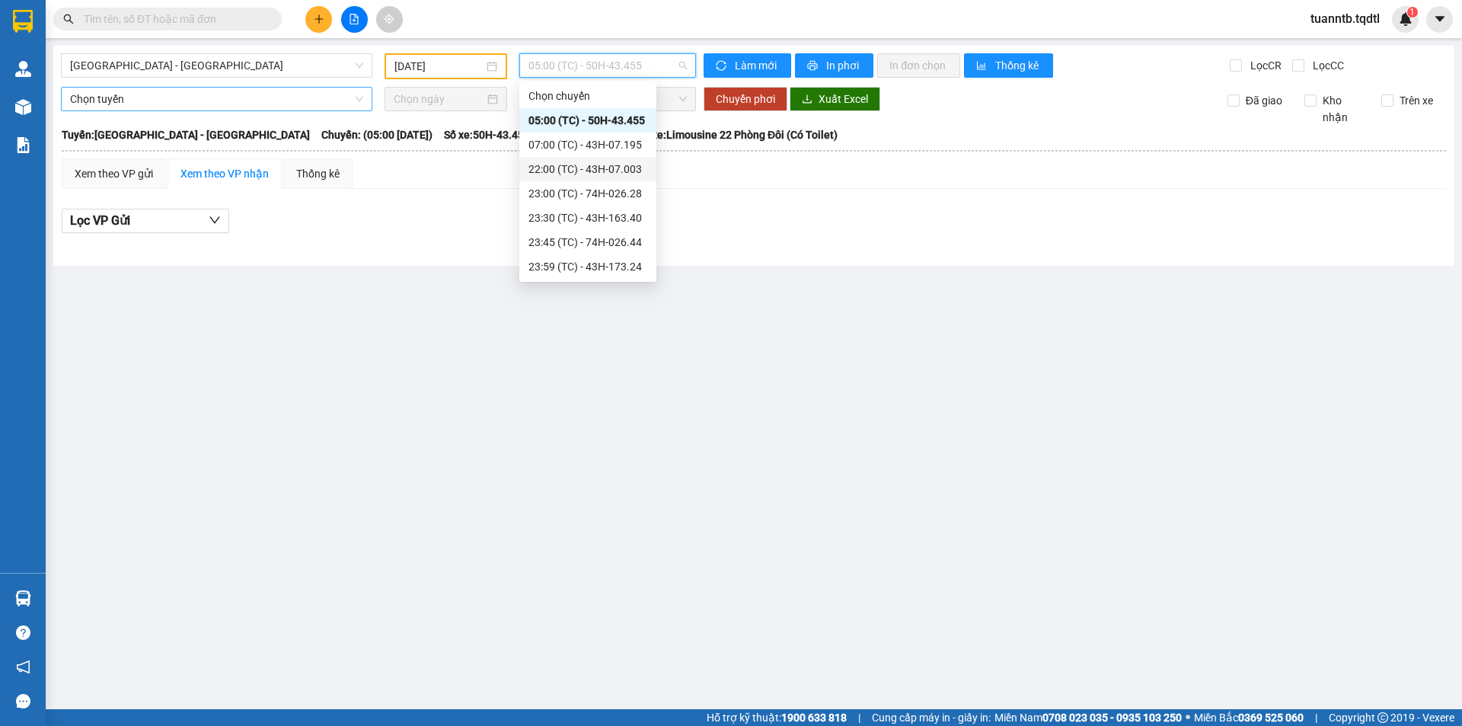
click at [617, 170] on div "22:00 (TC) - 43H-07.003" at bounding box center [588, 169] width 119 height 17
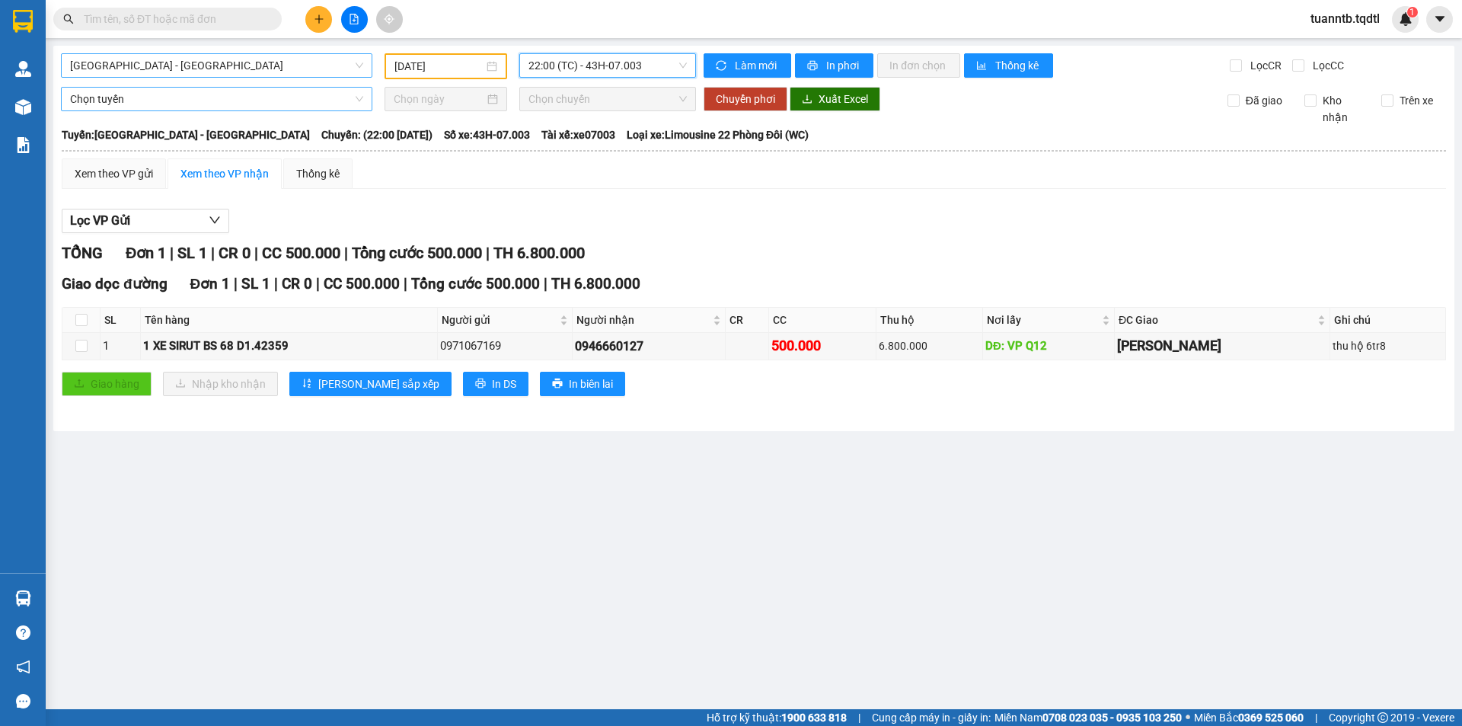
click at [270, 62] on span "[GEOGRAPHIC_DATA] - [GEOGRAPHIC_DATA]" at bounding box center [216, 65] width 293 height 23
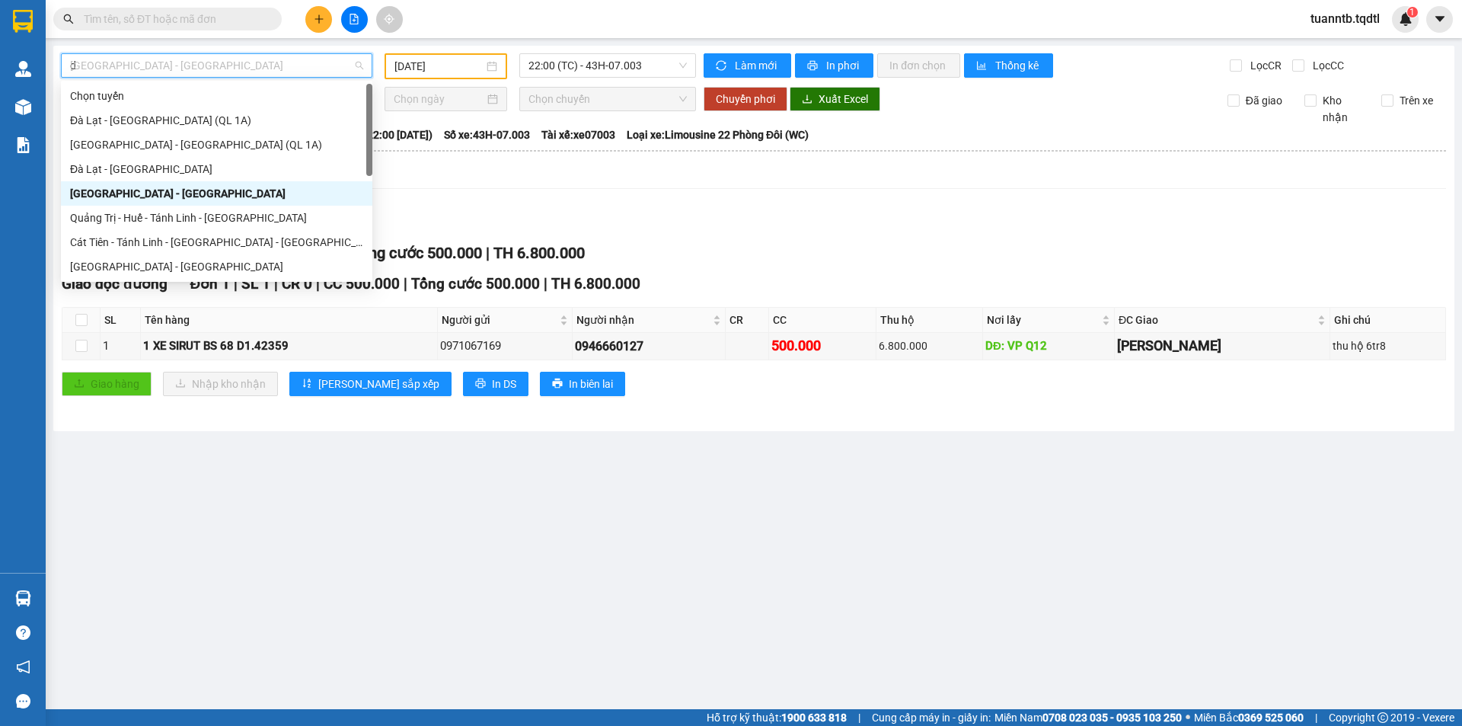
type input "da"
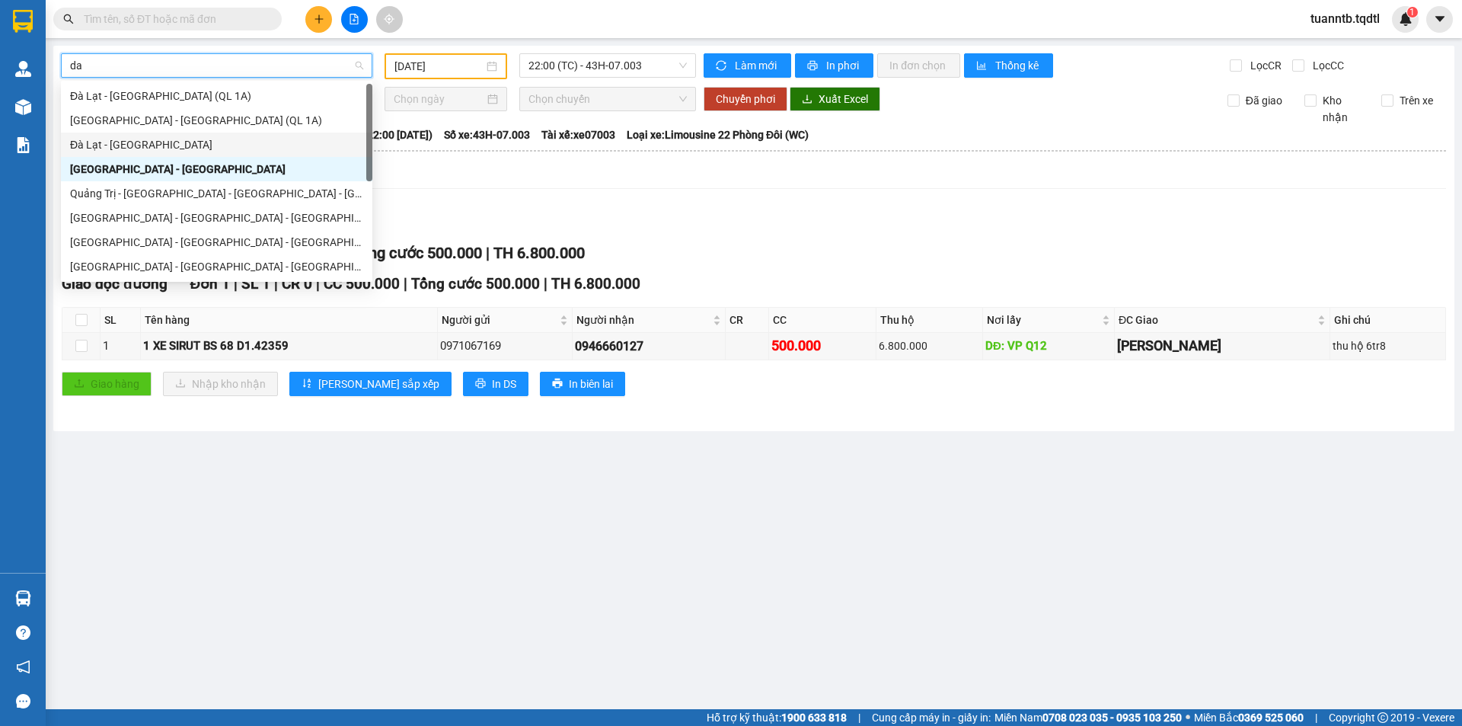
click at [176, 139] on div "Đà Lạt - [GEOGRAPHIC_DATA]" at bounding box center [216, 144] width 293 height 17
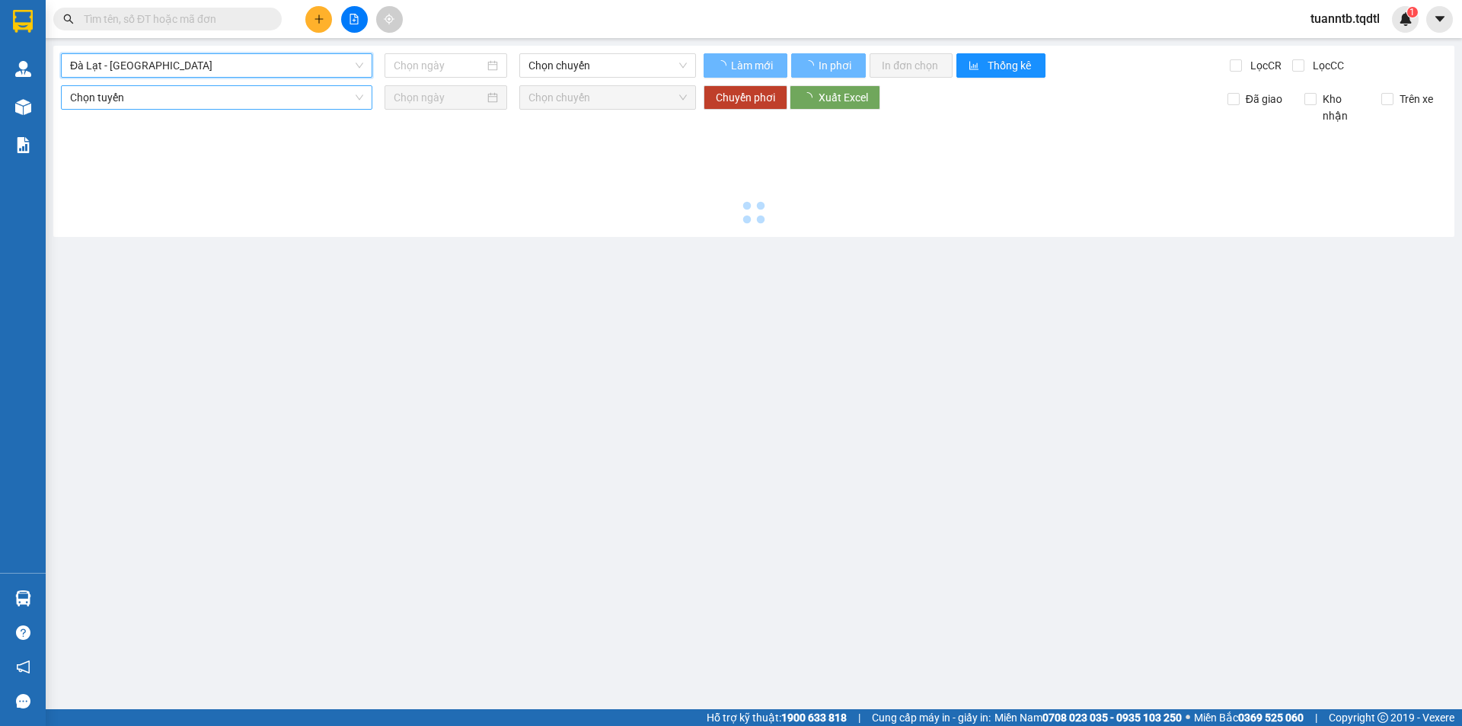
click at [408, 68] on input at bounding box center [439, 65] width 91 height 17
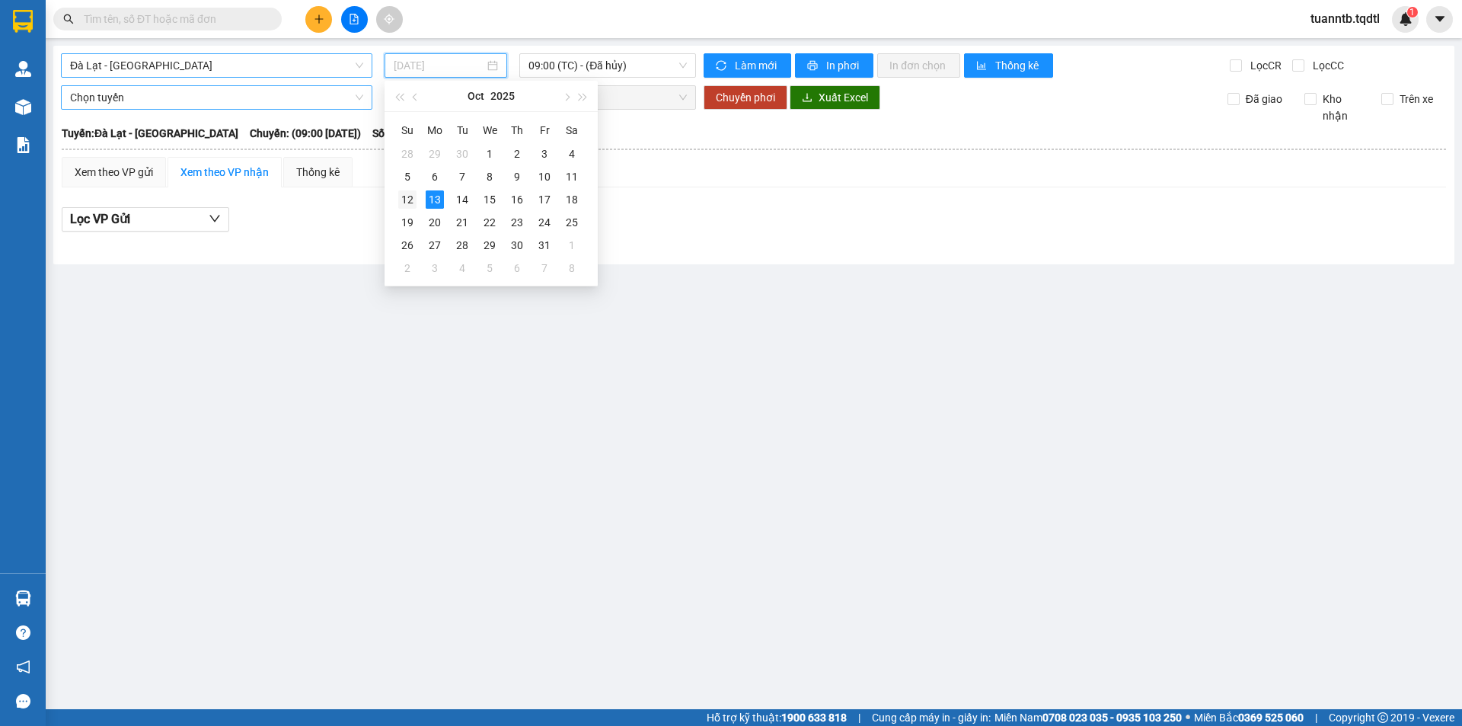
click at [401, 200] on div "12" at bounding box center [407, 199] width 18 height 18
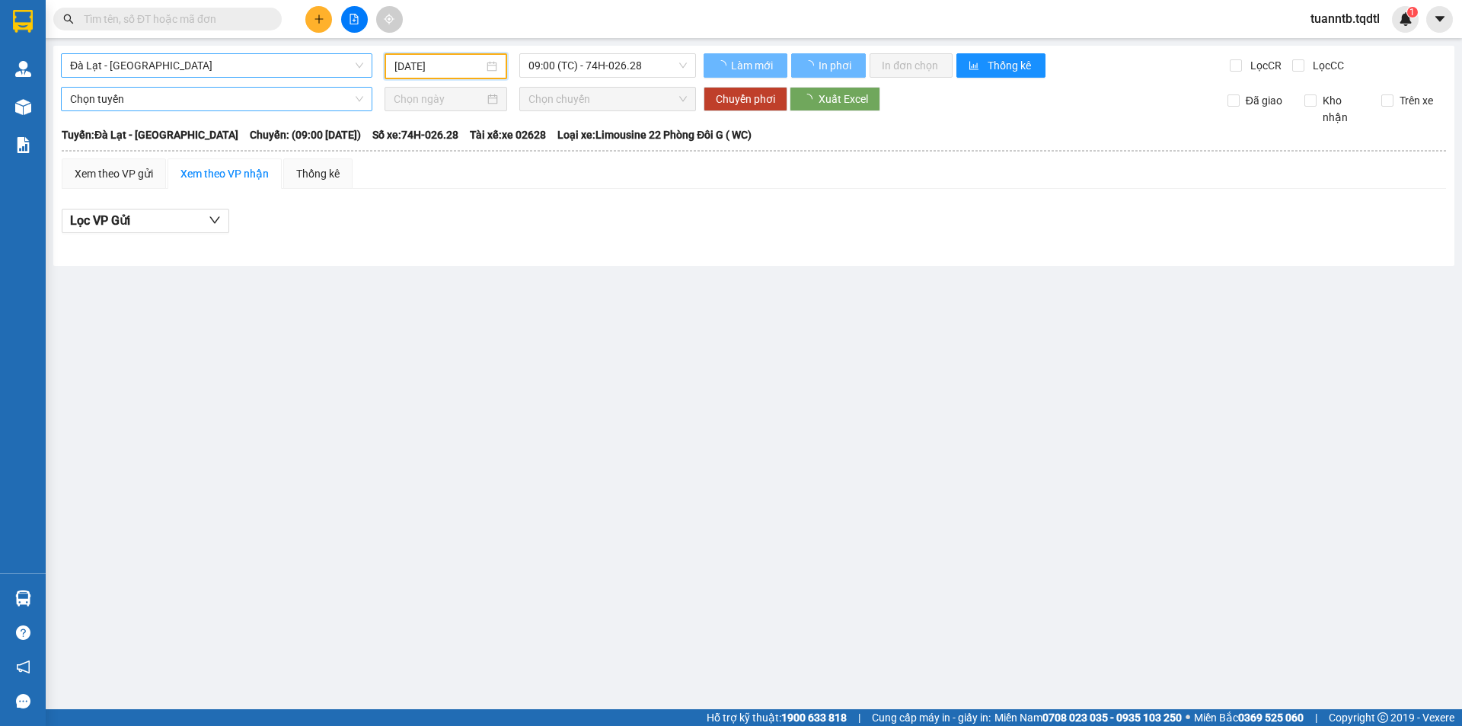
click at [421, 47] on div "[GEOGRAPHIC_DATA] - [GEOGRAPHIC_DATA] [DATE] 09:00 (TC) - 74H-026.28 Làm mới In…" at bounding box center [753, 156] width 1401 height 220
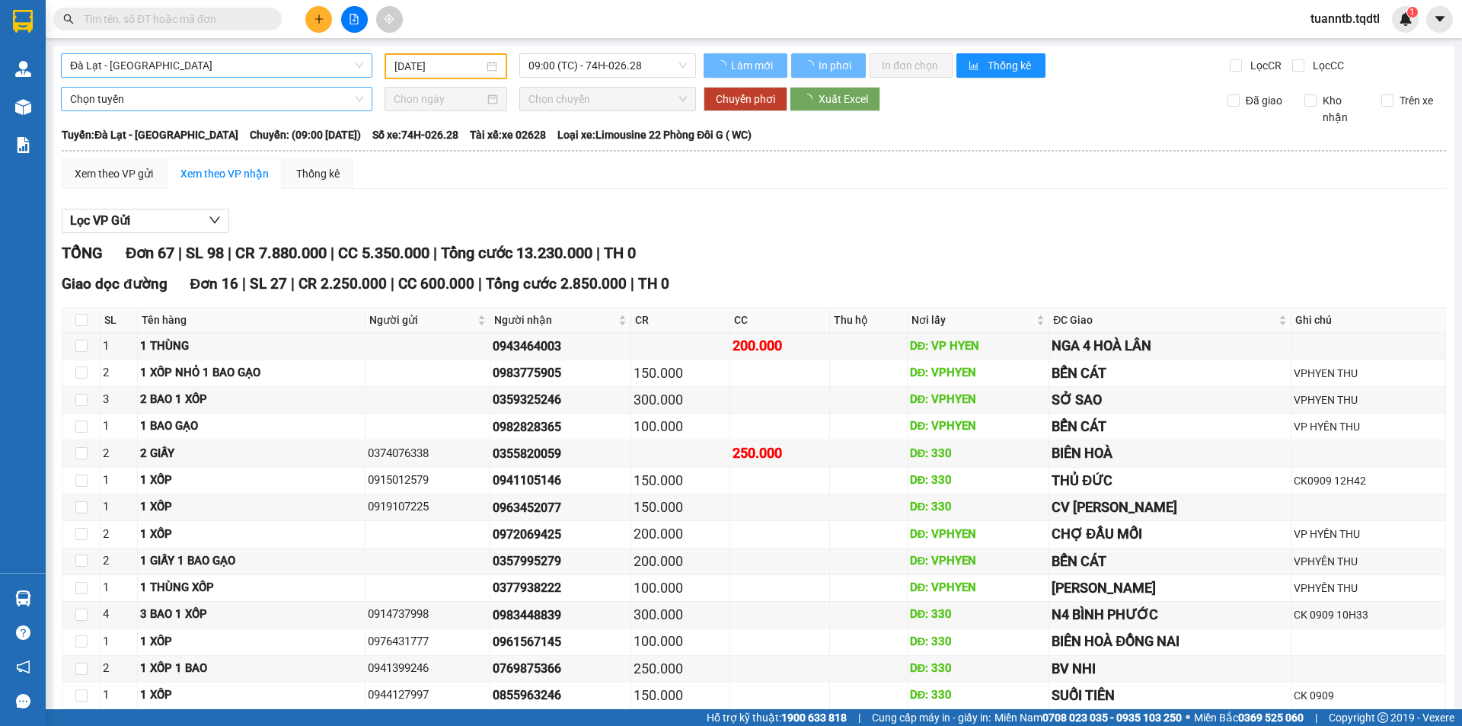
drag, startPoint x: 414, startPoint y: 65, endPoint x: 424, endPoint y: 164, distance: 99.5
click at [414, 66] on input "[DATE]" at bounding box center [439, 66] width 89 height 17
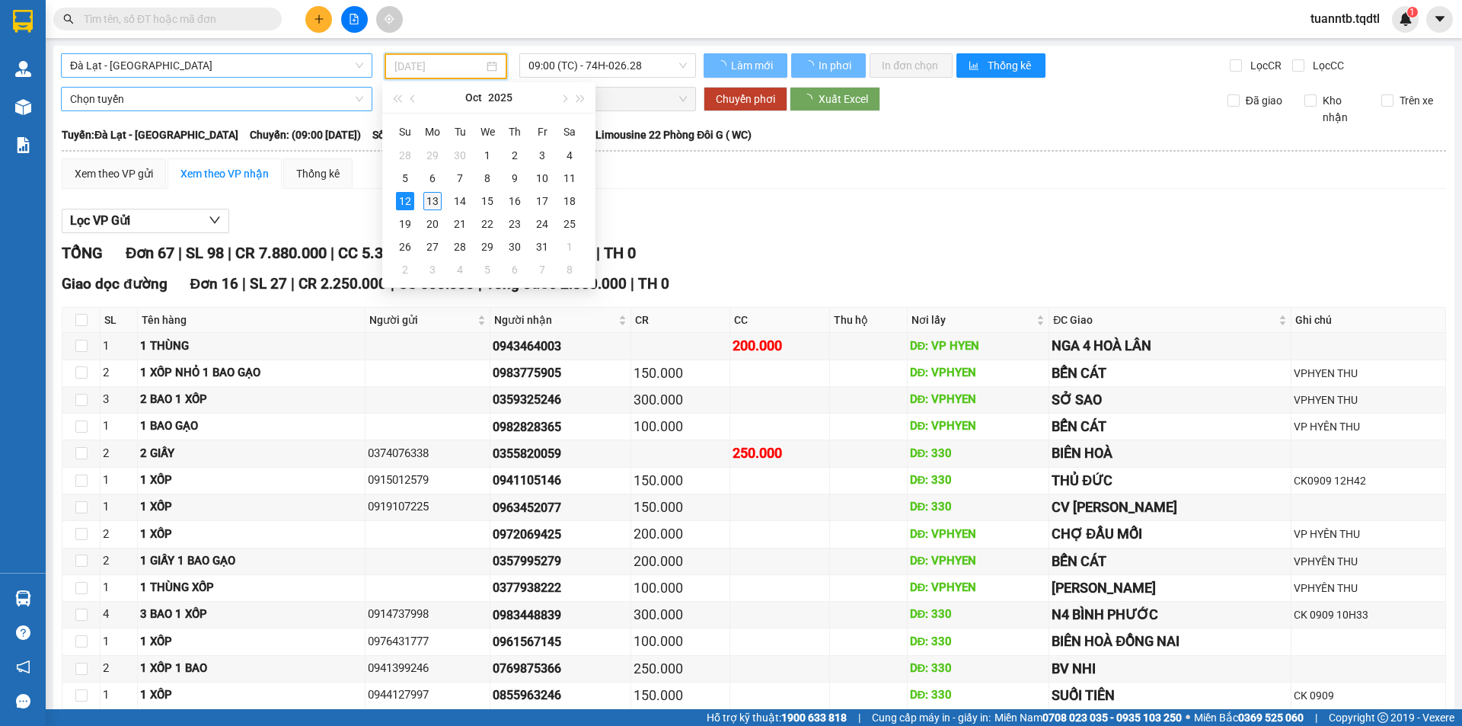
click at [433, 200] on div "13" at bounding box center [432, 201] width 18 height 18
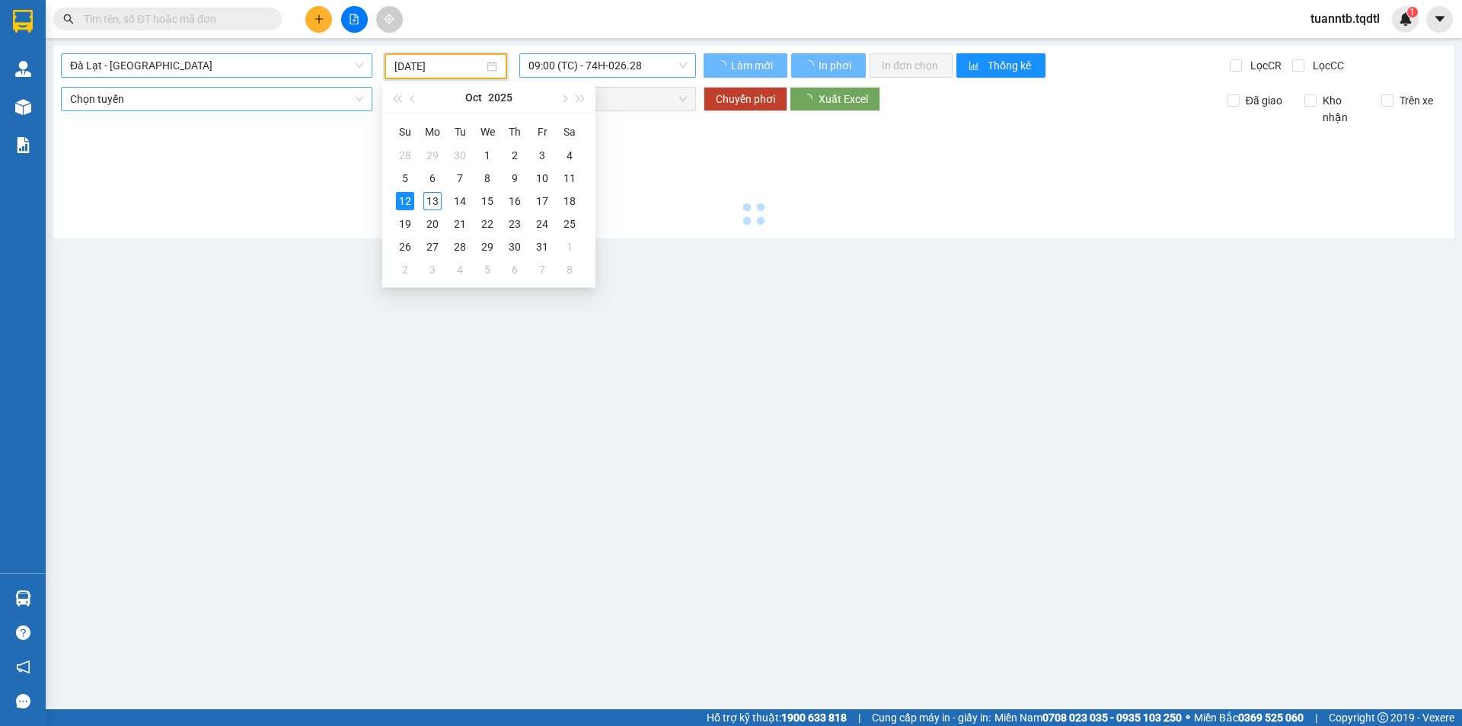
type input "[DATE]"
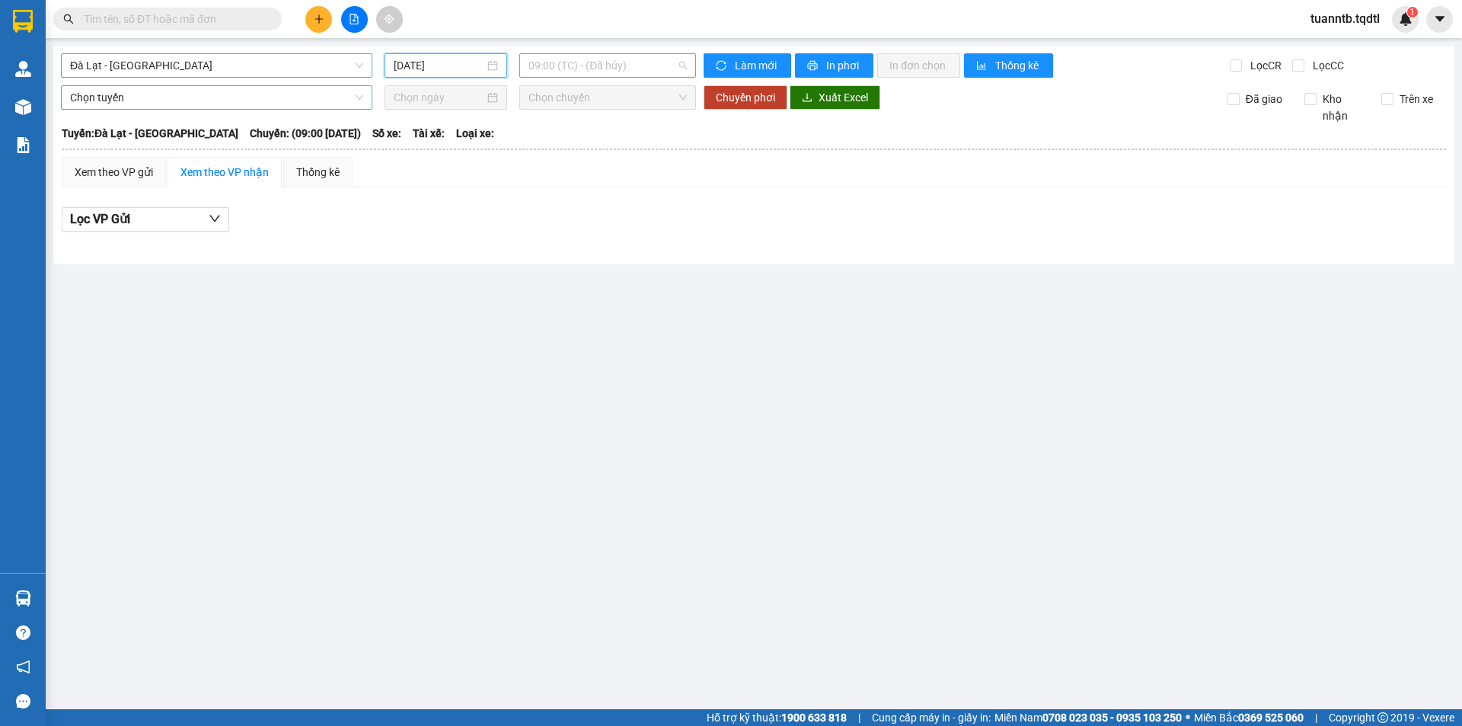
click at [622, 75] on span "09:00 (TC) - (Đã hủy)" at bounding box center [608, 65] width 158 height 23
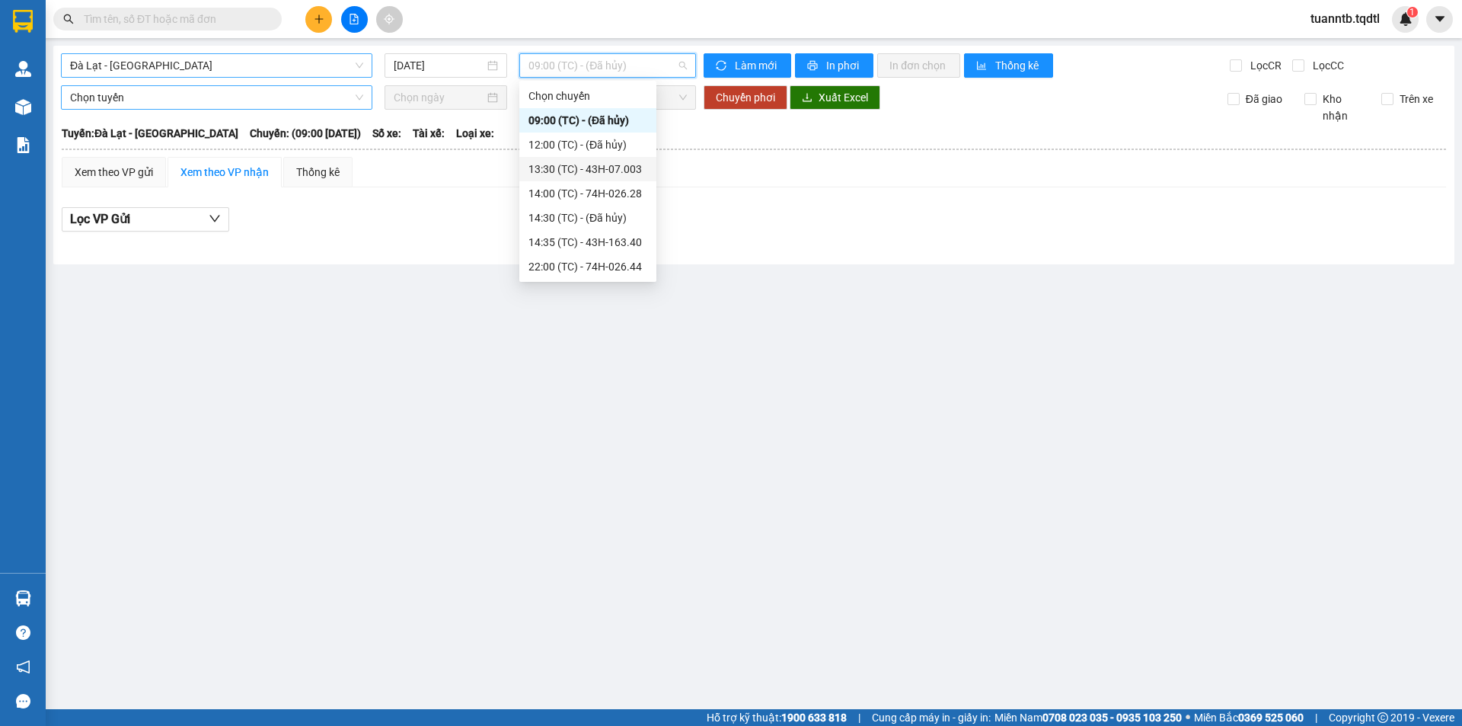
click at [624, 174] on div "13:30 (TC) - 43H-07.003" at bounding box center [588, 169] width 119 height 17
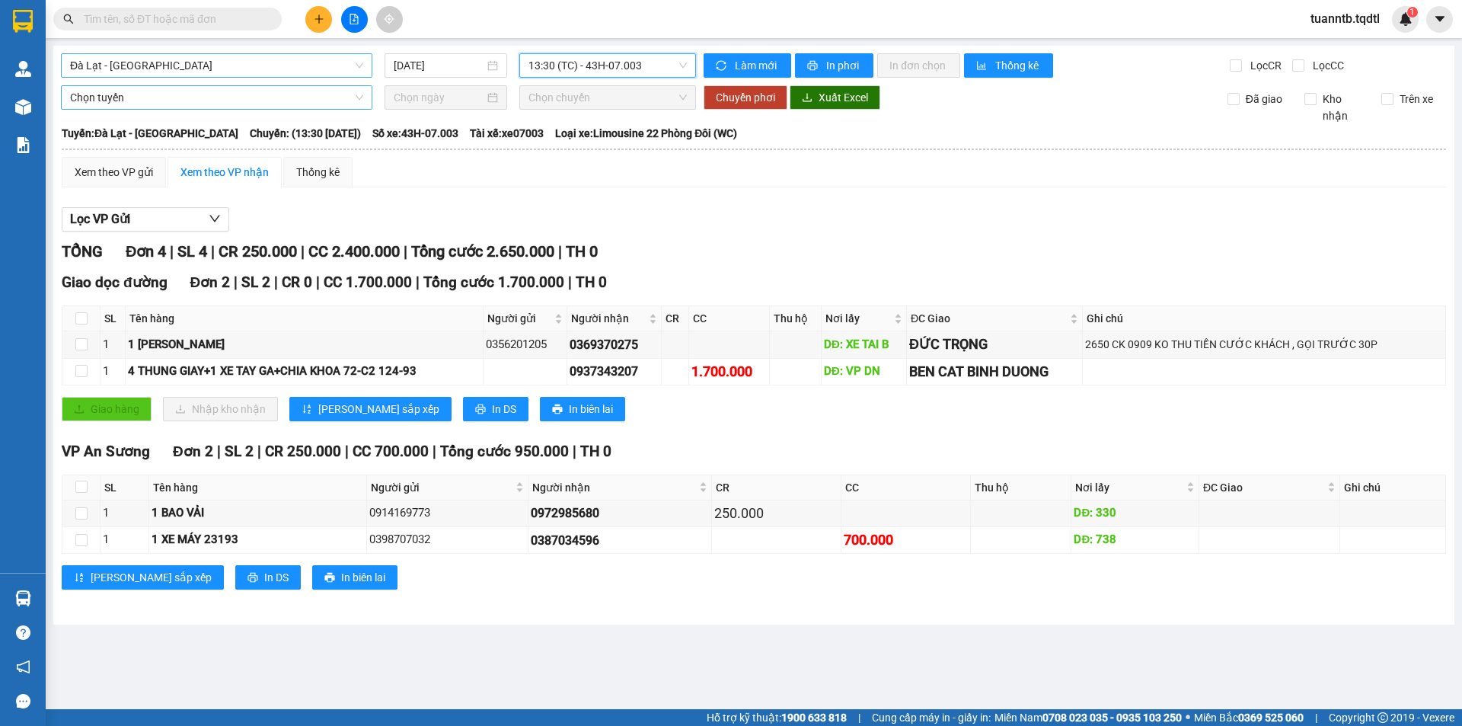
click at [115, 80] on div "[GEOGRAPHIC_DATA] - [GEOGRAPHIC_DATA] [DATE] 13:30 13:30 (TC) - 43H-07.003 Làm …" at bounding box center [753, 335] width 1401 height 579
click at [157, 59] on span "Đà Lạt - [GEOGRAPHIC_DATA]" at bounding box center [216, 65] width 293 height 23
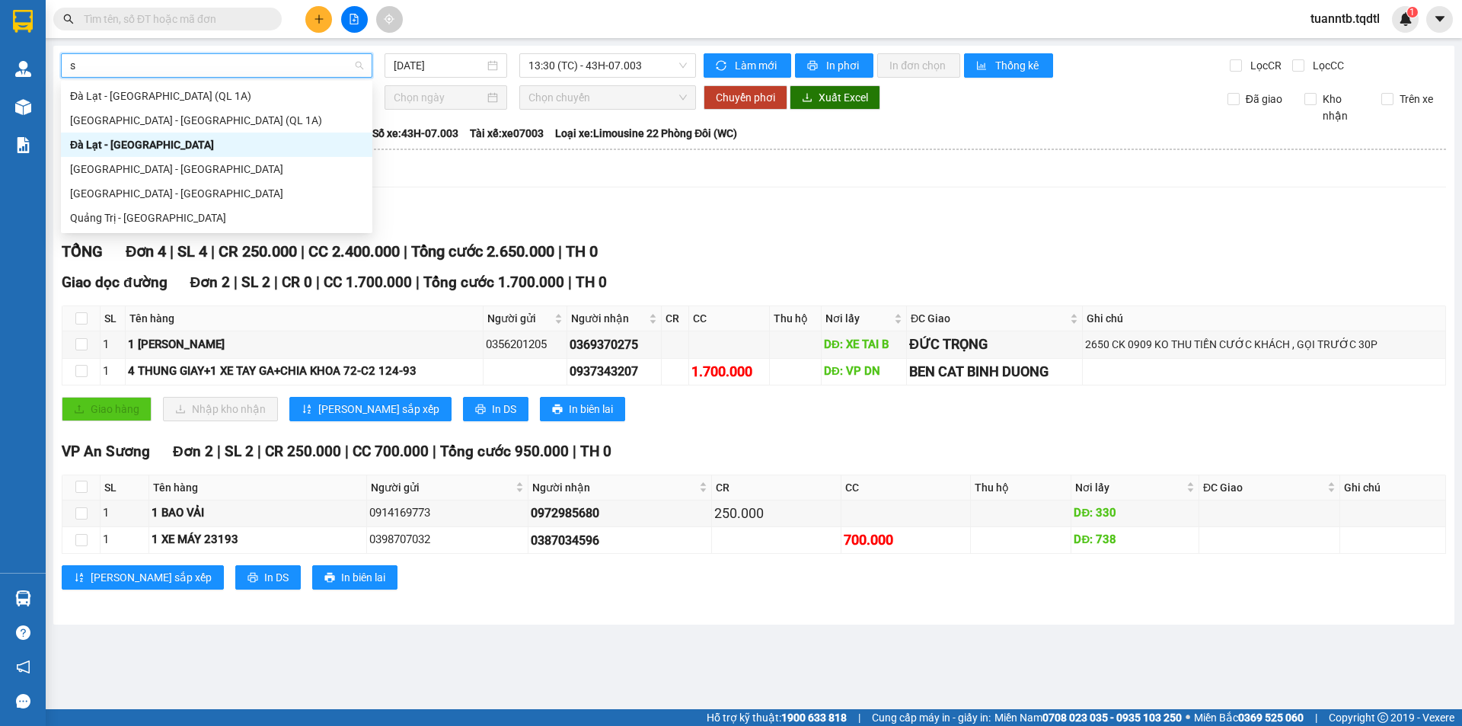
type input "sa"
click at [122, 174] on div "[GEOGRAPHIC_DATA] - [GEOGRAPHIC_DATA]" at bounding box center [216, 169] width 293 height 17
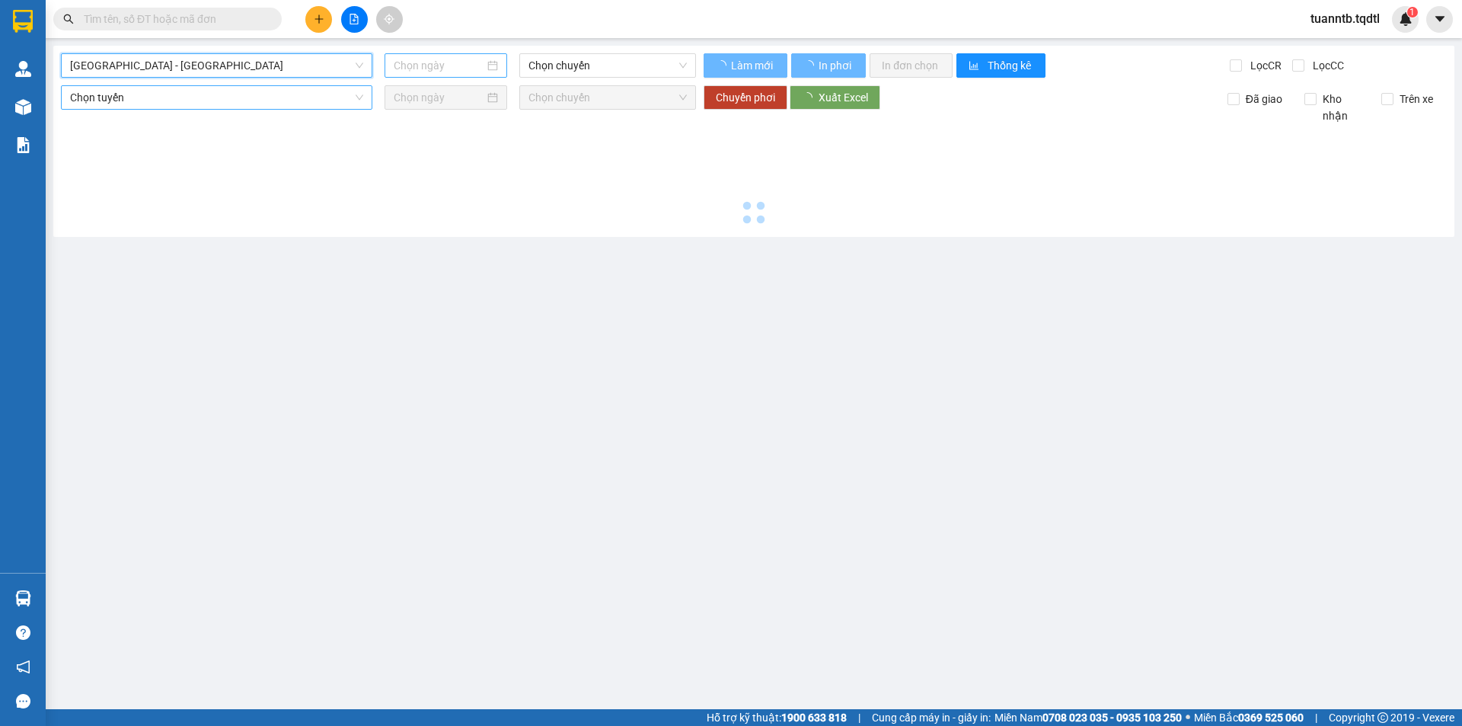
click at [460, 62] on input at bounding box center [439, 65] width 91 height 17
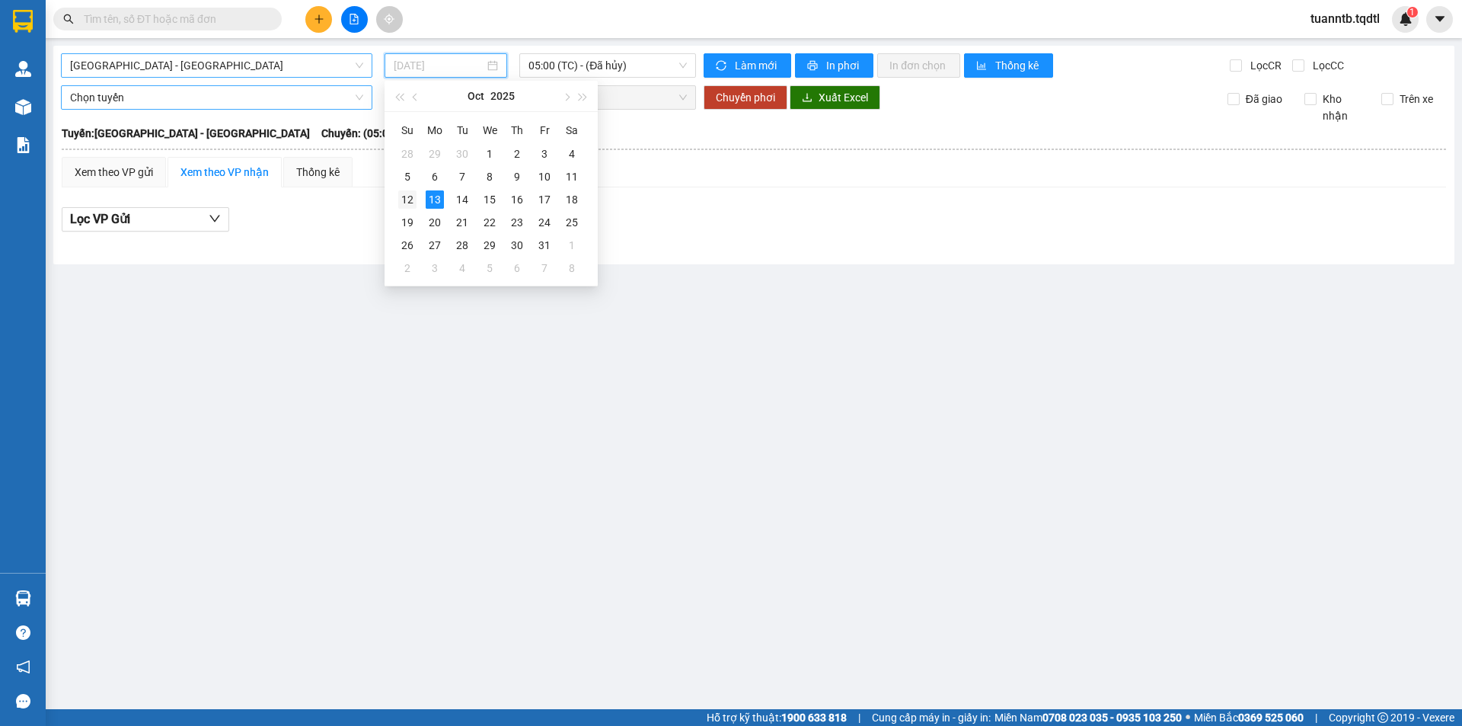
click at [410, 198] on div "12" at bounding box center [407, 199] width 18 height 18
type input "[DATE]"
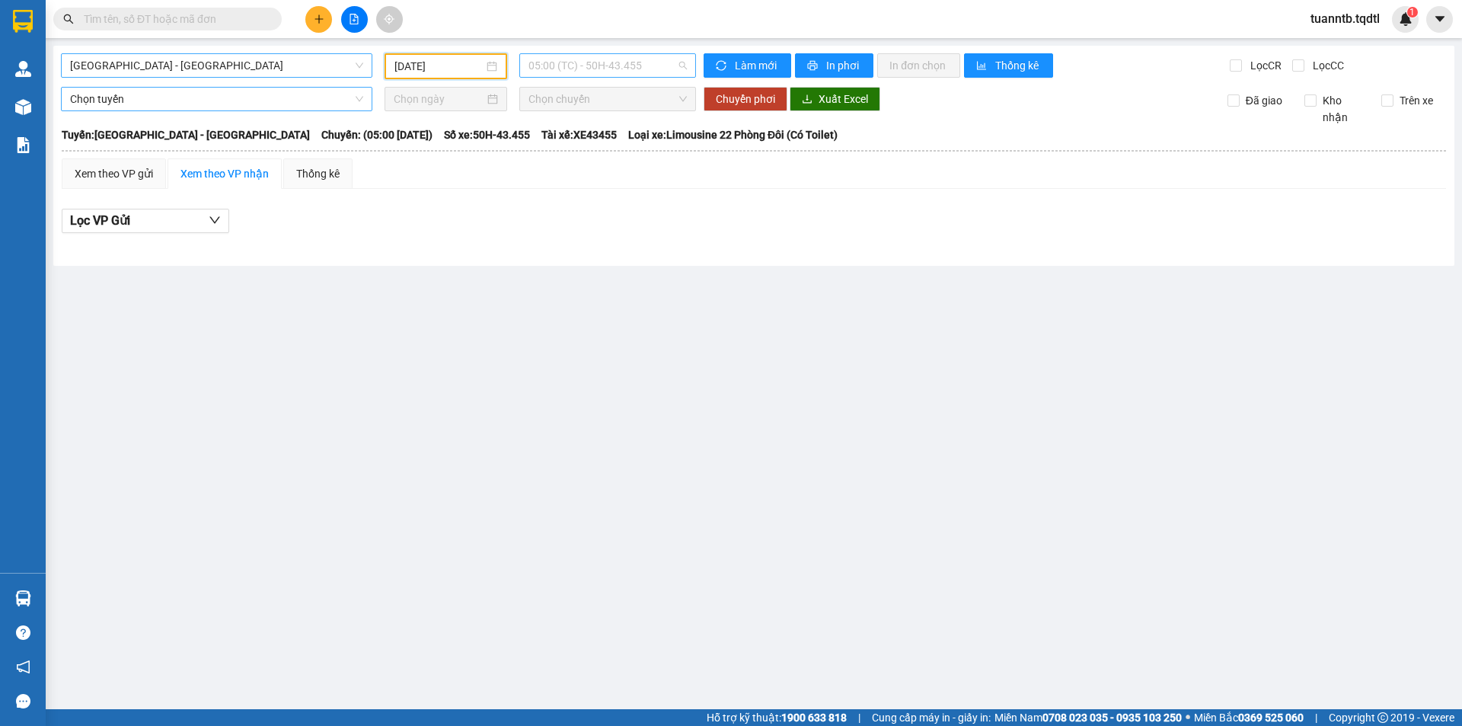
click at [614, 53] on div "05:00 (TC) - 50H-43.455" at bounding box center [607, 65] width 177 height 24
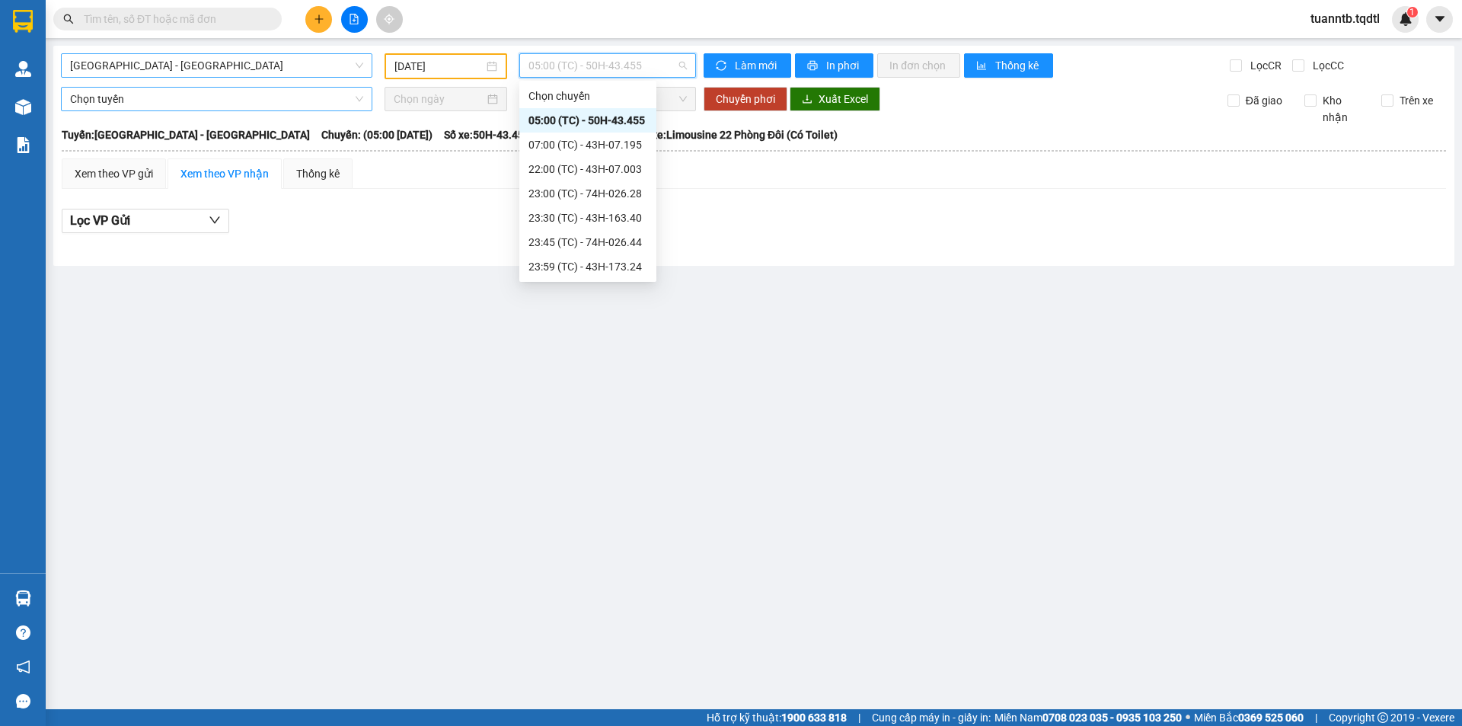
click at [614, 79] on div "[GEOGRAPHIC_DATA] - [GEOGRAPHIC_DATA] [DATE] 05:00 (TC) - 50H-43.455 Làm mới In…" at bounding box center [753, 156] width 1401 height 220
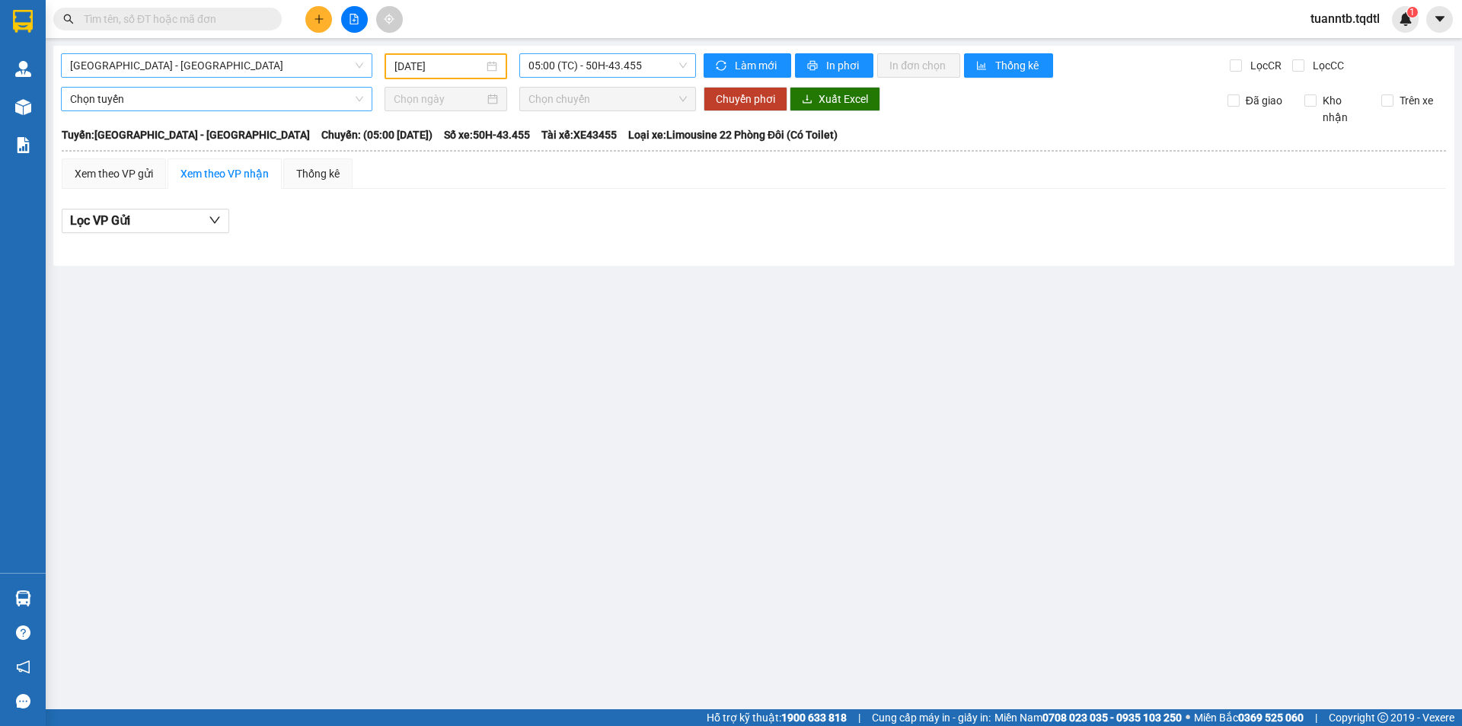
click at [593, 59] on span "05:00 (TC) - 50H-43.455" at bounding box center [608, 65] width 158 height 23
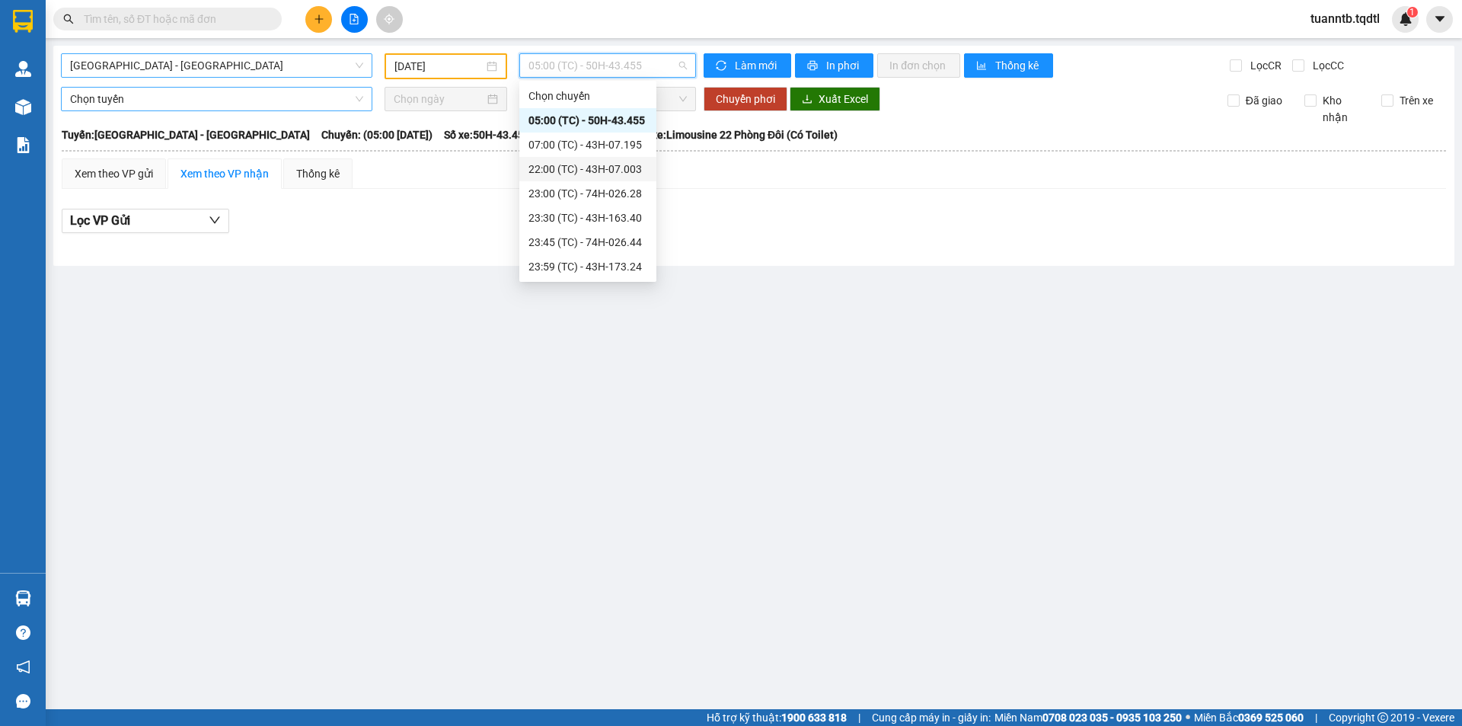
click at [631, 158] on div "22:00 (TC) - 43H-07.003" at bounding box center [587, 169] width 137 height 24
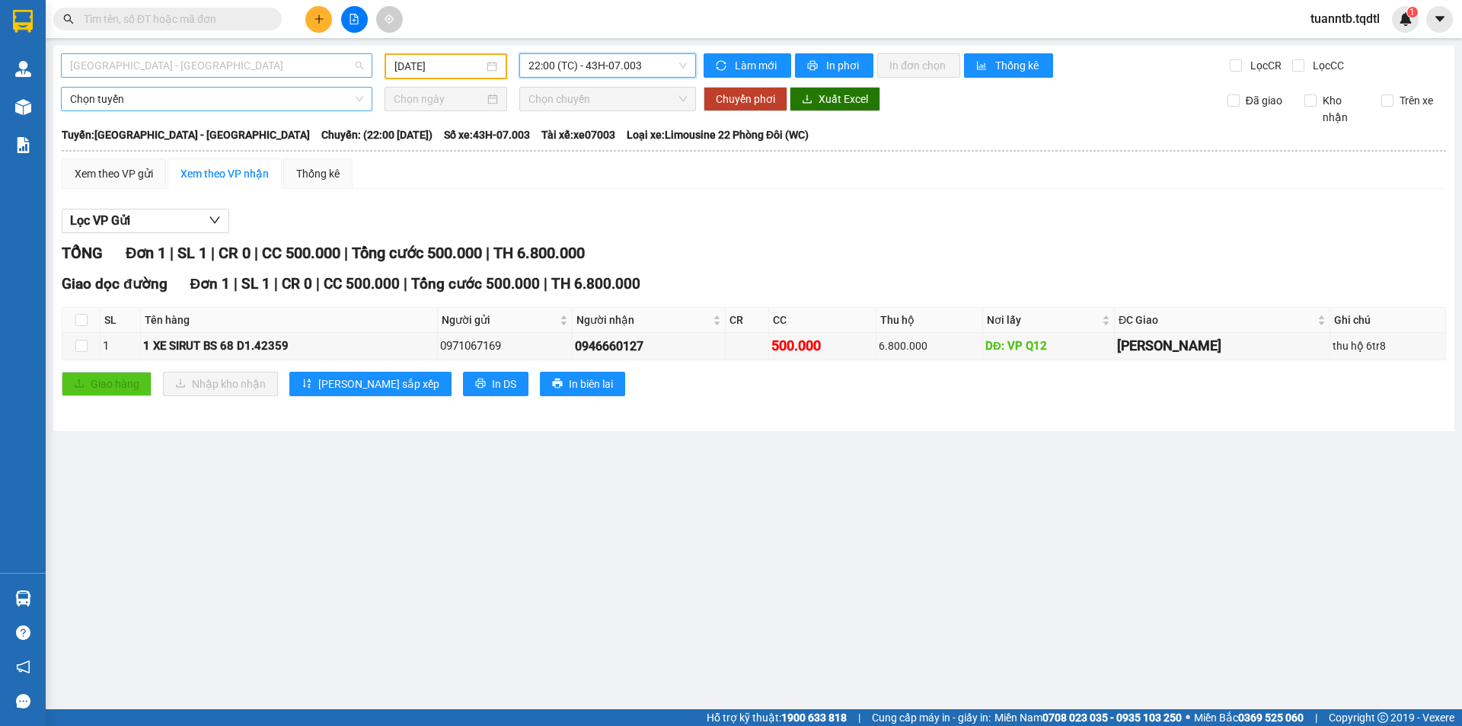
click at [209, 71] on span "[GEOGRAPHIC_DATA] - [GEOGRAPHIC_DATA]" at bounding box center [216, 65] width 293 height 23
click at [598, 65] on span "22:00 (TC) - 43H-07.003" at bounding box center [608, 65] width 158 height 23
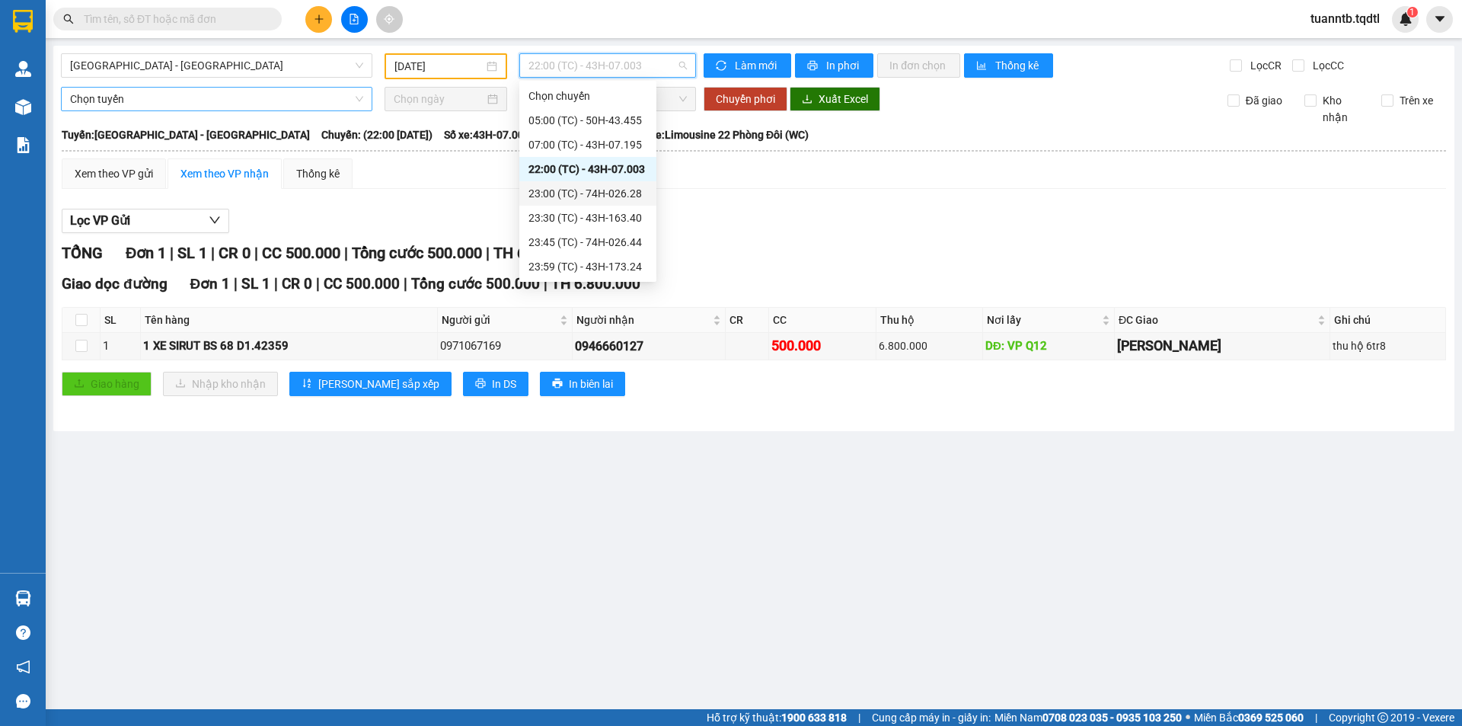
click at [633, 186] on div "23:00 (TC) - 74H-026.28" at bounding box center [588, 193] width 119 height 17
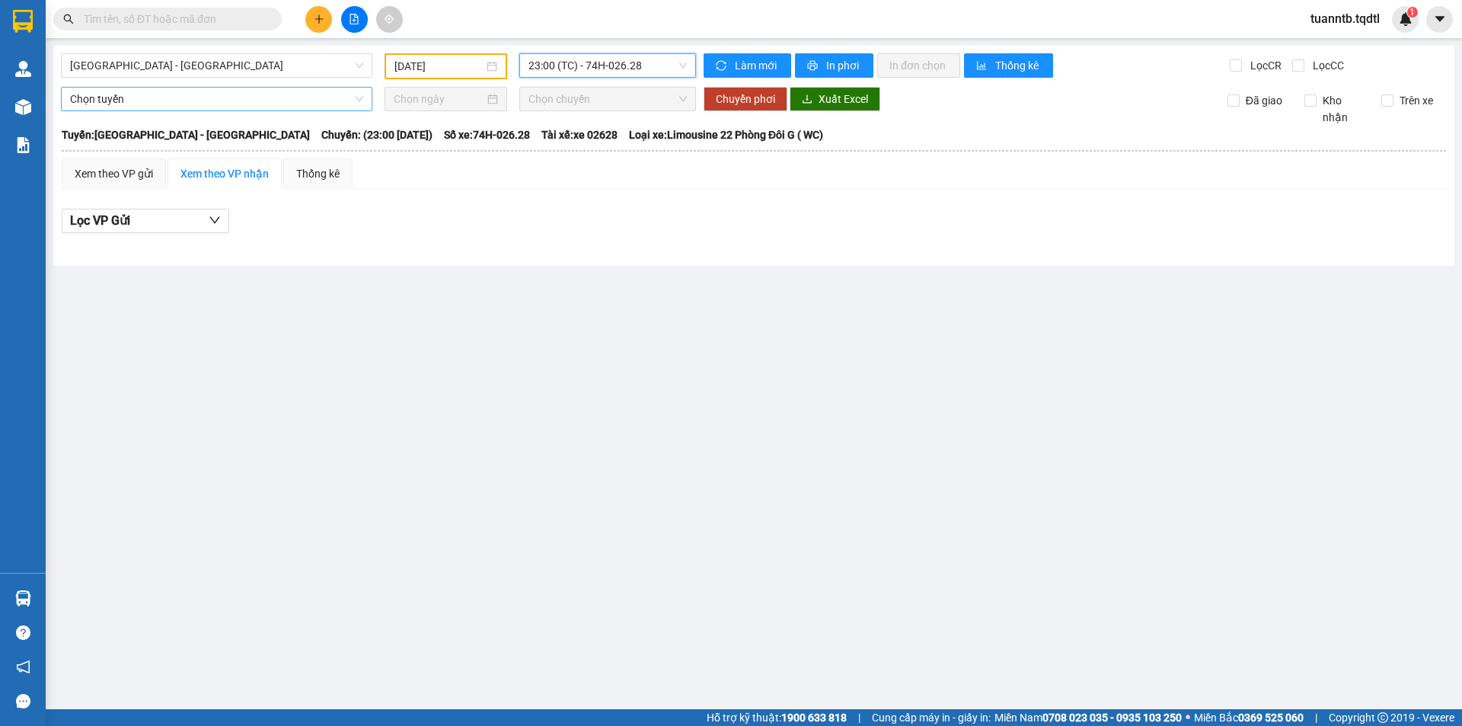
click at [632, 71] on span "23:00 (TC) - 74H-026.28" at bounding box center [608, 65] width 158 height 23
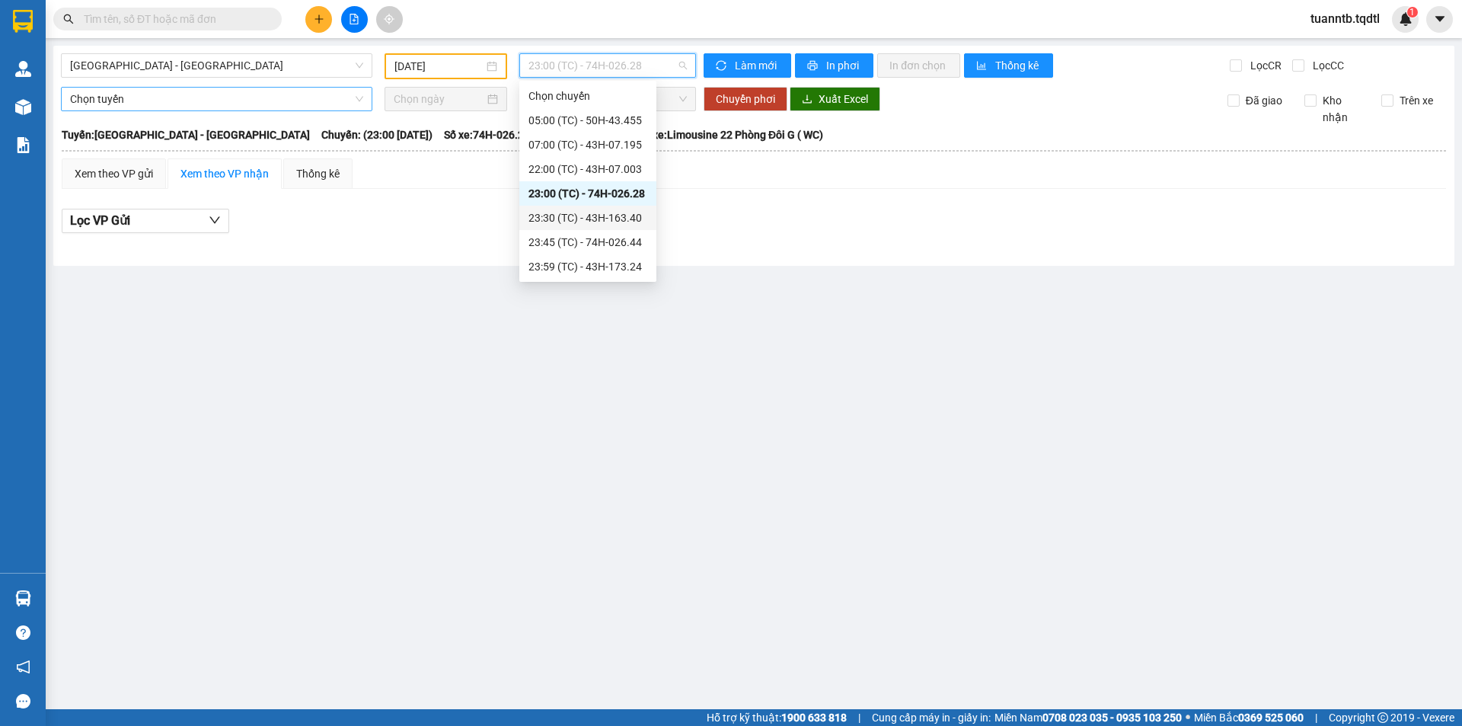
click at [629, 222] on div "23:30 (TC) - 43H-163.40" at bounding box center [588, 217] width 119 height 17
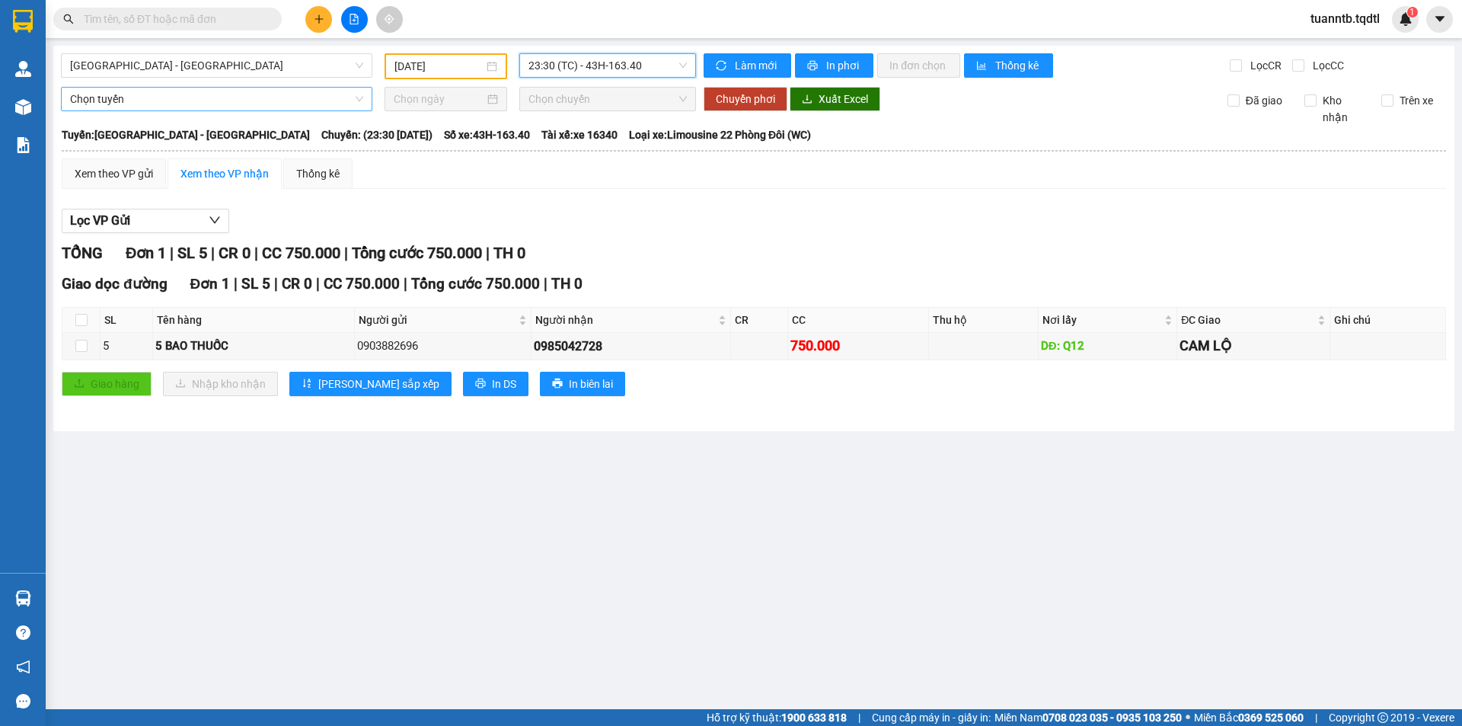
click at [88, 326] on th at bounding box center [81, 320] width 38 height 25
click at [85, 320] on input "checkbox" at bounding box center [81, 320] width 12 height 12
checkbox input "true"
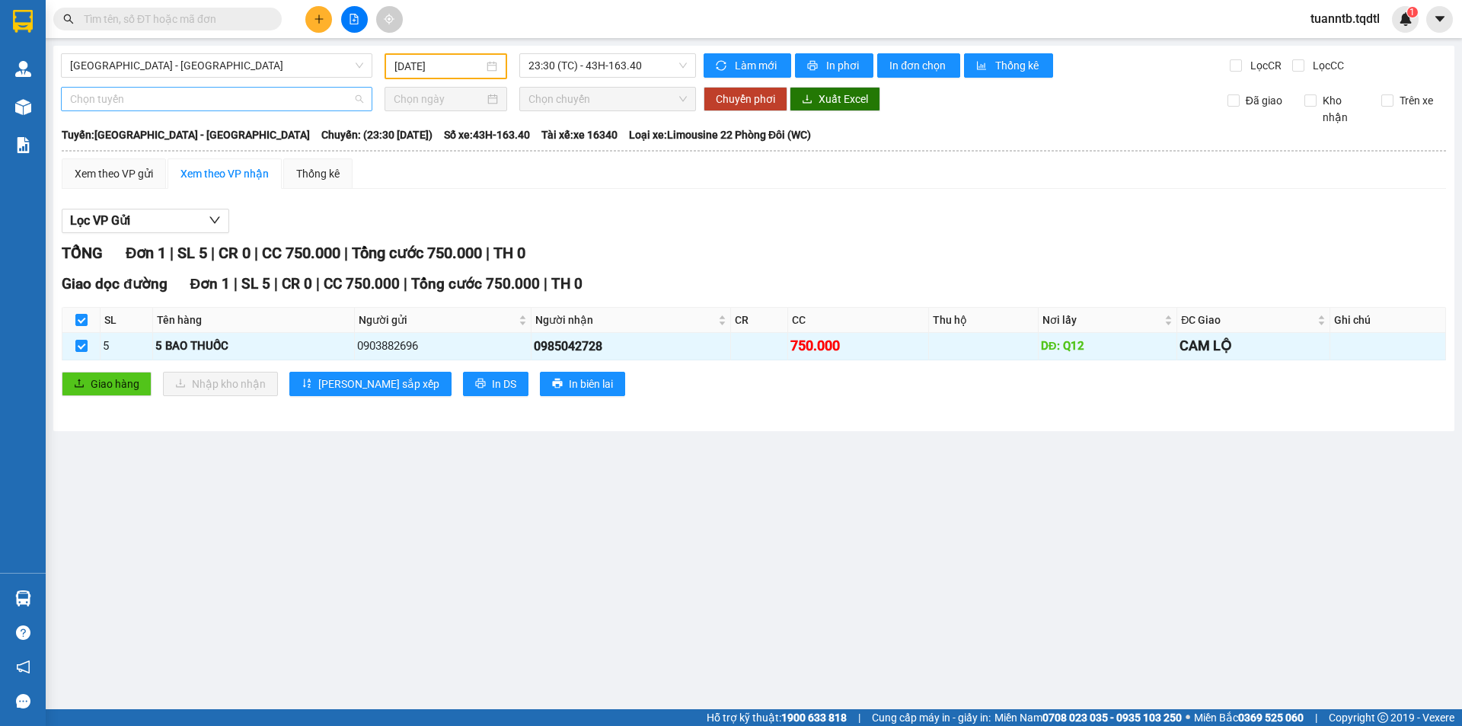
click at [108, 105] on span "Chọn tuyến" at bounding box center [216, 99] width 293 height 23
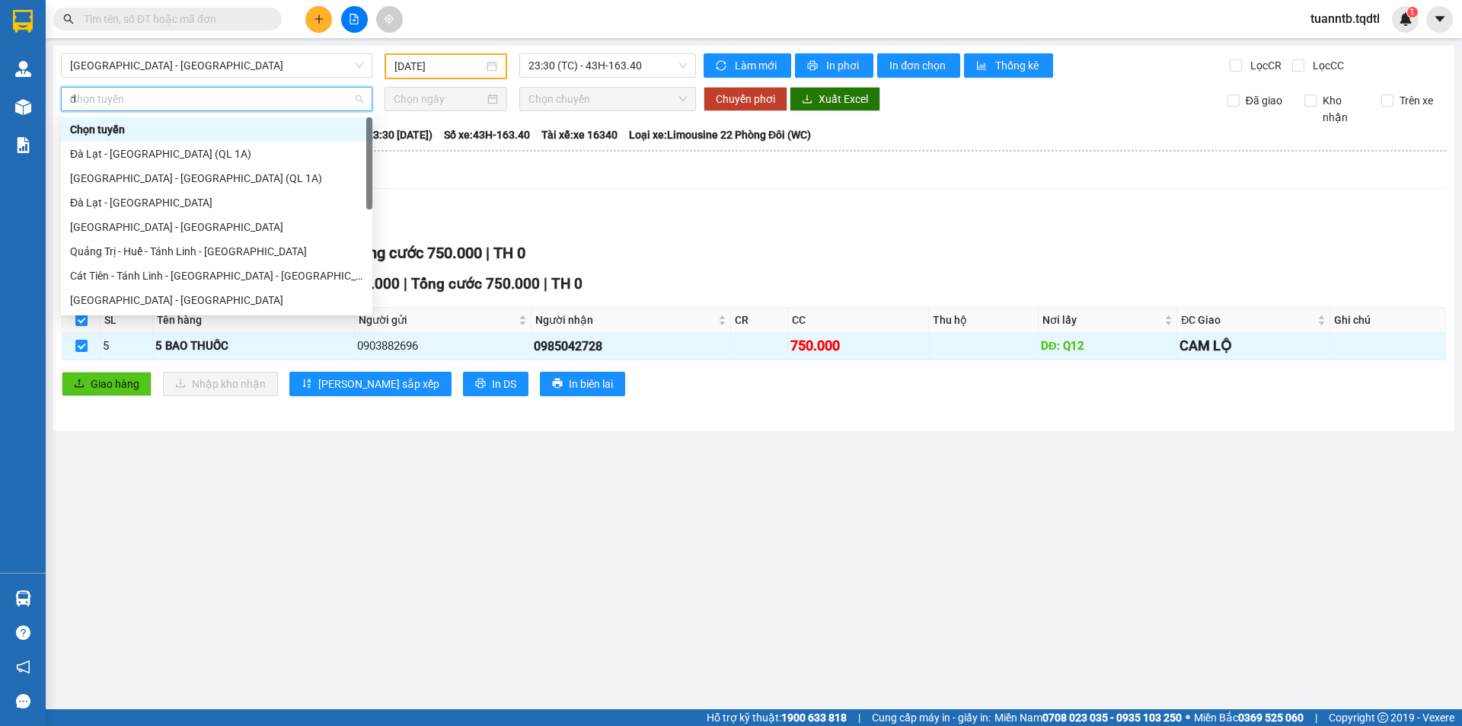
type input "da"
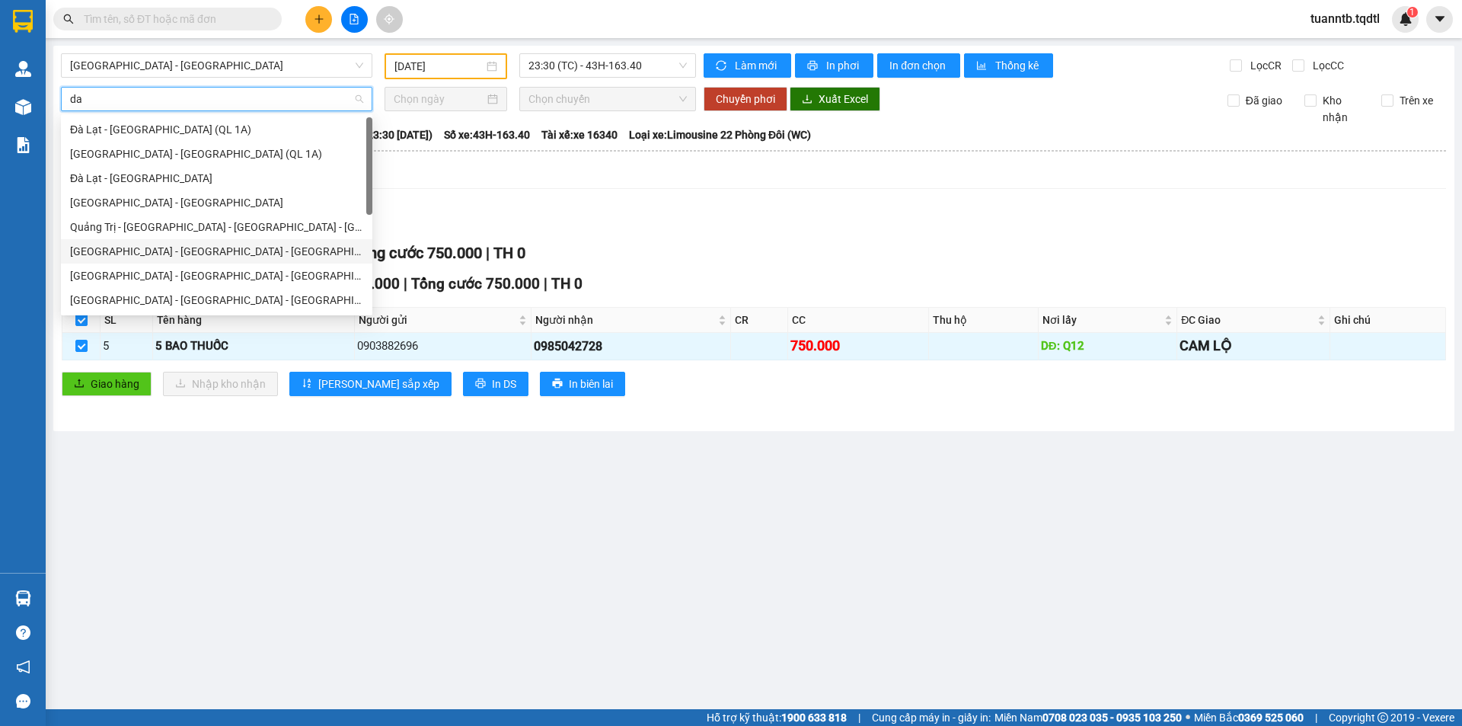
drag, startPoint x: 128, startPoint y: 249, endPoint x: 148, endPoint y: 245, distance: 20.2
click at [129, 249] on div "[GEOGRAPHIC_DATA] - [GEOGRAPHIC_DATA] - [GEOGRAPHIC_DATA]" at bounding box center [216, 251] width 293 height 17
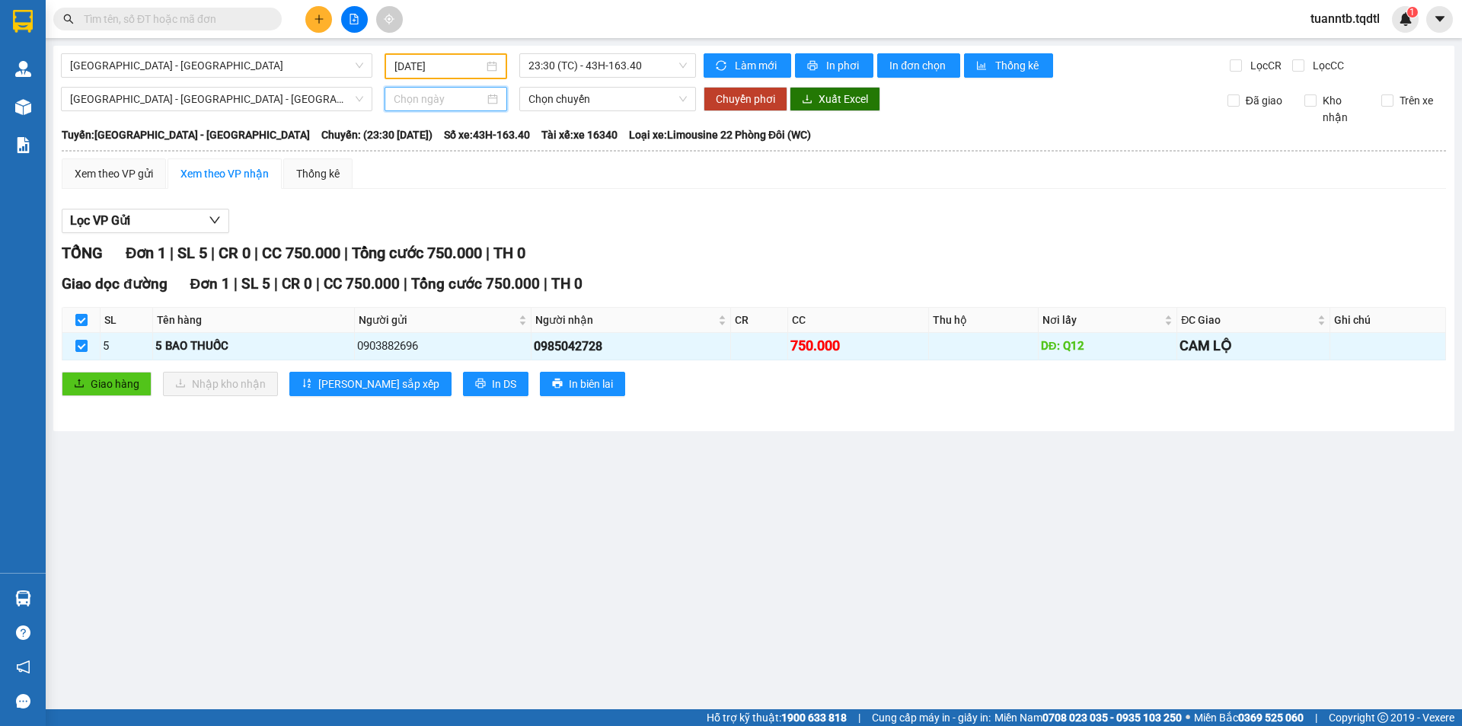
click at [423, 104] on input at bounding box center [439, 99] width 91 height 17
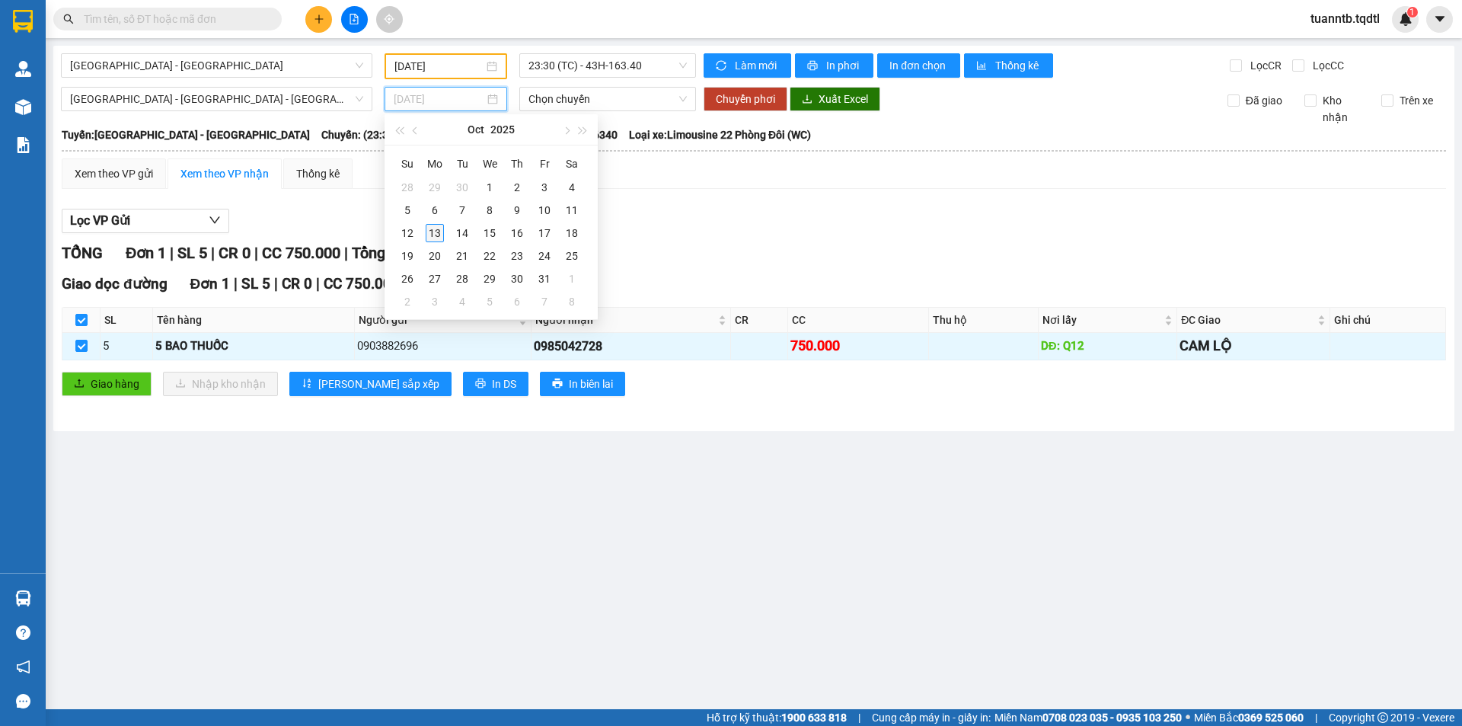
type input "[DATE]"
click at [430, 235] on div "13" at bounding box center [435, 233] width 18 height 18
type input "[DATE]"
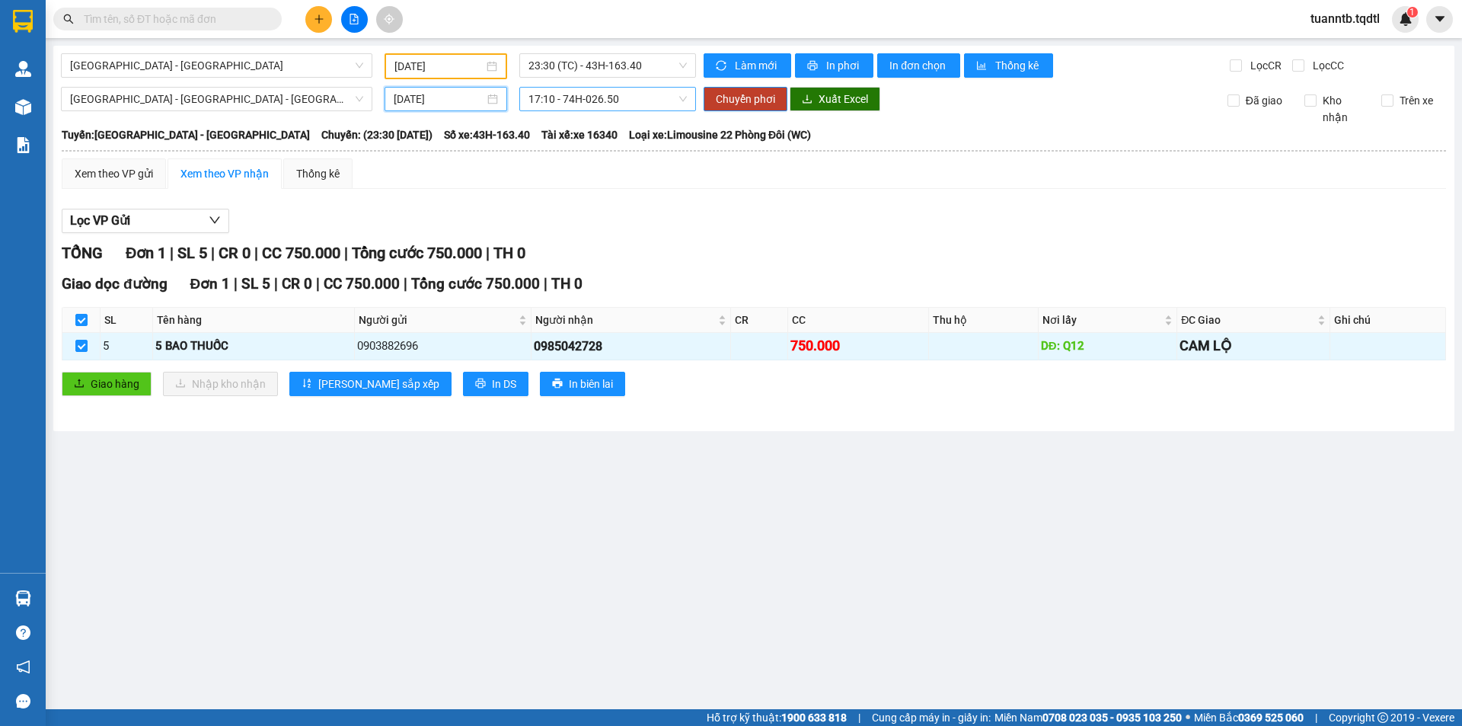
click at [612, 98] on span "17:10 - 74H-026.50" at bounding box center [608, 99] width 158 height 23
click at [623, 155] on div "17:10 - 74H-026.50" at bounding box center [588, 153] width 119 height 17
click at [730, 98] on span "Chuyển phơi" at bounding box center [745, 99] width 59 height 17
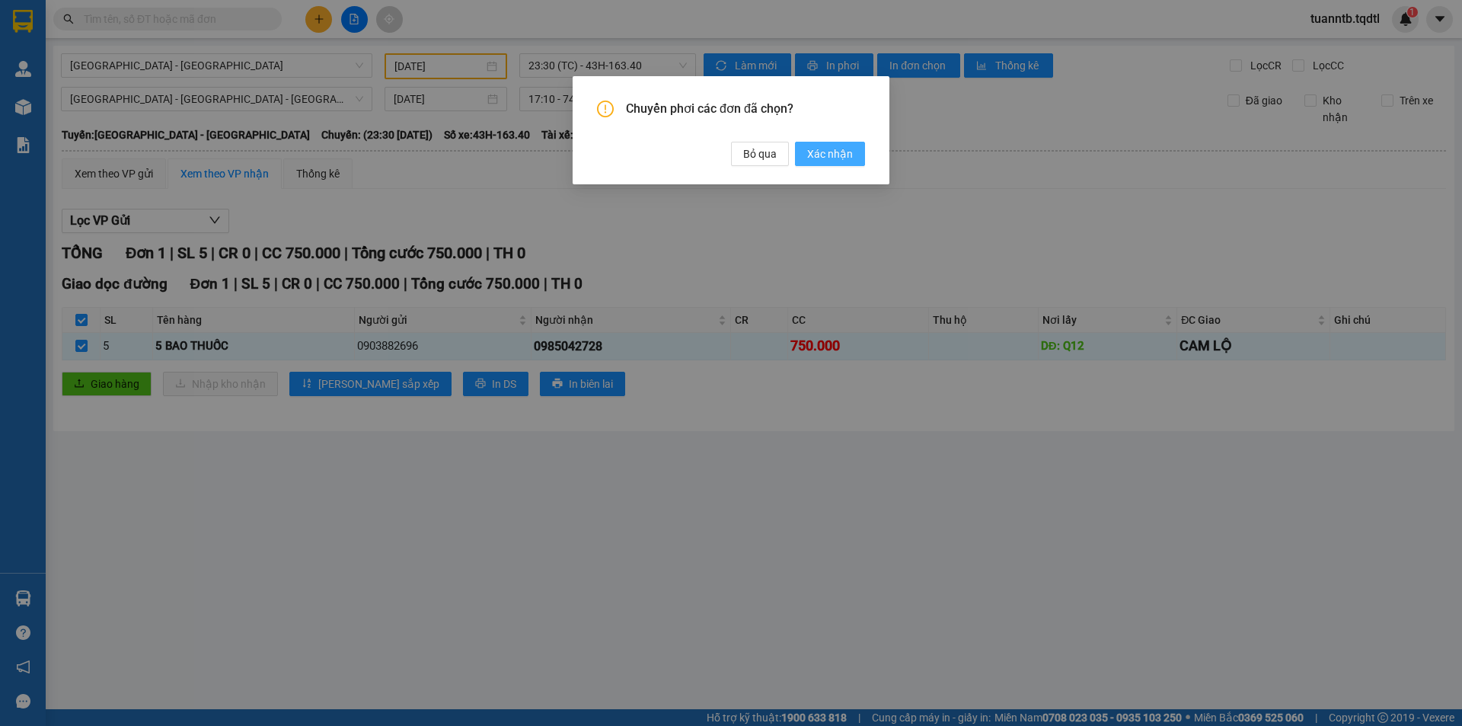
click at [823, 160] on span "Xác nhận" at bounding box center [830, 153] width 46 height 17
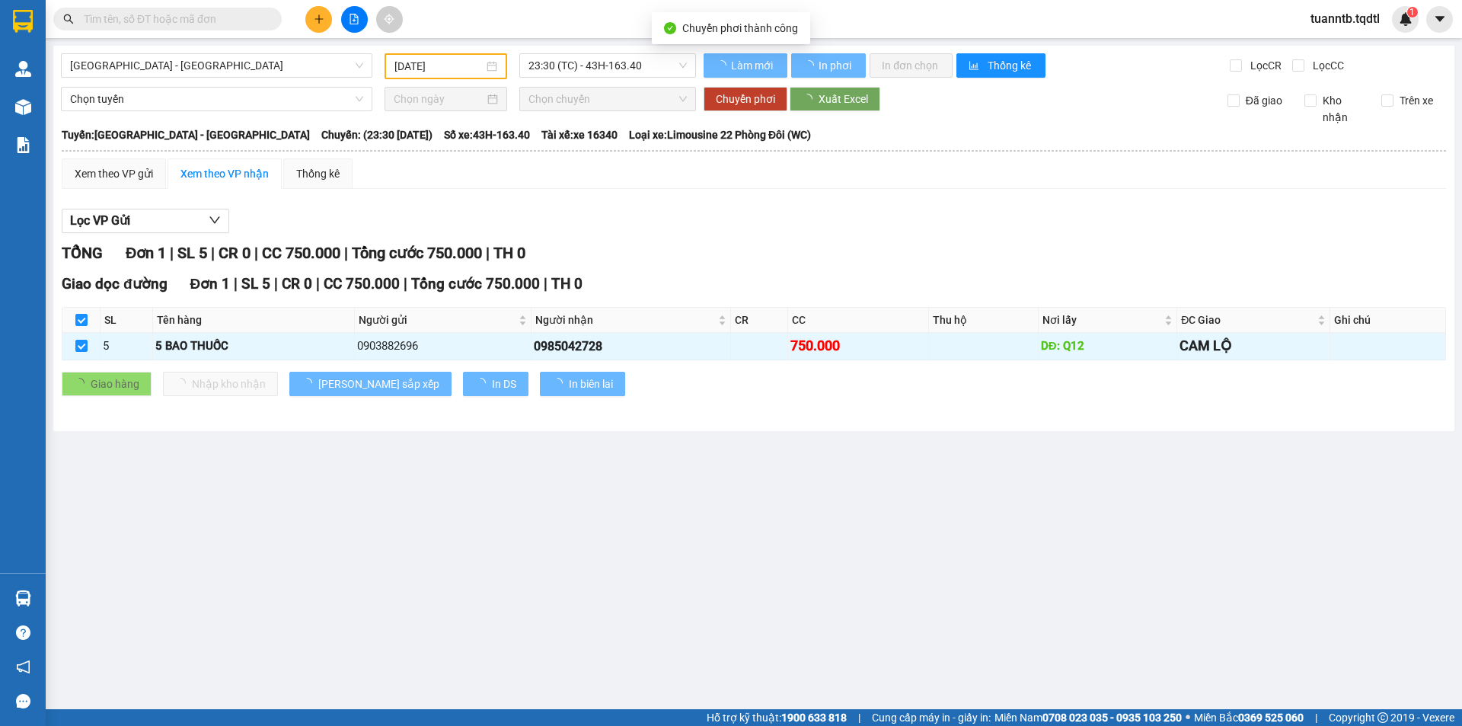
type input "[DATE]"
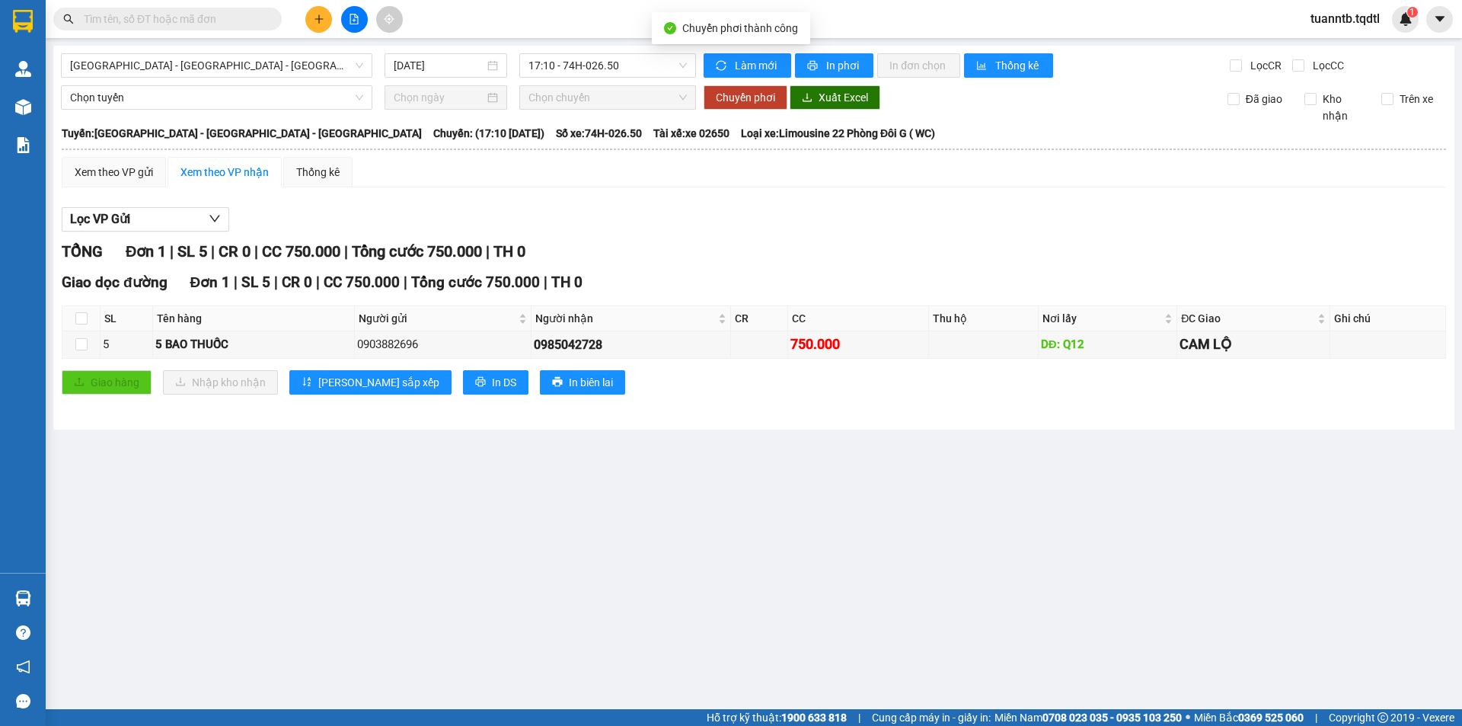
checkbox input "false"
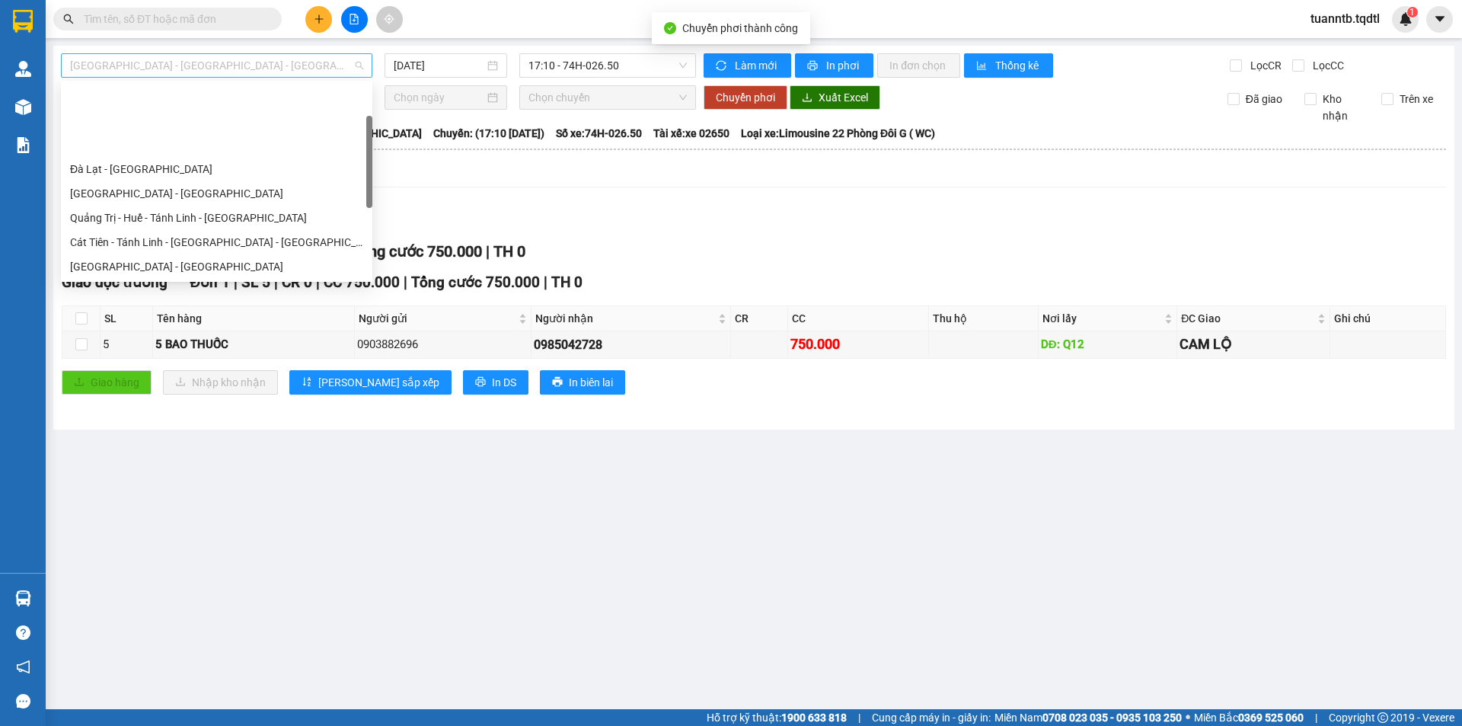
click at [337, 67] on span "[GEOGRAPHIC_DATA] - [GEOGRAPHIC_DATA] - [GEOGRAPHIC_DATA]" at bounding box center [216, 65] width 293 height 23
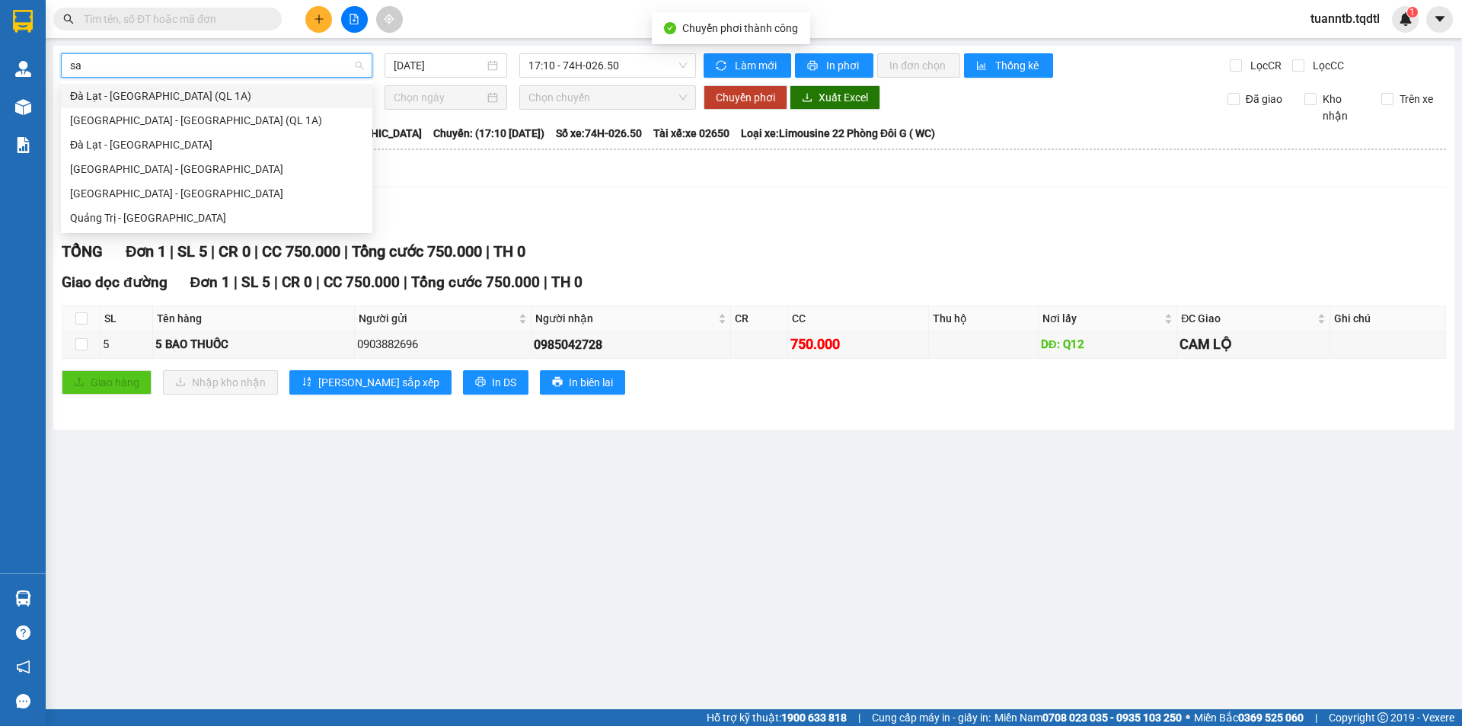
type input "sai"
click at [225, 158] on div "[GEOGRAPHIC_DATA] - [GEOGRAPHIC_DATA]" at bounding box center [217, 169] width 312 height 24
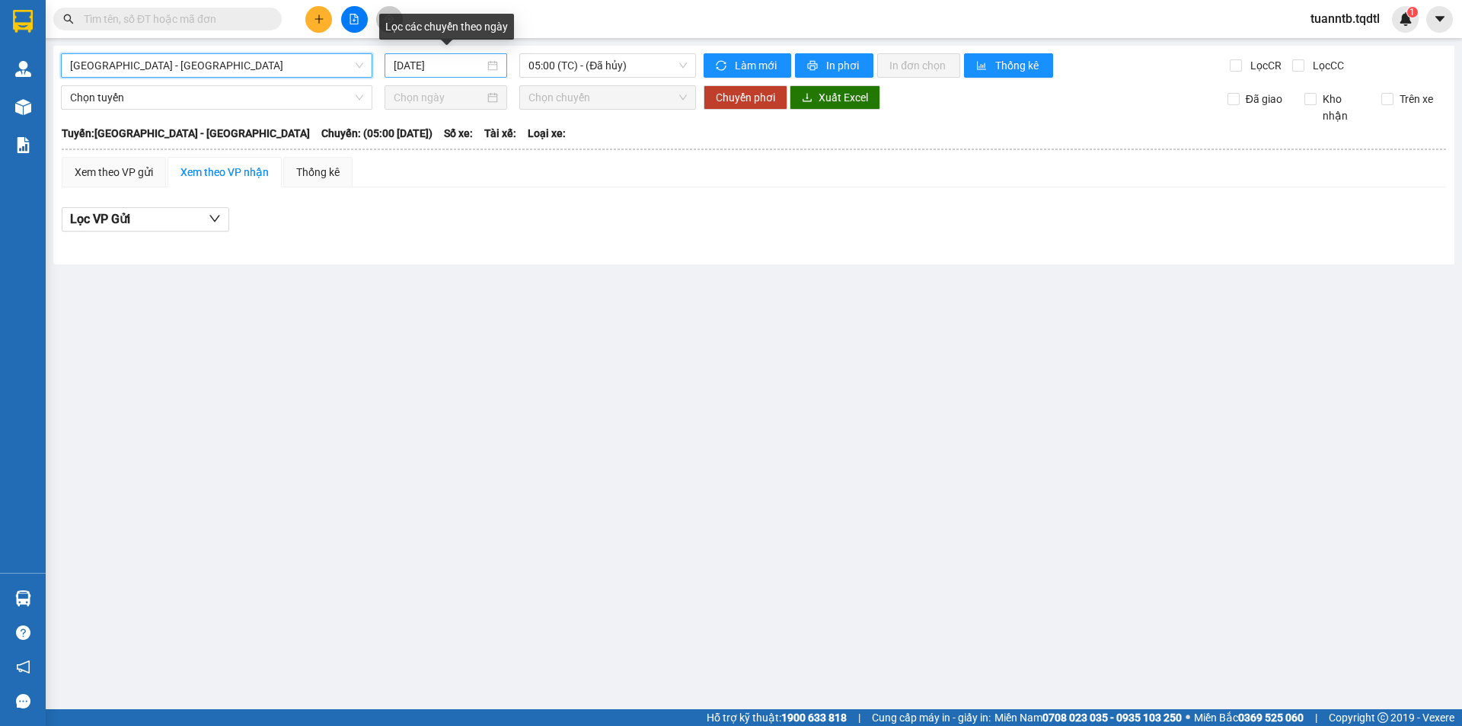
click at [463, 69] on input "[DATE]" at bounding box center [439, 65] width 91 height 17
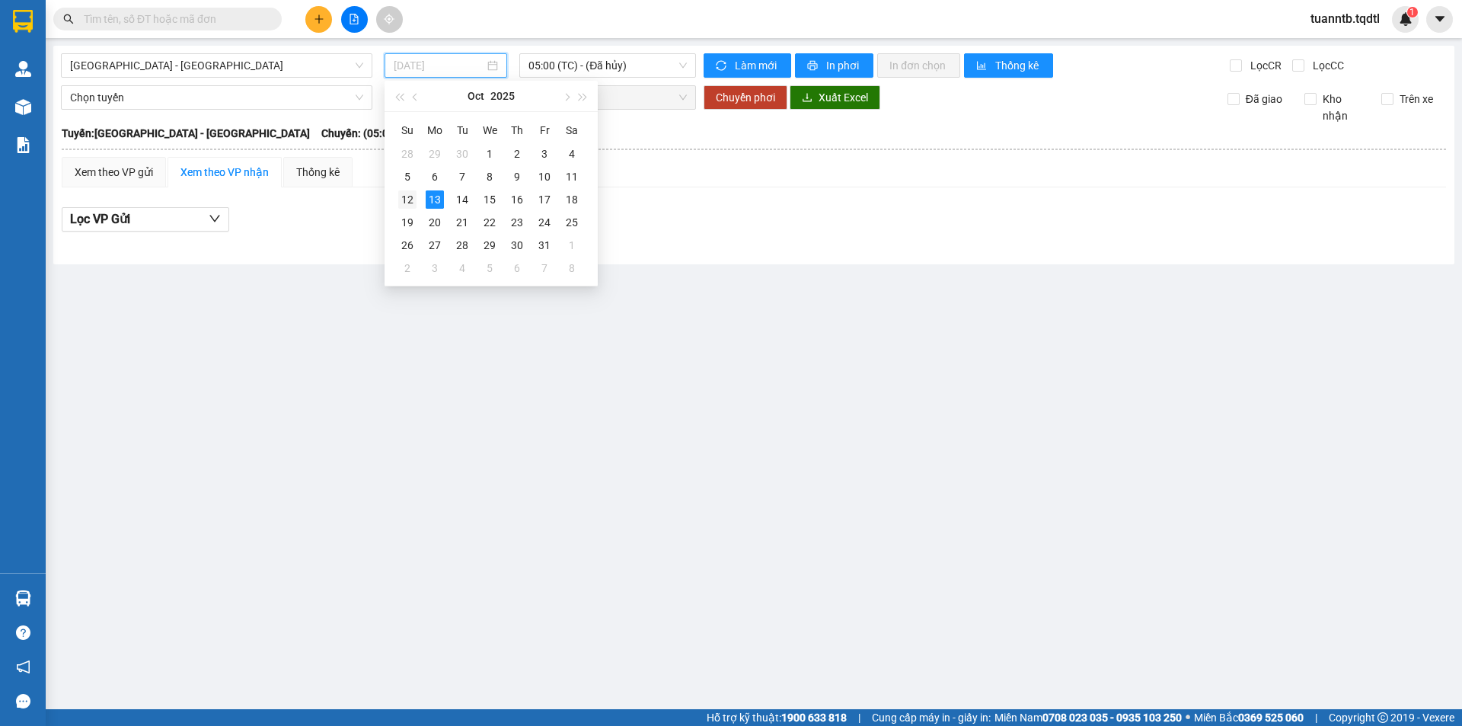
click at [410, 191] on div "12" at bounding box center [407, 199] width 18 height 18
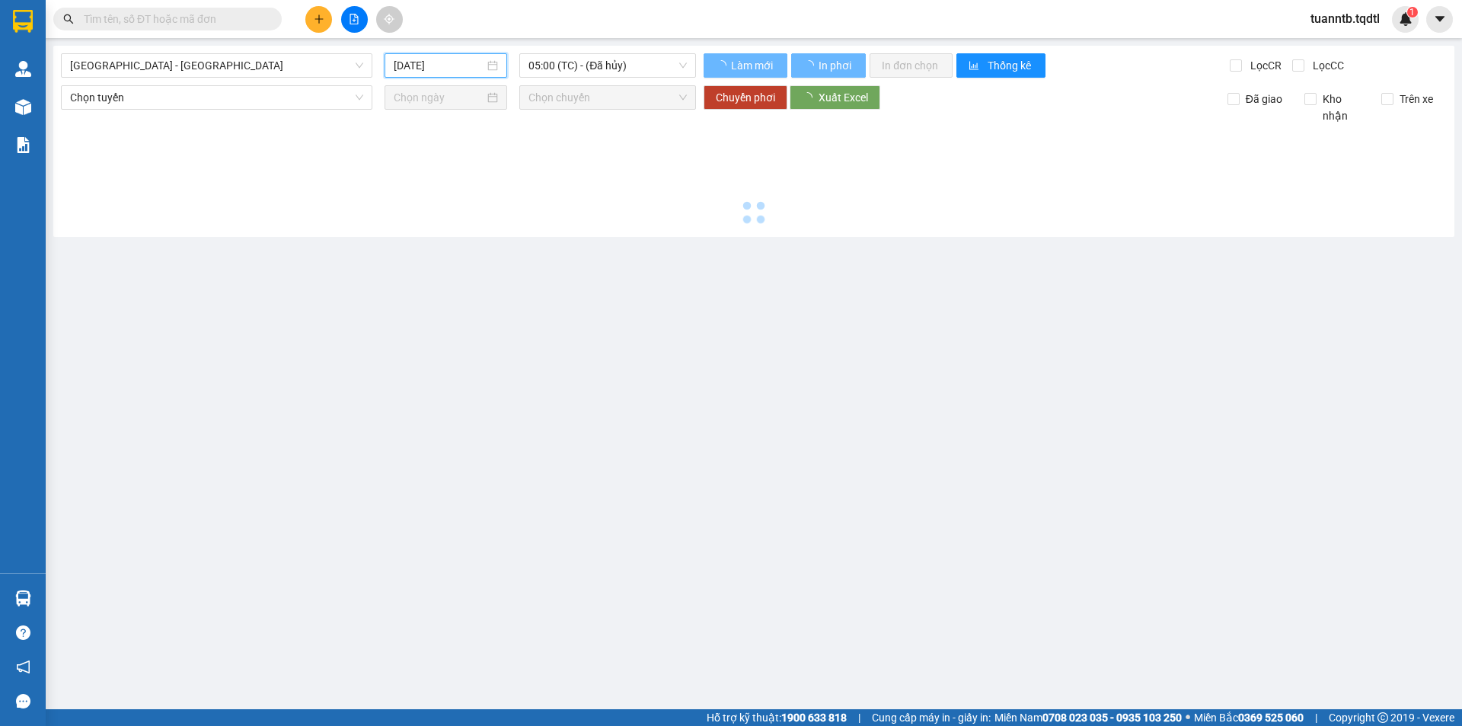
type input "[DATE]"
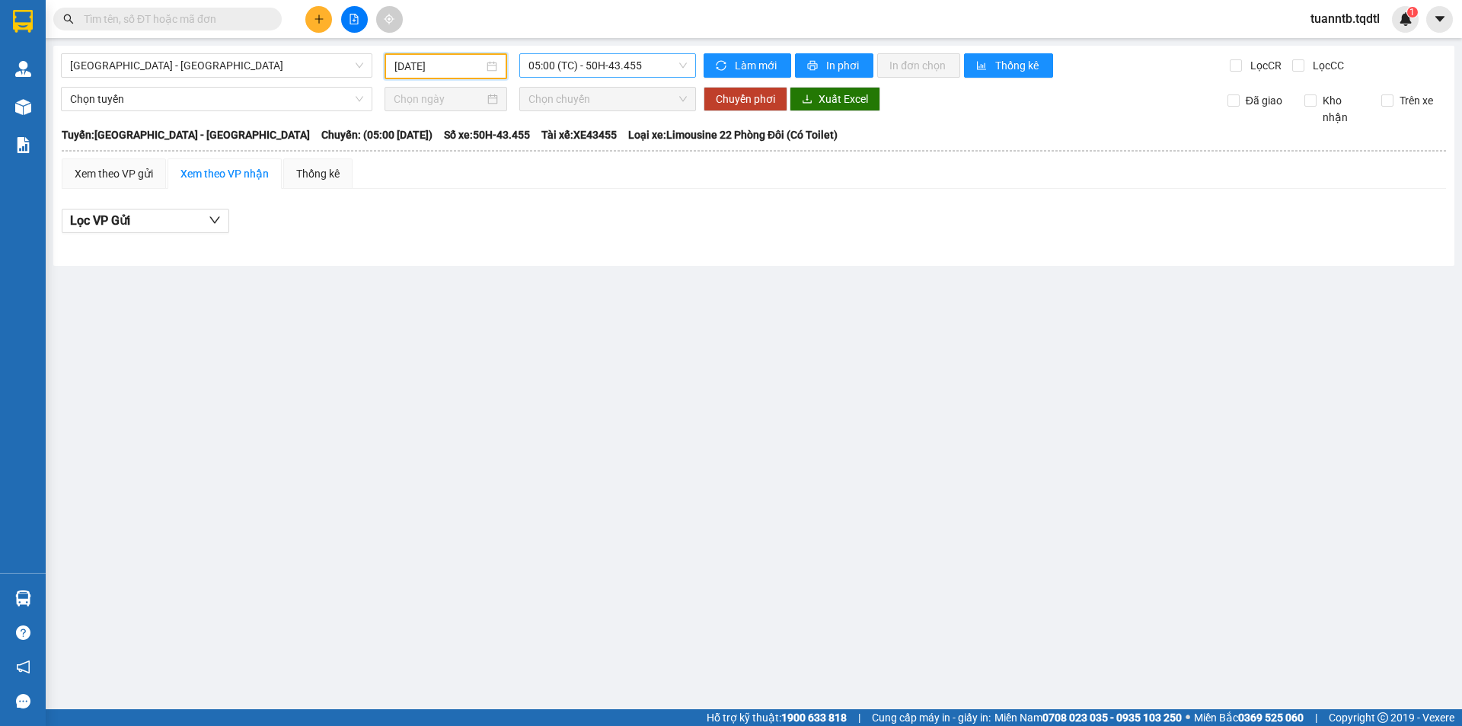
drag, startPoint x: 593, startPoint y: 88, endPoint x: 609, endPoint y: 69, distance: 24.9
click at [597, 85] on div "[GEOGRAPHIC_DATA] - [GEOGRAPHIC_DATA] [DATE] 05:00 (TC) - 50H-43.455 Làm mới In…" at bounding box center [753, 156] width 1401 height 220
click at [609, 69] on span "05:00 (TC) - 50H-43.455" at bounding box center [608, 65] width 158 height 23
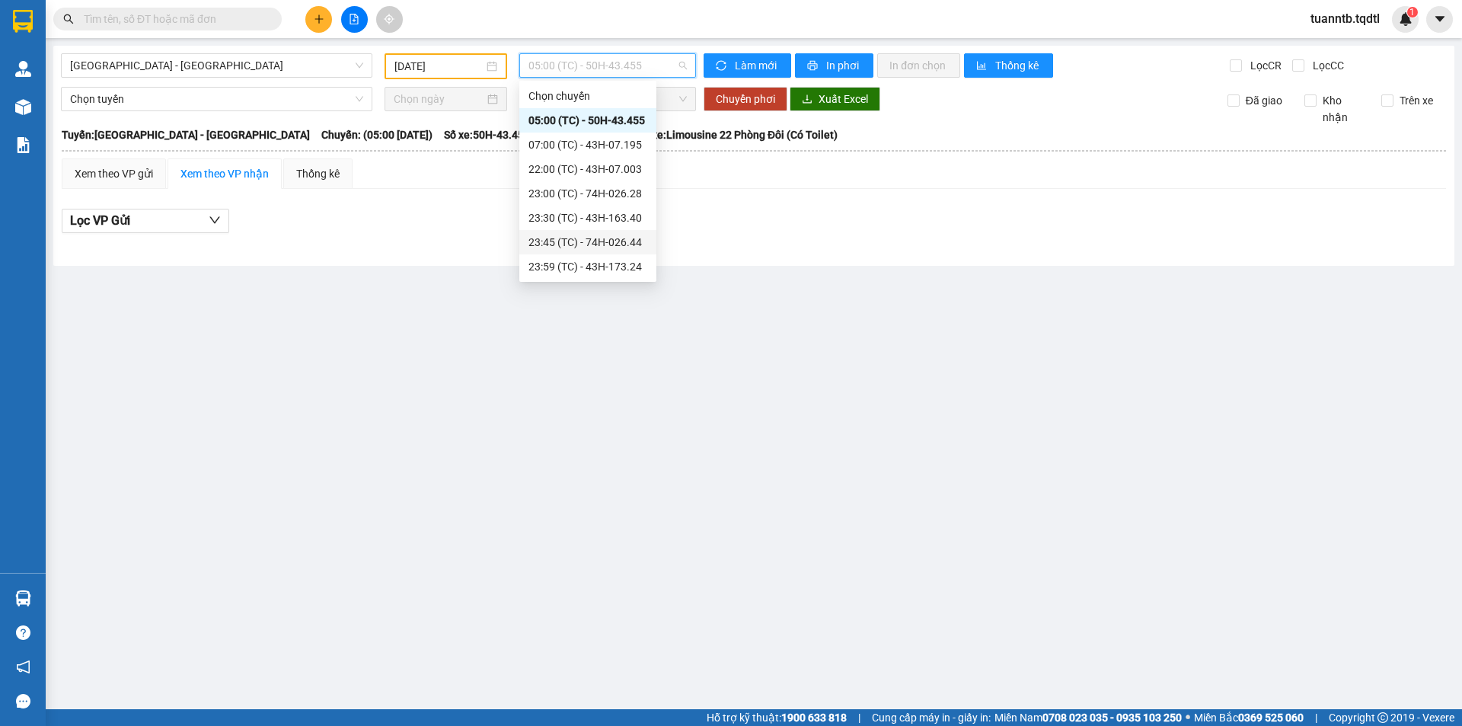
click at [628, 233] on div "23:45 (TC) - 74H-026.44" at bounding box center [587, 242] width 137 height 24
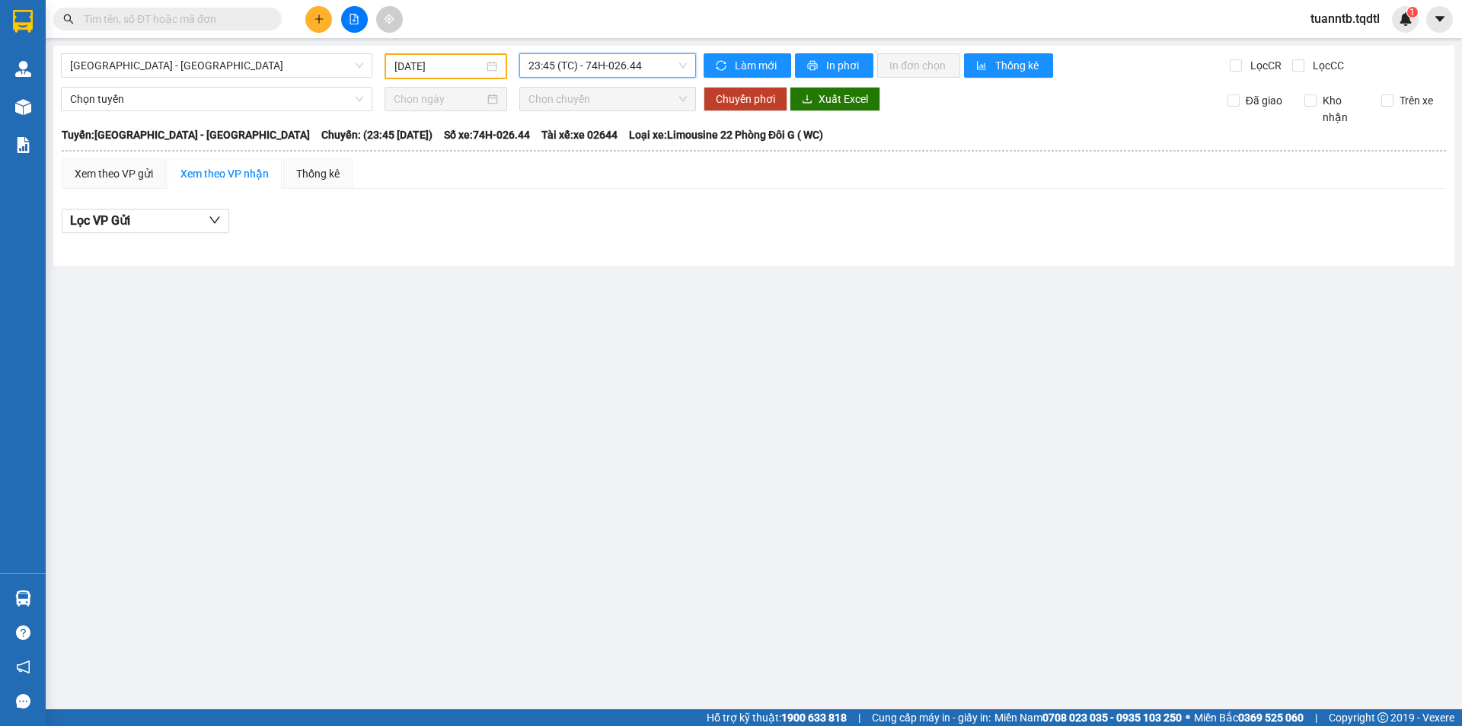
click at [633, 75] on span "23:45 (TC) - 74H-026.44" at bounding box center [608, 65] width 158 height 23
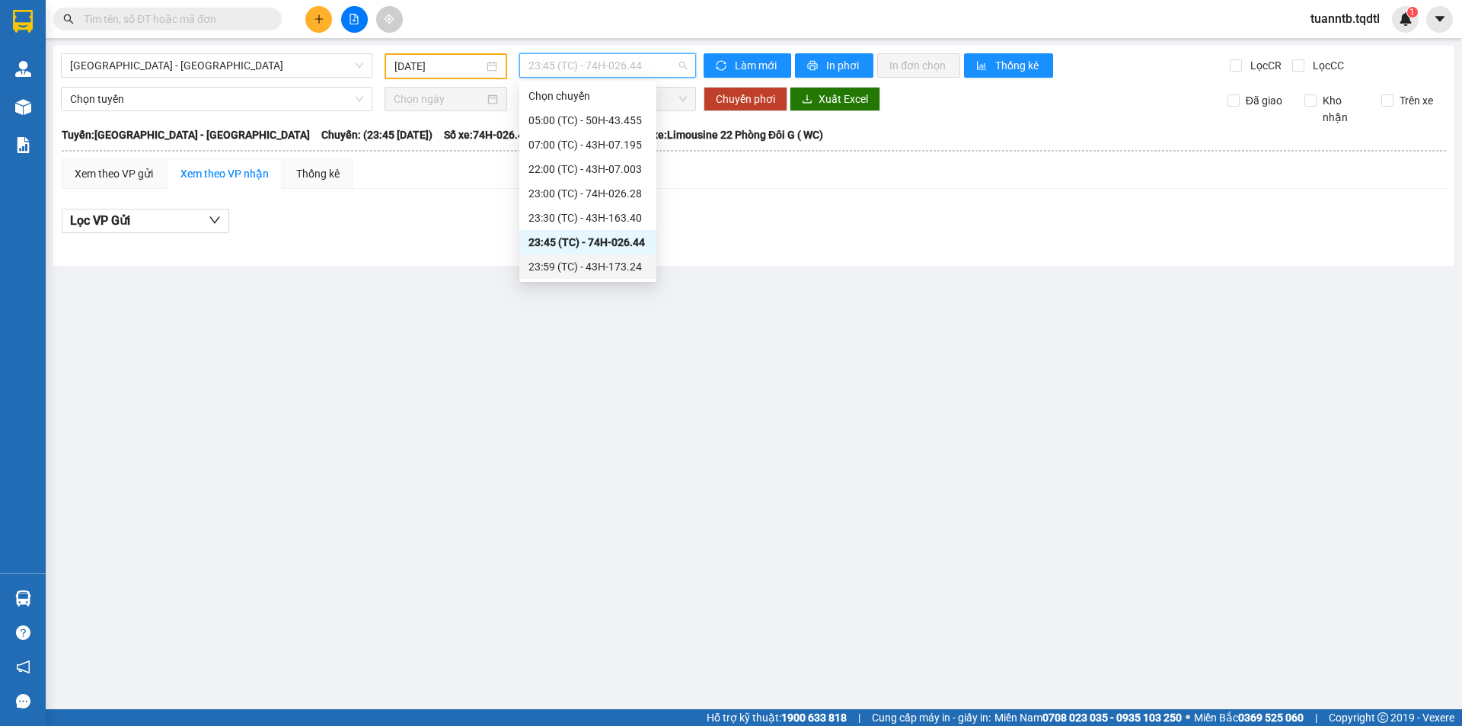
click at [622, 273] on div "23:59 (TC) - 43H-173.24" at bounding box center [588, 266] width 119 height 17
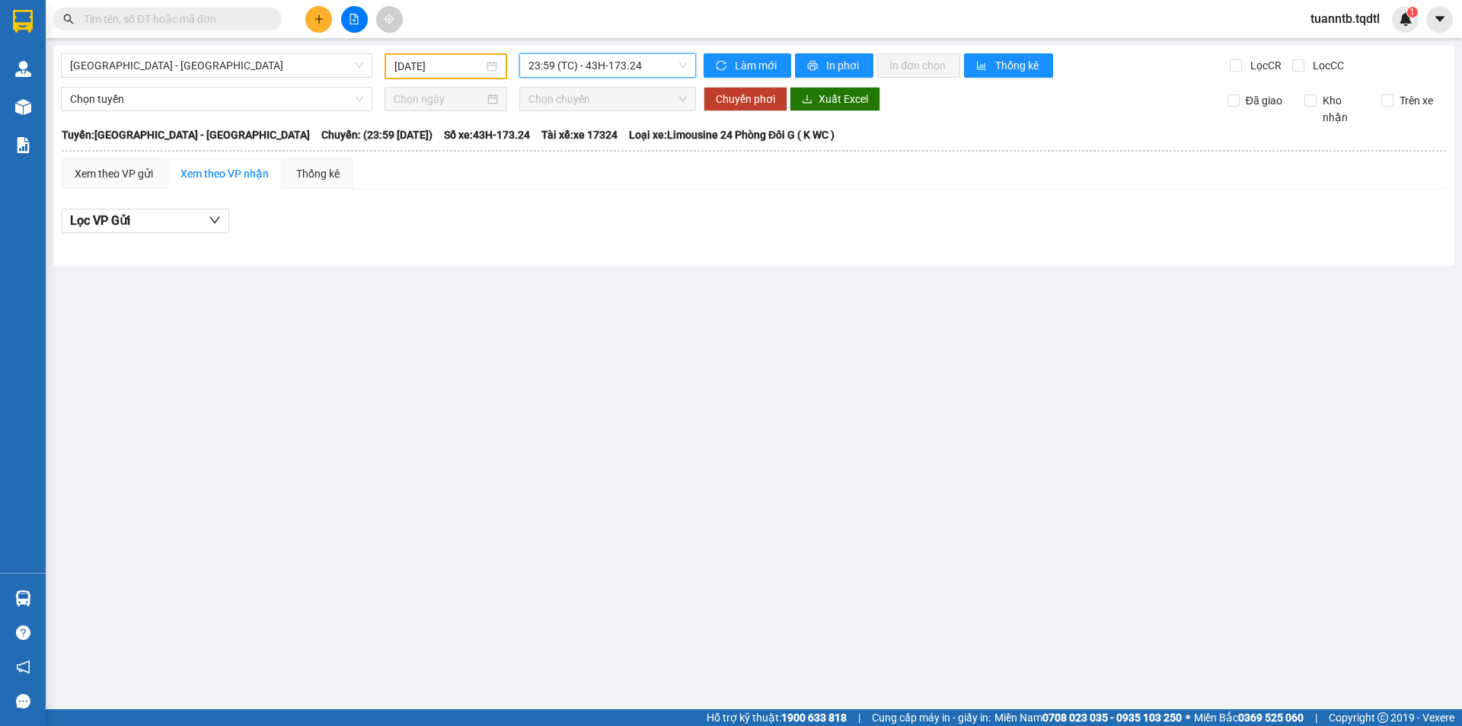
click at [625, 67] on span "23:59 (TC) - 43H-173.24" at bounding box center [608, 65] width 158 height 23
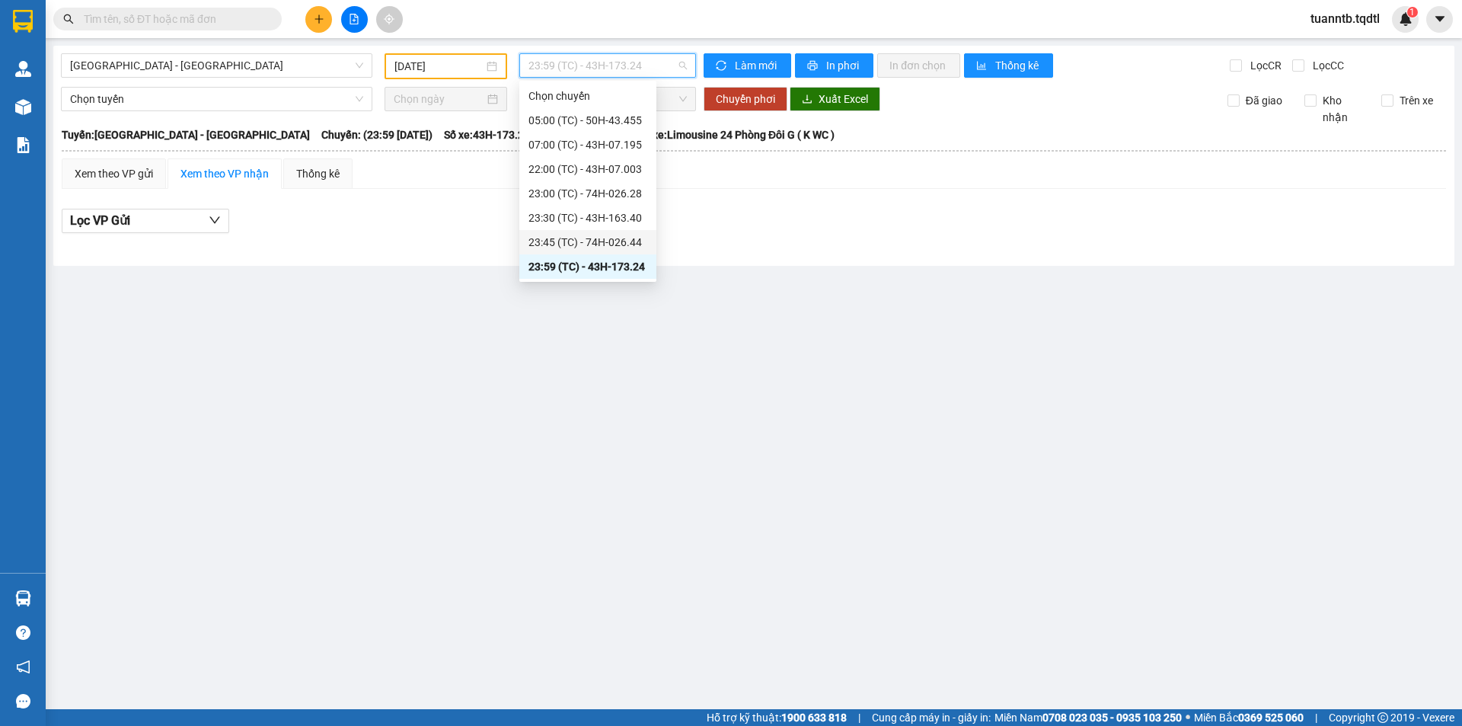
click at [631, 225] on div "23:30 (TC) - 43H-163.40" at bounding box center [588, 217] width 119 height 17
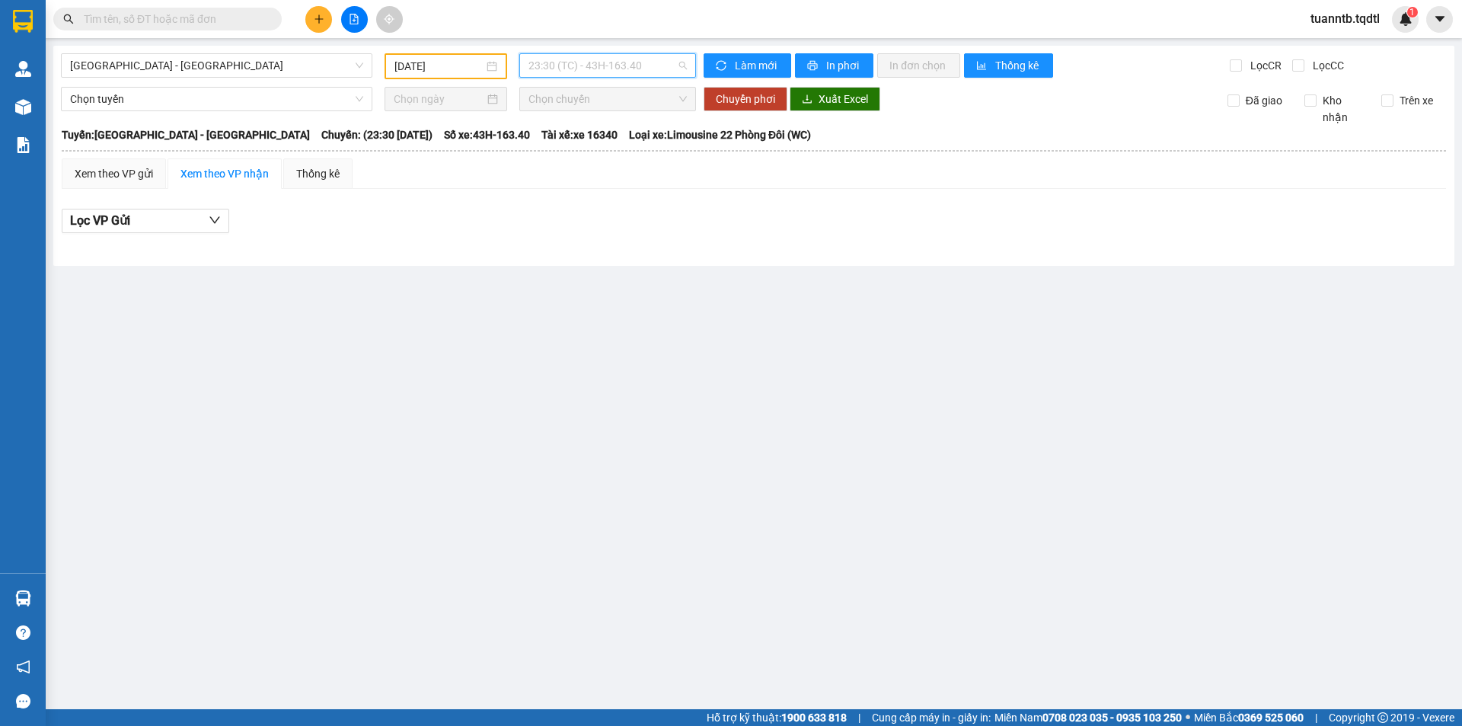
click at [620, 69] on span "23:30 (TC) - 43H-163.40" at bounding box center [608, 65] width 158 height 23
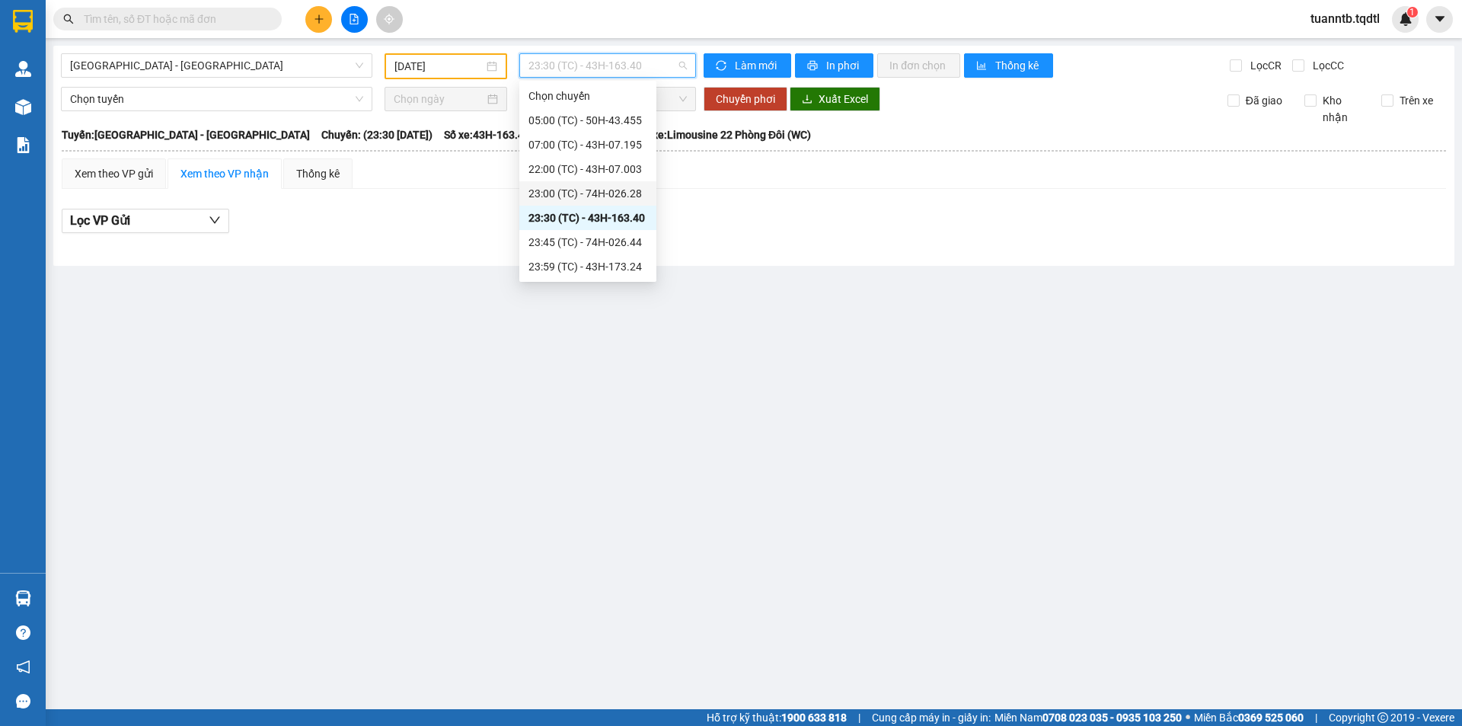
click at [624, 176] on div "22:00 (TC) - 43H-07.003" at bounding box center [588, 169] width 119 height 17
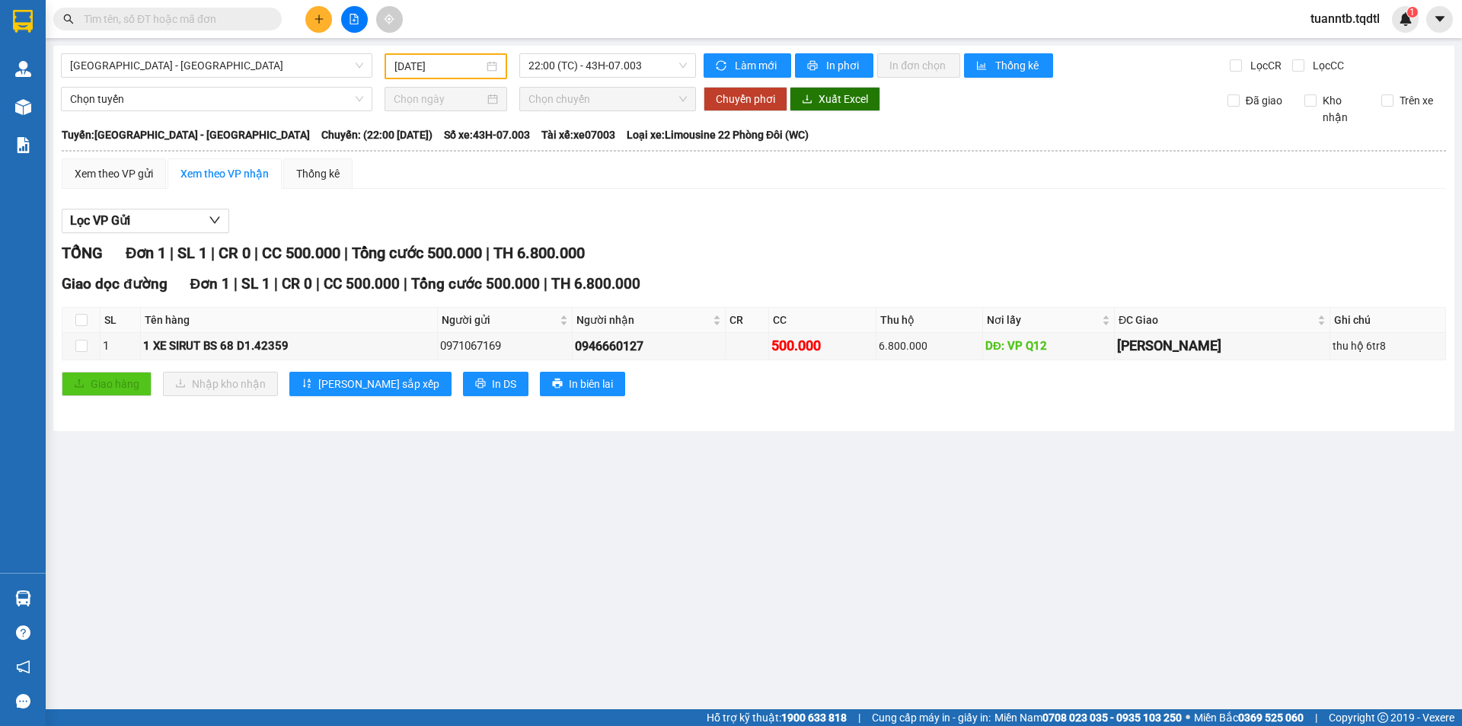
click at [627, 78] on div "22:00 (TC) - 43H-07.003" at bounding box center [607, 66] width 189 height 26
click at [561, 62] on span "22:00 (TC) - 43H-07.003" at bounding box center [608, 65] width 158 height 23
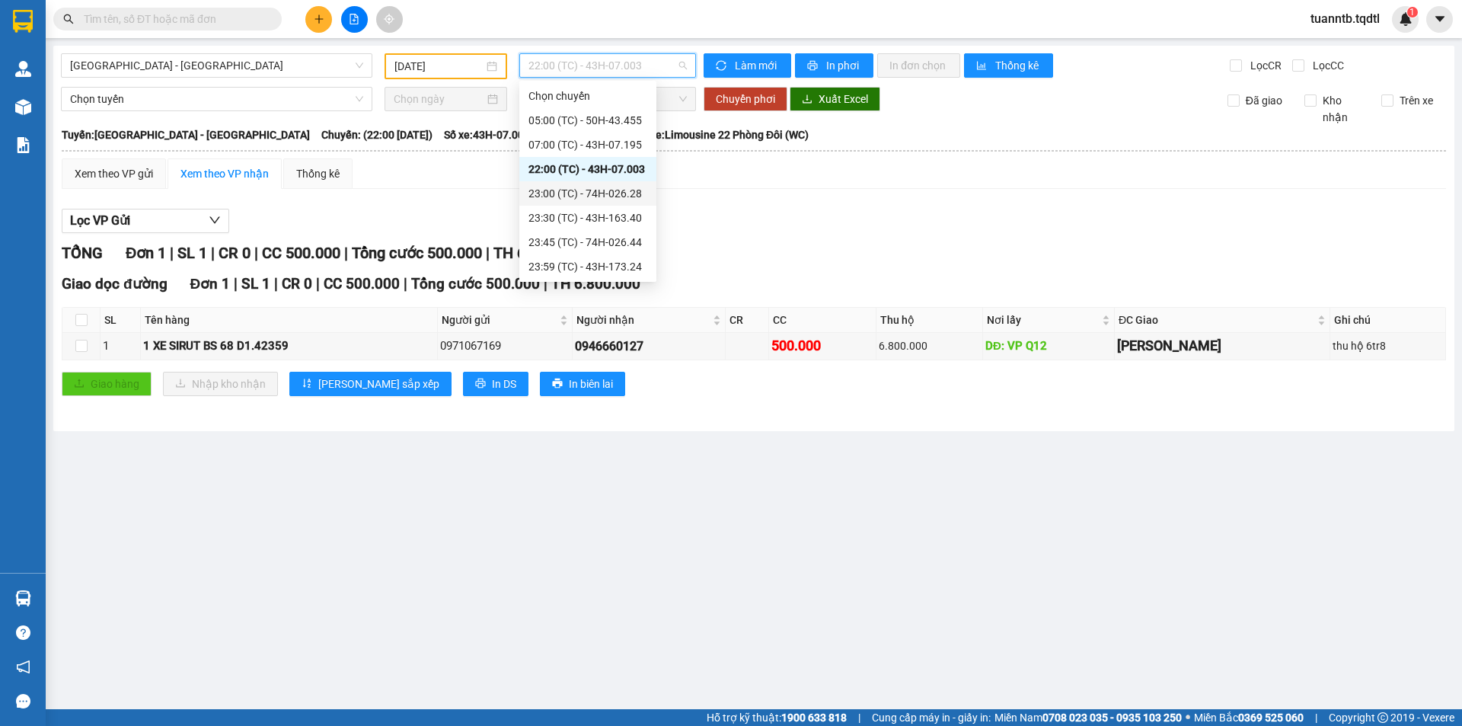
click at [631, 192] on div "23:00 (TC) - 74H-026.28" at bounding box center [588, 193] width 119 height 17
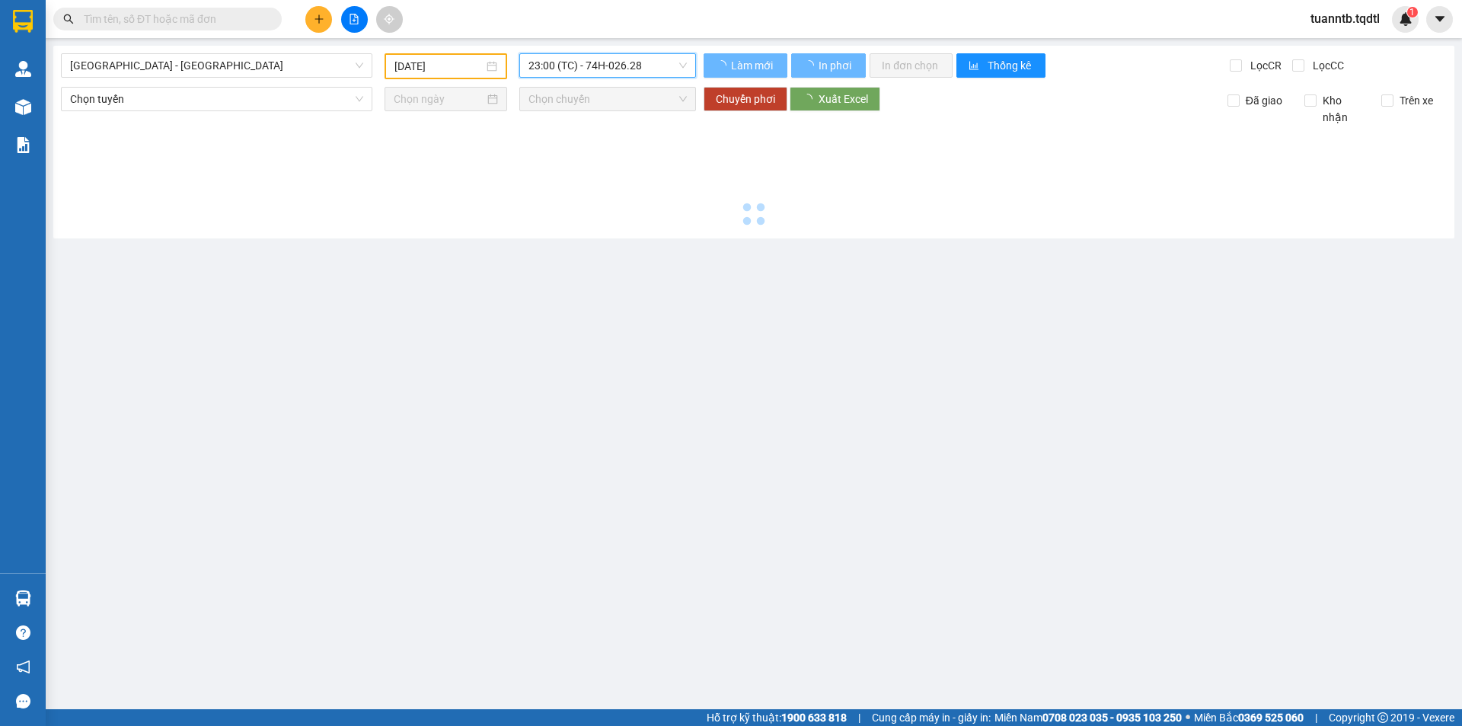
click at [650, 72] on span "23:00 (TC) - 74H-026.28" at bounding box center [608, 65] width 158 height 23
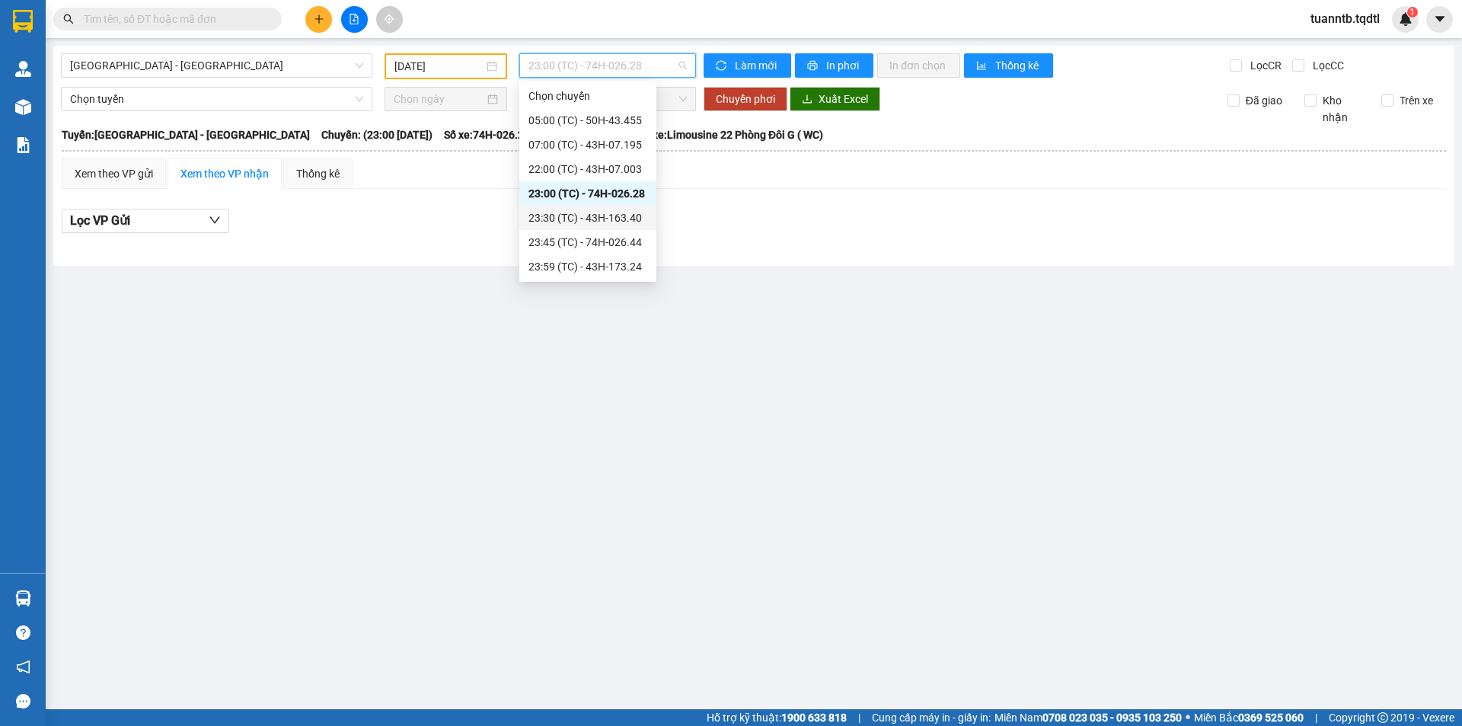
click at [644, 216] on div "23:30 (TC) - 43H-163.40" at bounding box center [588, 217] width 119 height 17
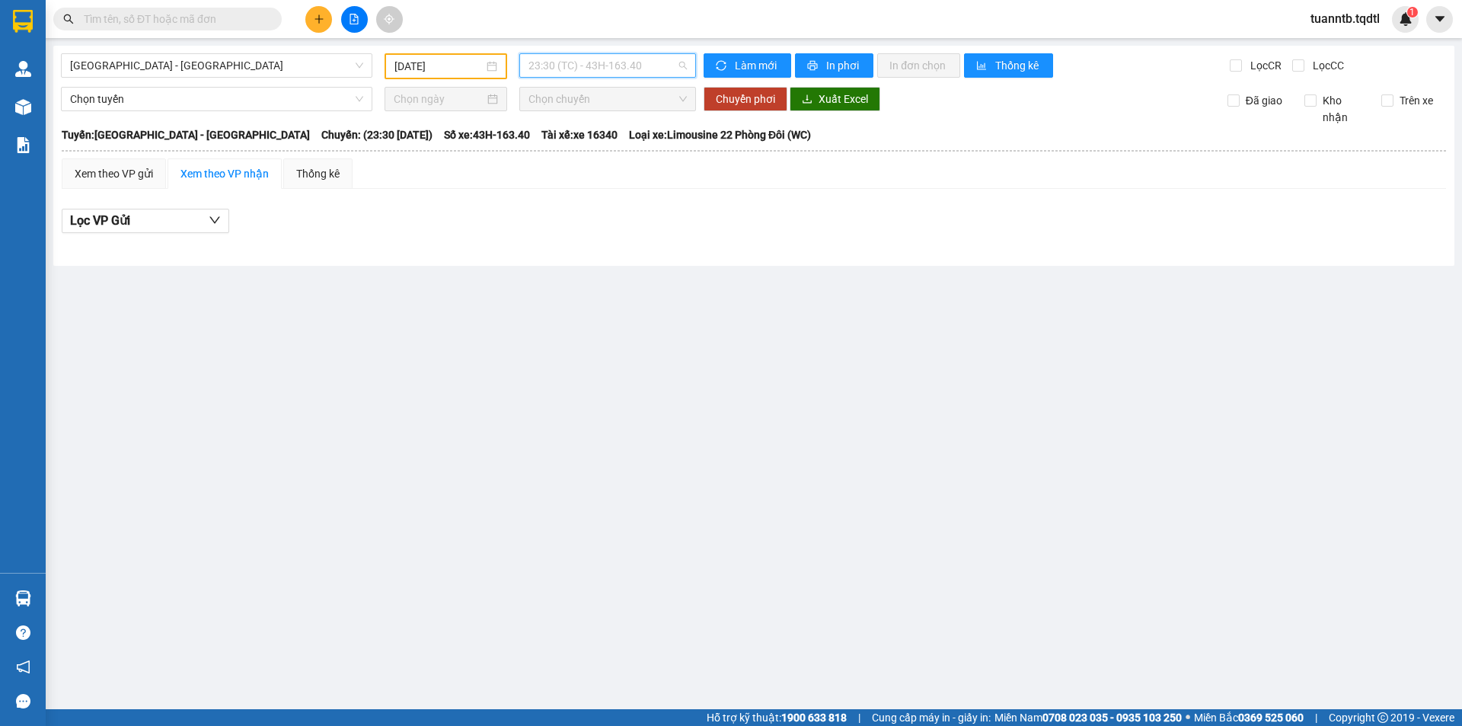
drag, startPoint x: 633, startPoint y: 67, endPoint x: 643, endPoint y: 123, distance: 56.5
click at [634, 67] on span "23:30 (TC) - 43H-163.40" at bounding box center [608, 65] width 158 height 23
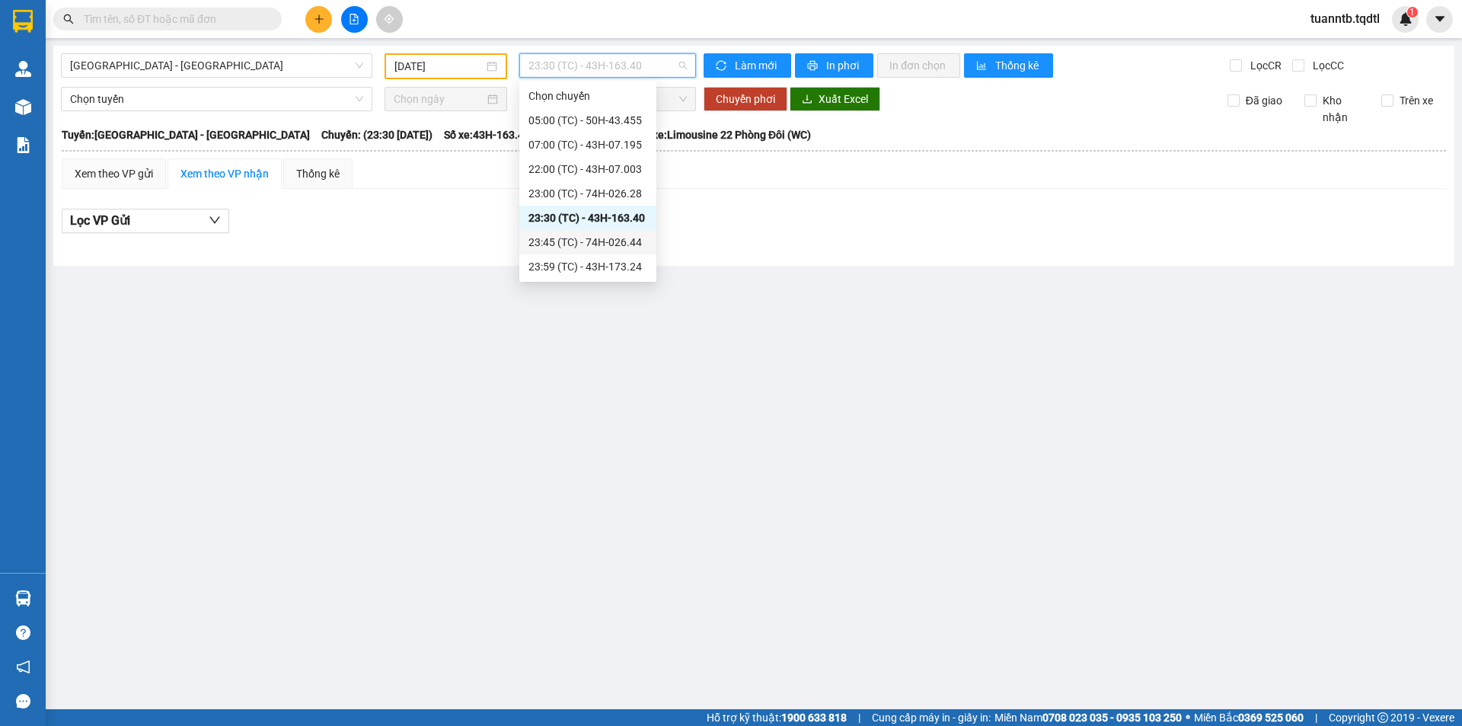
click at [629, 251] on div "23:45 (TC) - 74H-026.44" at bounding box center [587, 242] width 137 height 24
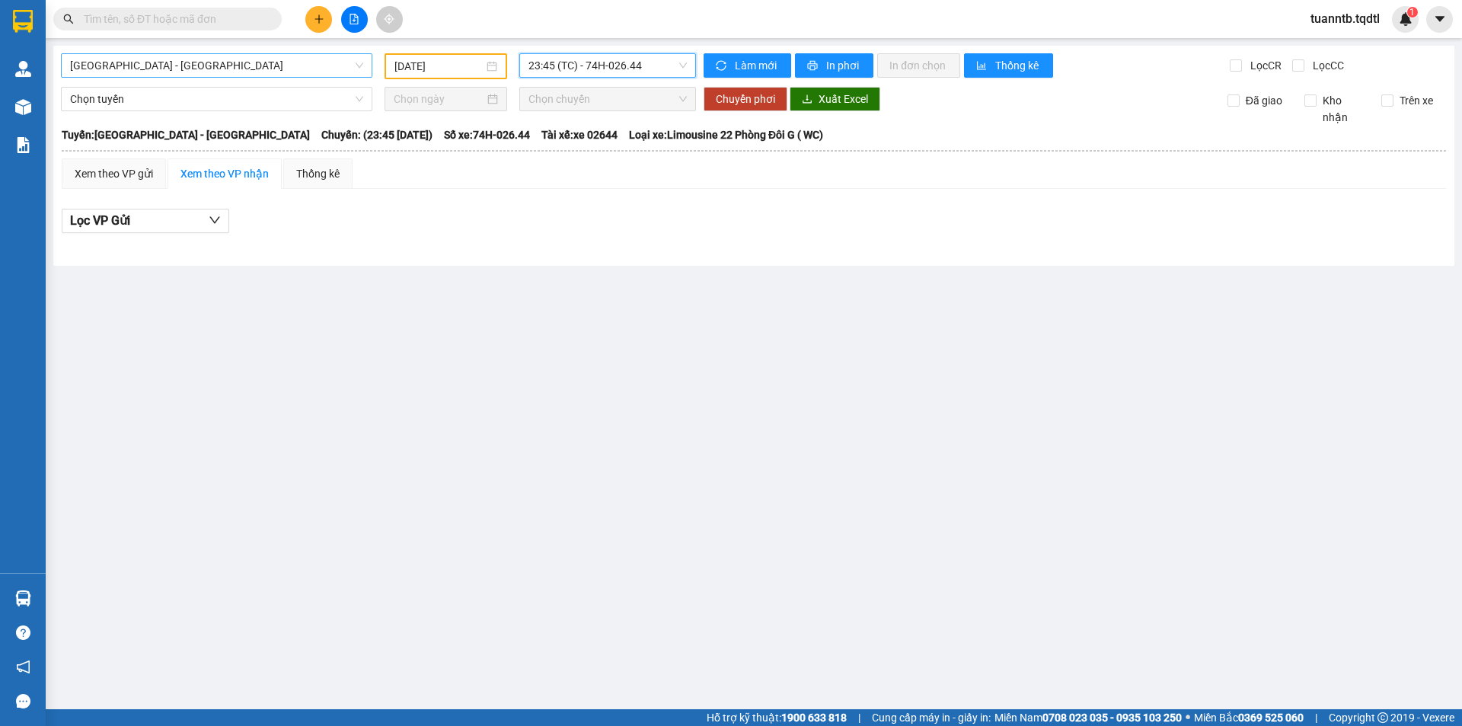
click at [222, 55] on span "[GEOGRAPHIC_DATA] - [GEOGRAPHIC_DATA]" at bounding box center [216, 65] width 293 height 23
